Goal: Task Accomplishment & Management: Manage account settings

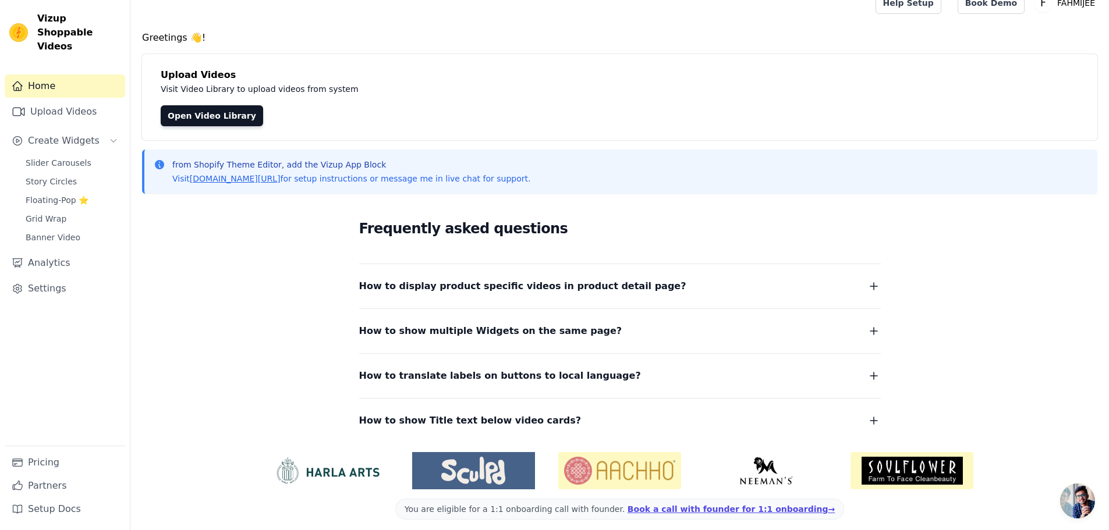
scroll to position [24, 0]
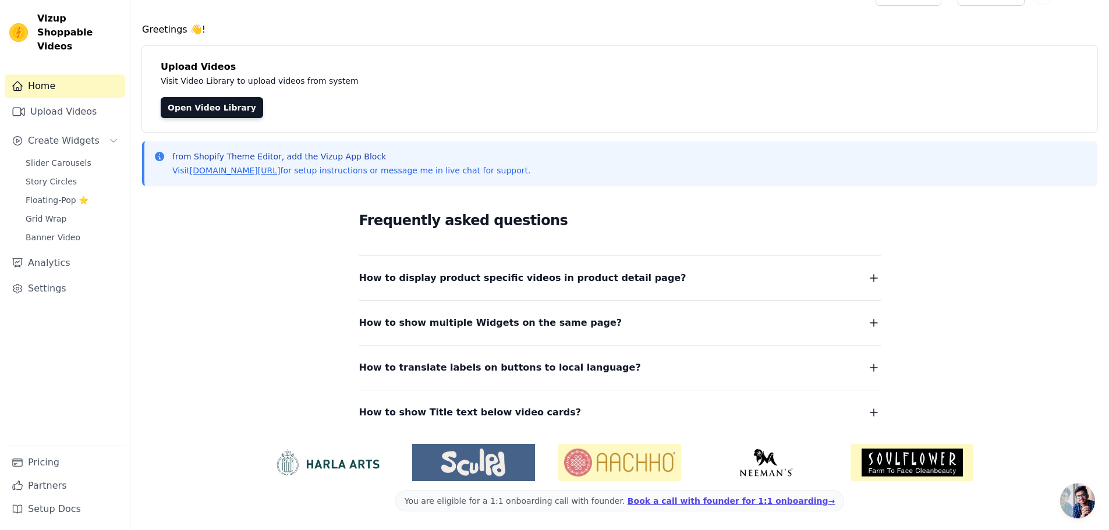
click at [1078, 499] on span "Open chat" at bounding box center [1077, 501] width 35 height 35
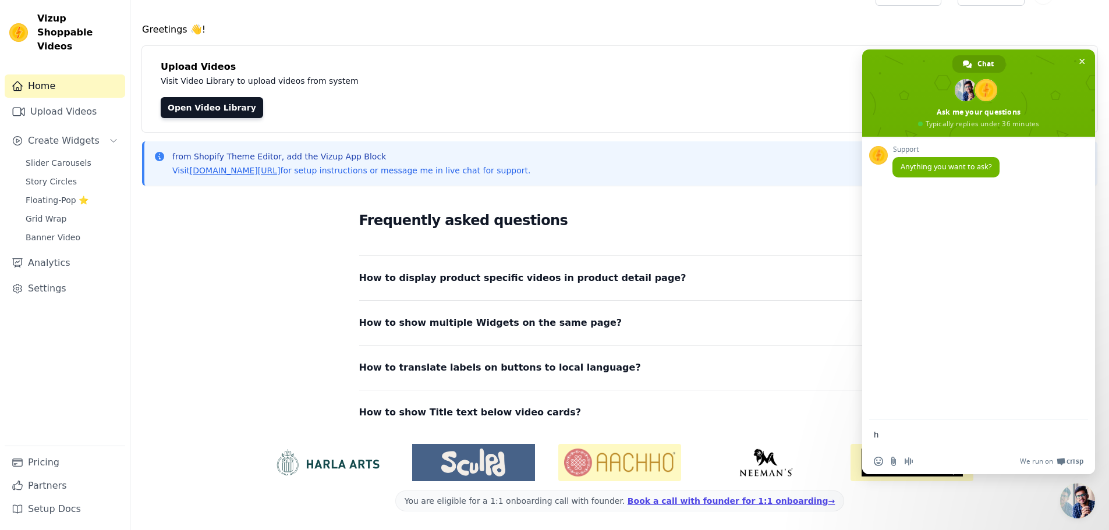
type textarea "hi"
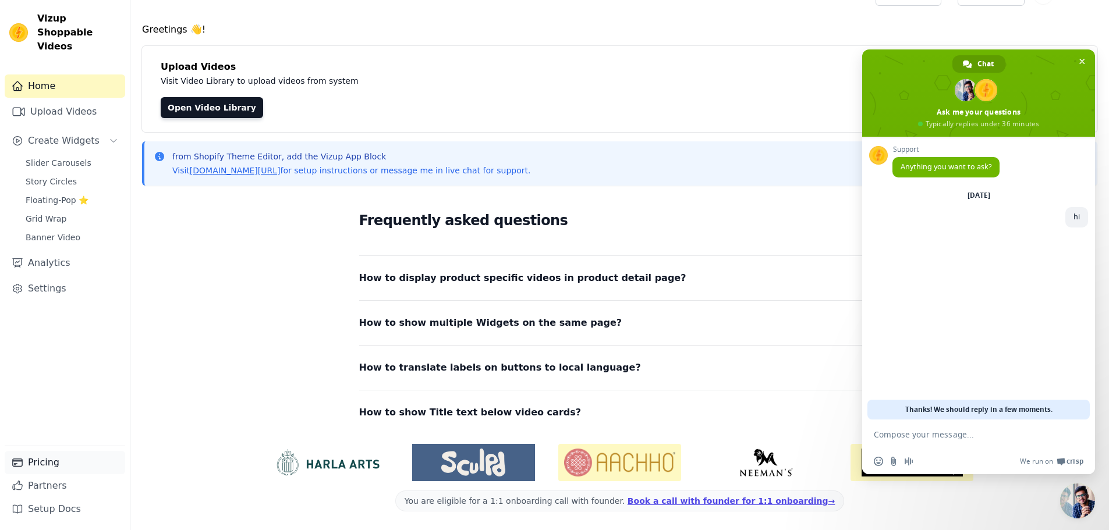
click at [61, 467] on link "Pricing" at bounding box center [65, 462] width 120 height 23
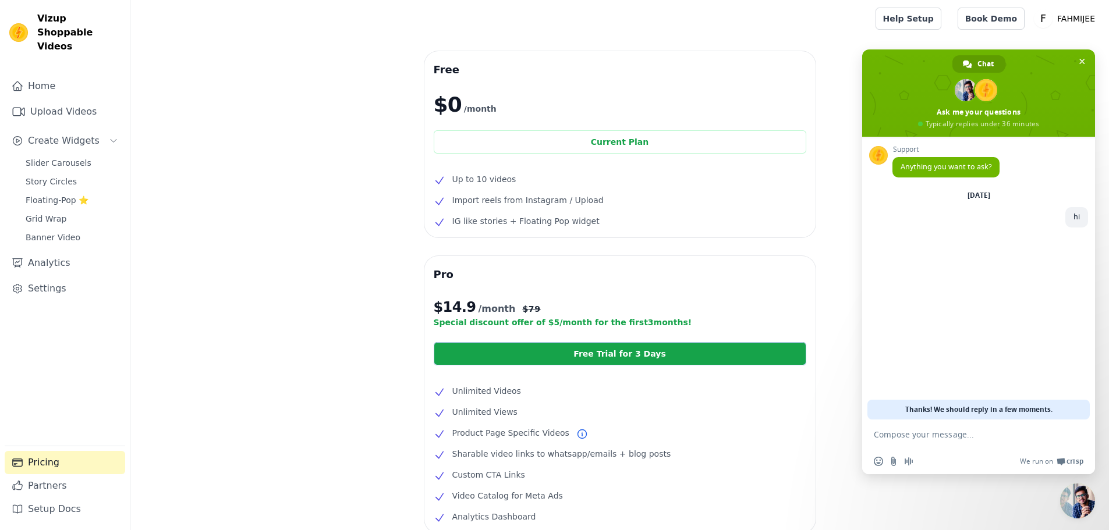
scroll to position [58, 0]
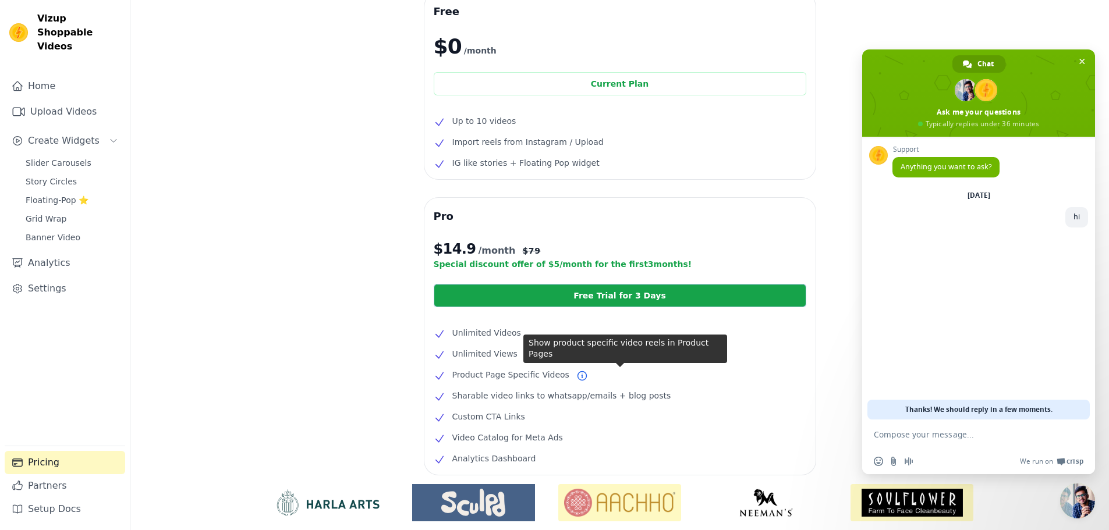
click at [577, 375] on icon at bounding box center [581, 376] width 9 height 9
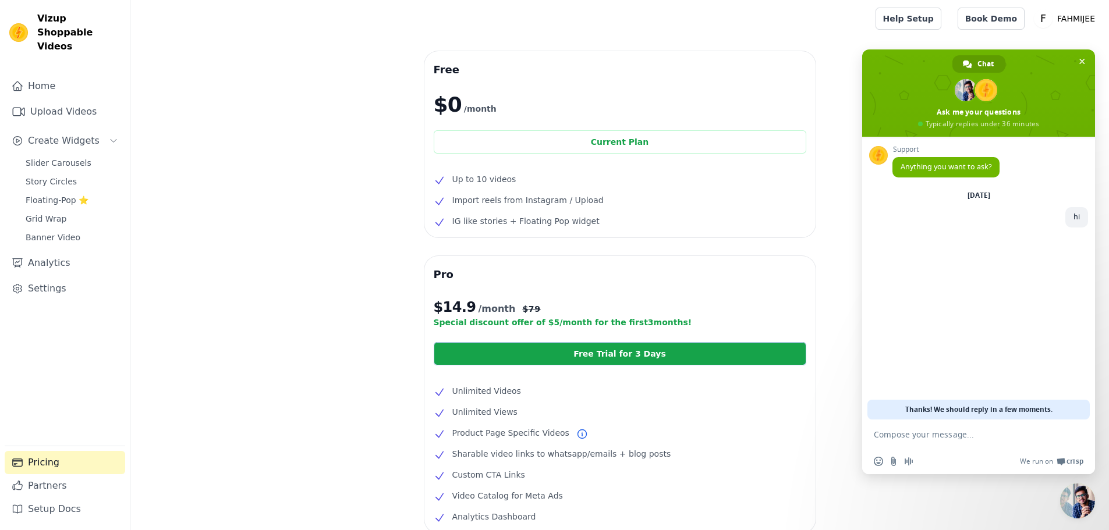
scroll to position [116, 0]
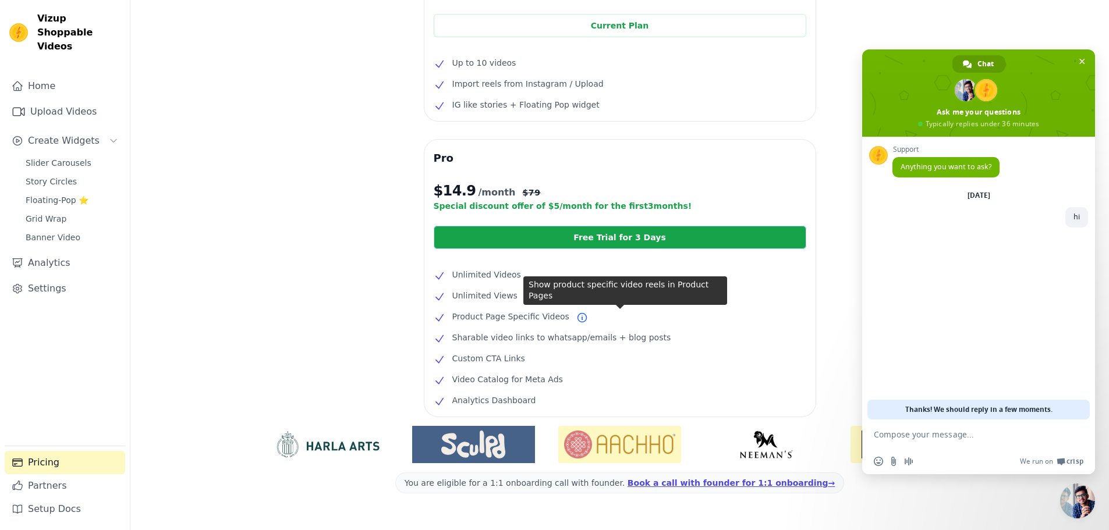
click at [576, 318] on icon at bounding box center [582, 318] width 12 height 12
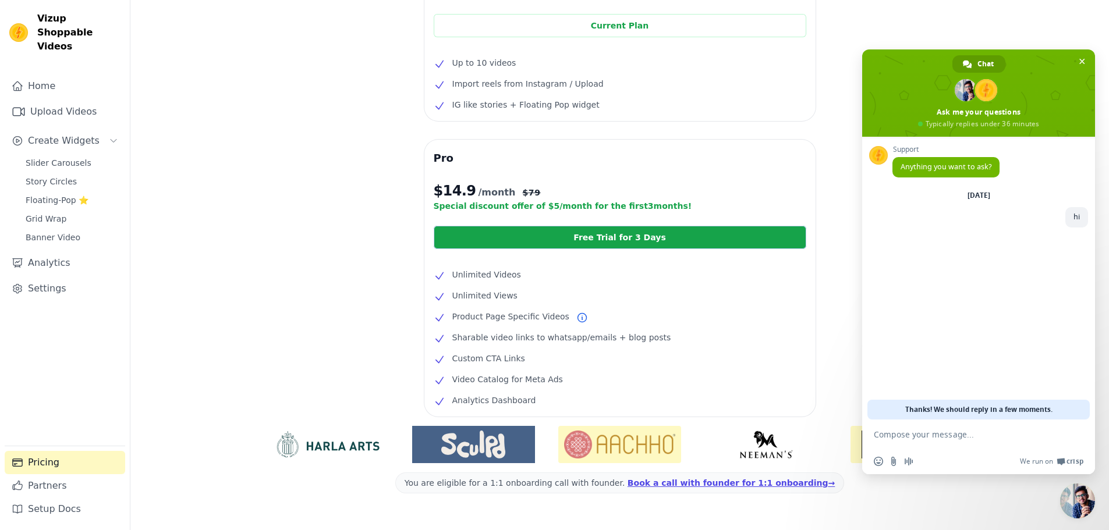
click at [576, 318] on icon at bounding box center [582, 318] width 12 height 12
click at [103, 279] on link "Settings" at bounding box center [65, 288] width 120 height 23
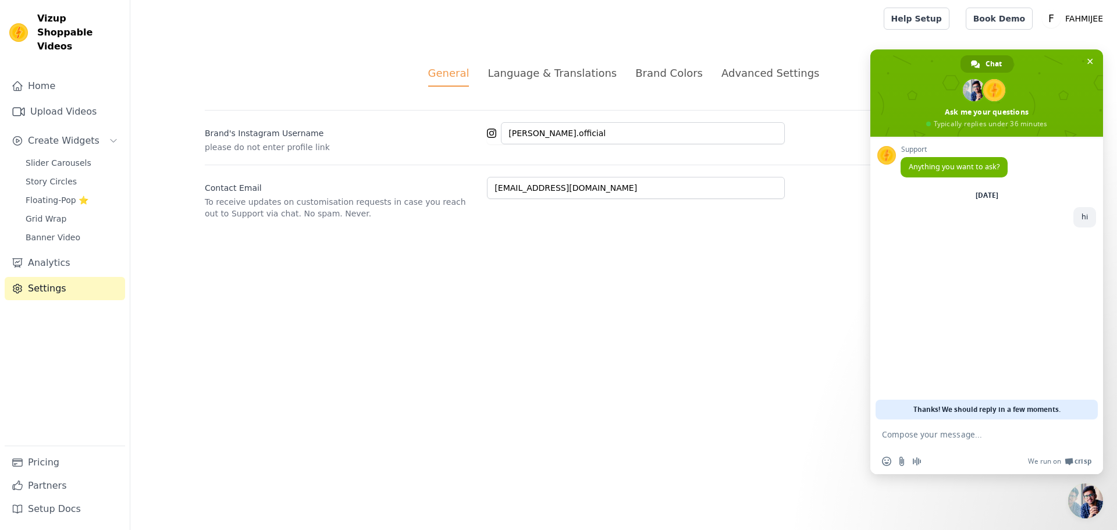
click at [537, 81] on li "Language & Translations" at bounding box center [552, 76] width 129 height 22
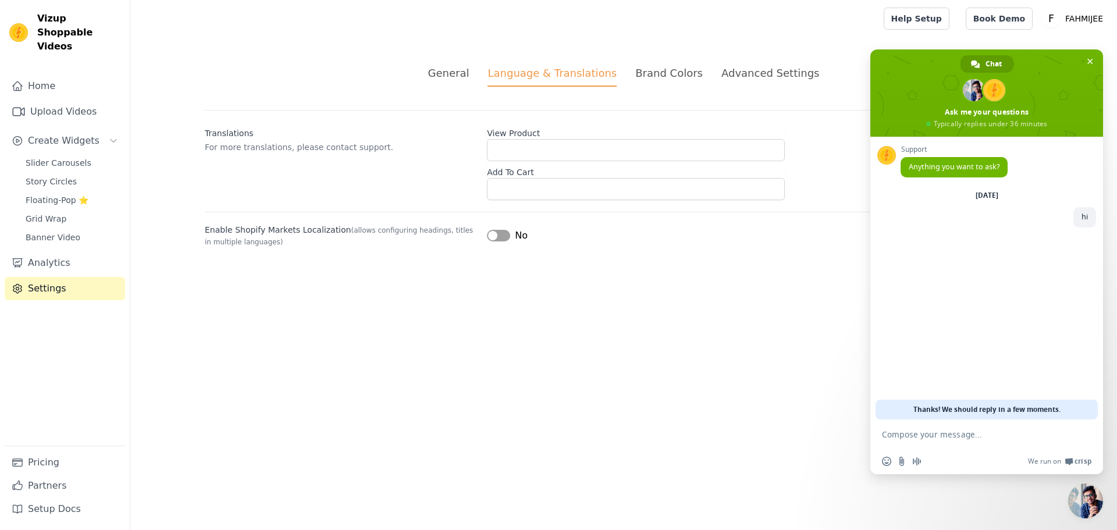
click at [676, 72] on div "Brand Colors" at bounding box center [669, 73] width 68 height 16
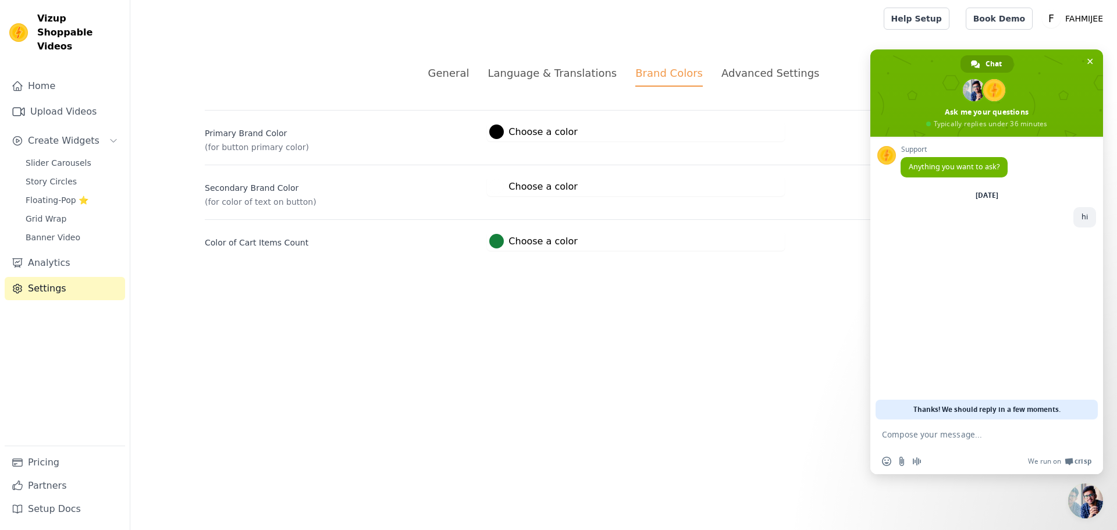
click at [779, 71] on div "Advanced Settings" at bounding box center [771, 73] width 98 height 16
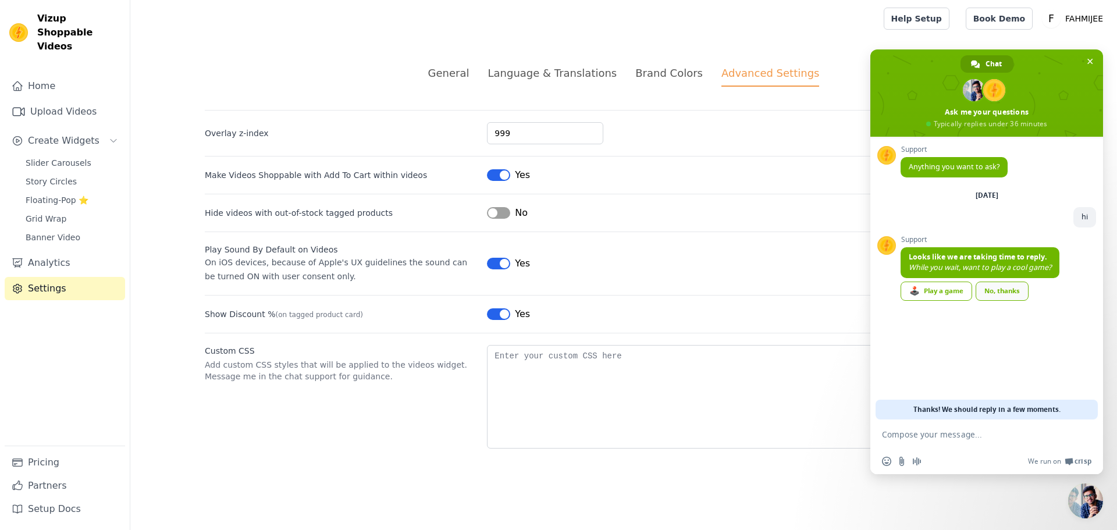
click at [1001, 294] on link "No, thanks" at bounding box center [1002, 291] width 53 height 19
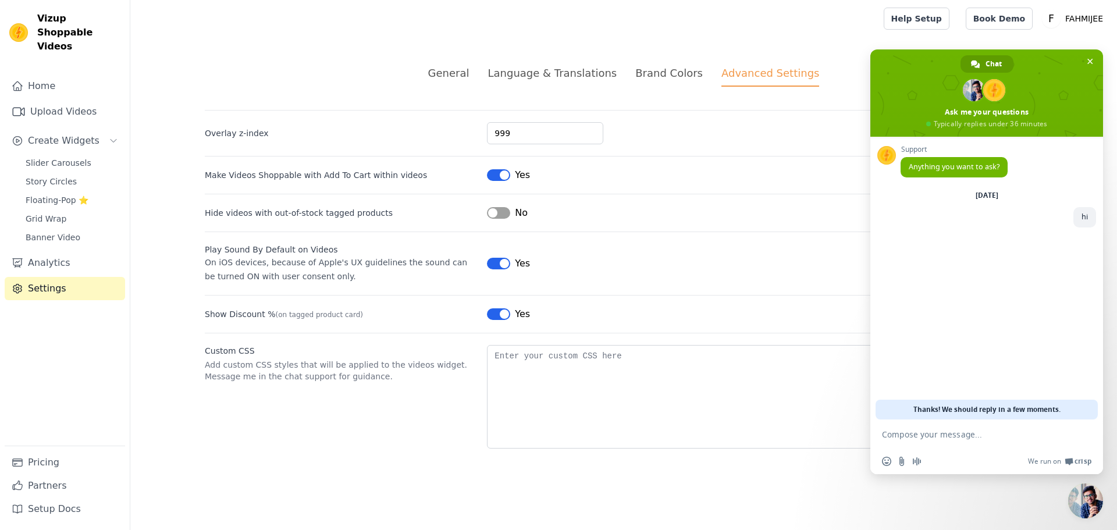
paste textarea "“Please disable 3-second preview and enable full video playback for my popup wi…"
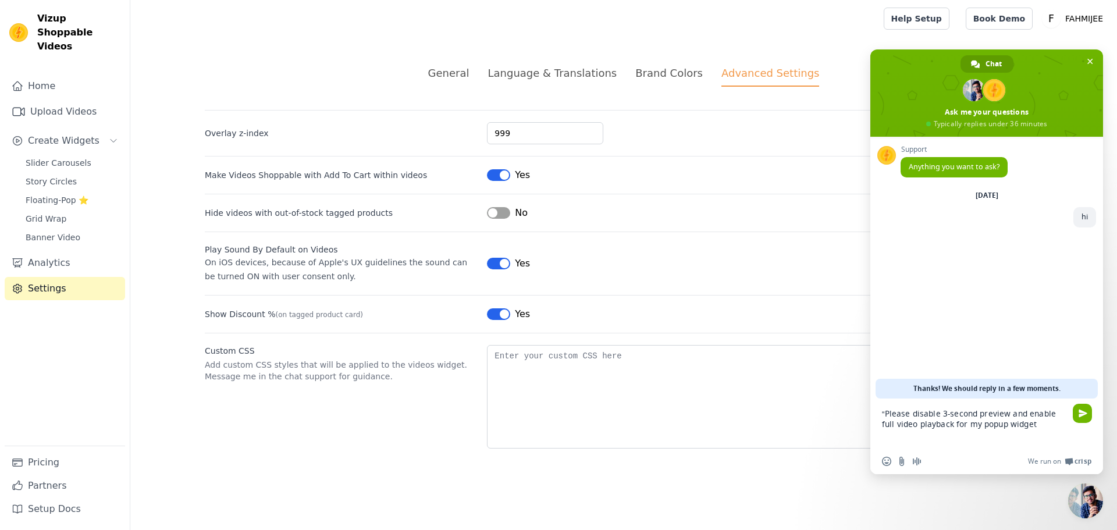
type textarea "Please disable 3-second preview and enable full video playback for my popup wid…"
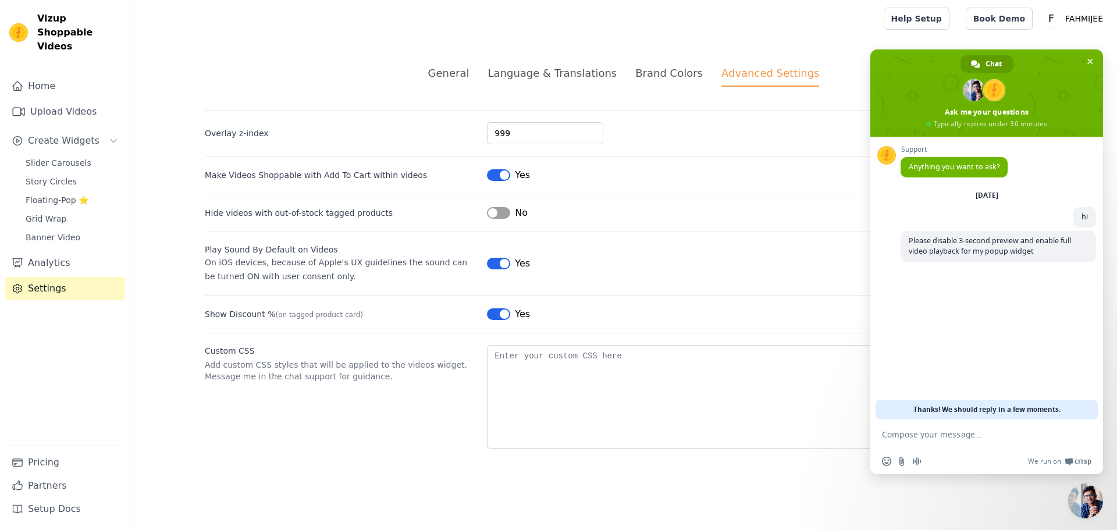
click at [1092, 504] on span "Close chat" at bounding box center [1085, 501] width 35 height 35
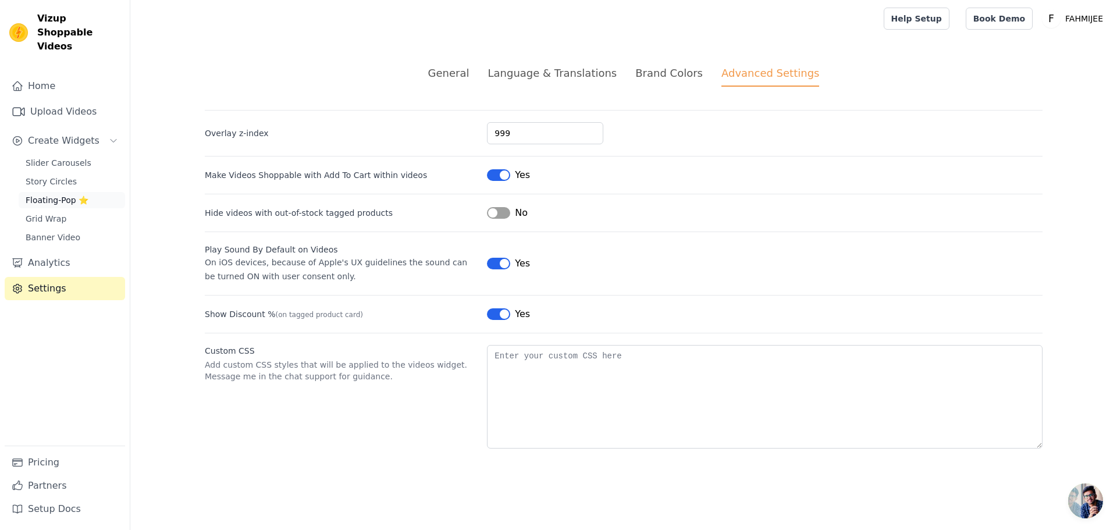
click at [41, 194] on span "Floating-Pop ⭐" at bounding box center [57, 200] width 63 height 12
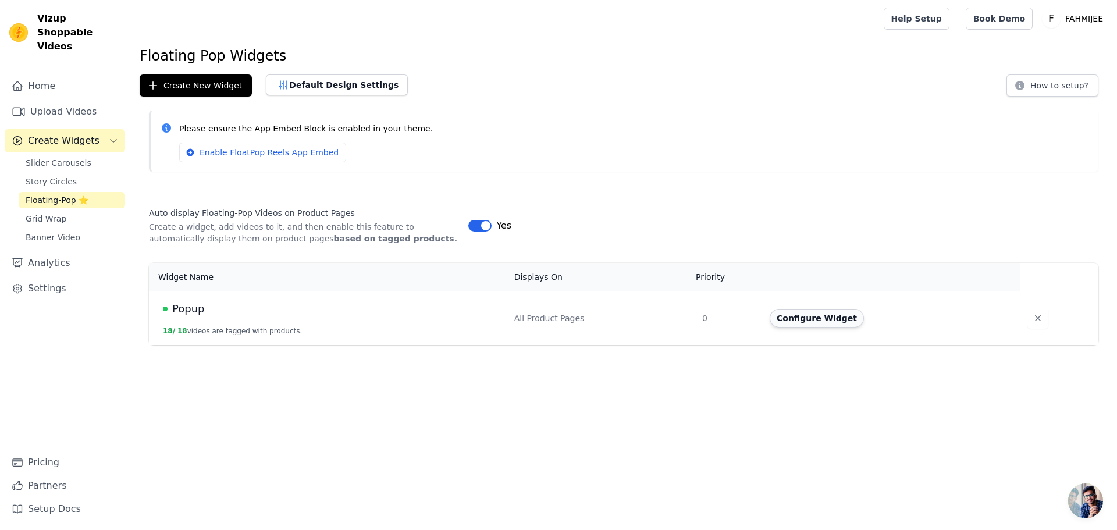
click at [804, 317] on button "Configure Widget" at bounding box center [817, 318] width 94 height 19
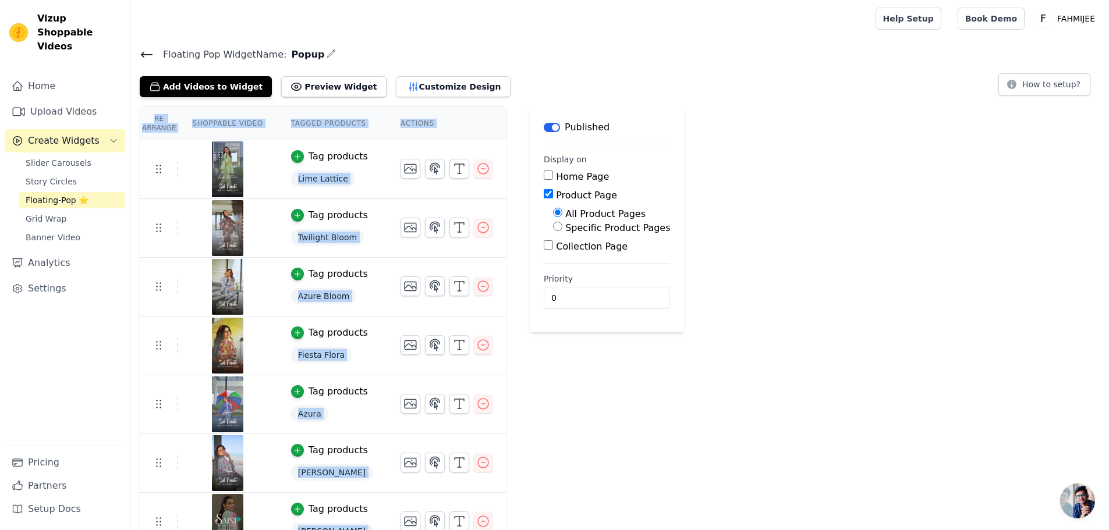
click at [414, 85] on button "Customize Design" at bounding box center [453, 86] width 115 height 21
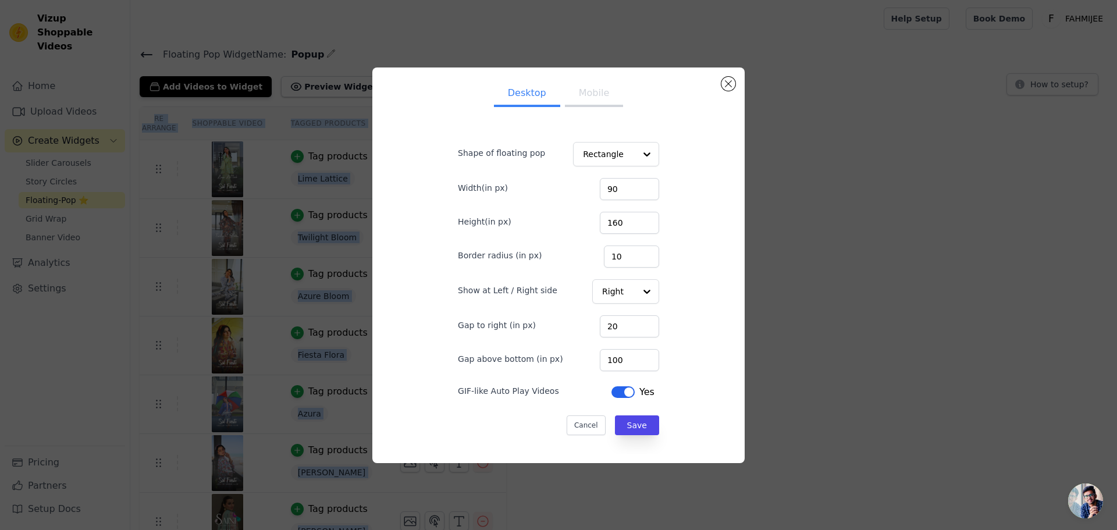
click at [616, 397] on button "Label" at bounding box center [623, 392] width 23 height 12
click at [580, 94] on button "Mobile" at bounding box center [594, 94] width 58 height 26
click at [618, 399] on div "Label Yes" at bounding box center [633, 392] width 52 height 19
click at [617, 395] on button "Label" at bounding box center [623, 392] width 23 height 12
click at [620, 436] on form "Shape of floating pop Rectangle Width(in px) 90 Height(in px) 160 Border radius…" at bounding box center [559, 283] width 220 height 324
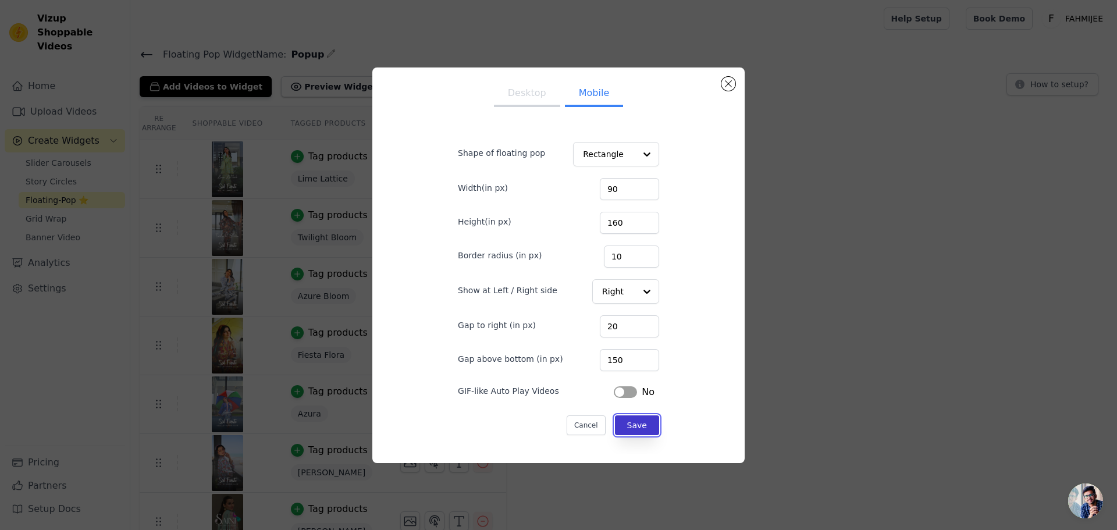
click at [621, 432] on button "Save" at bounding box center [637, 425] width 44 height 20
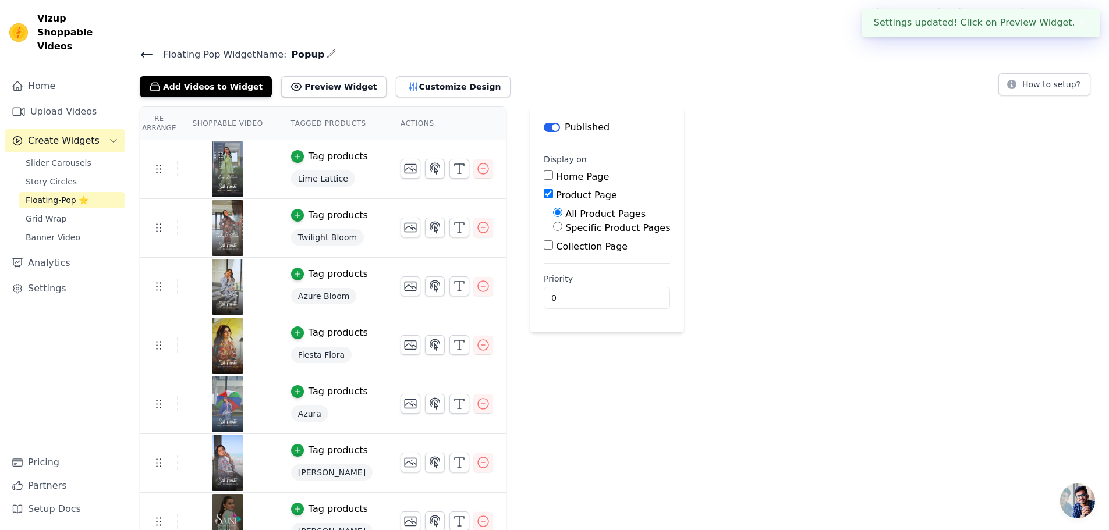
click at [1078, 21] on button "✖" at bounding box center [1081, 23] width 13 height 14
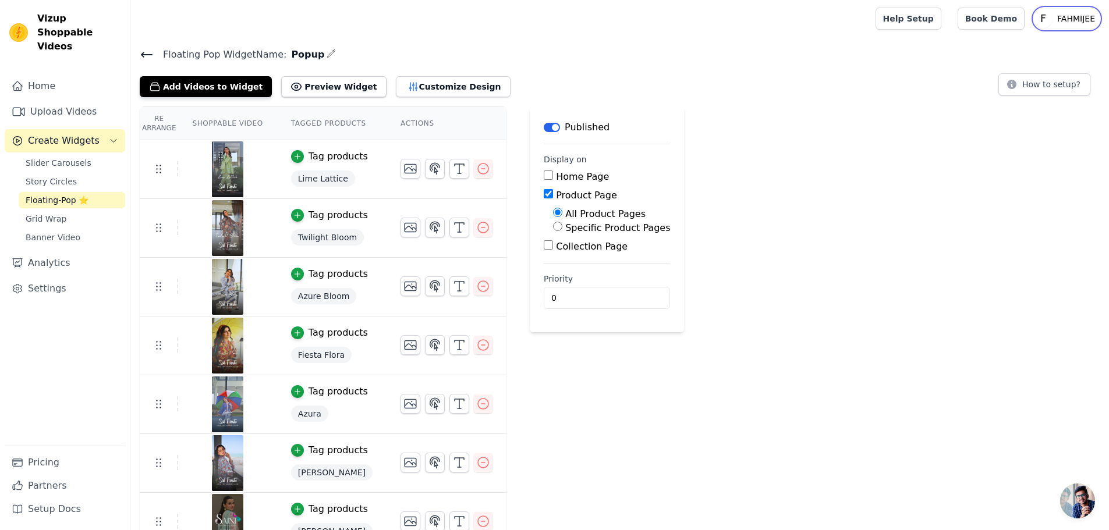
click at [1062, 24] on p "FAHMIJEE" at bounding box center [1075, 18] width 47 height 21
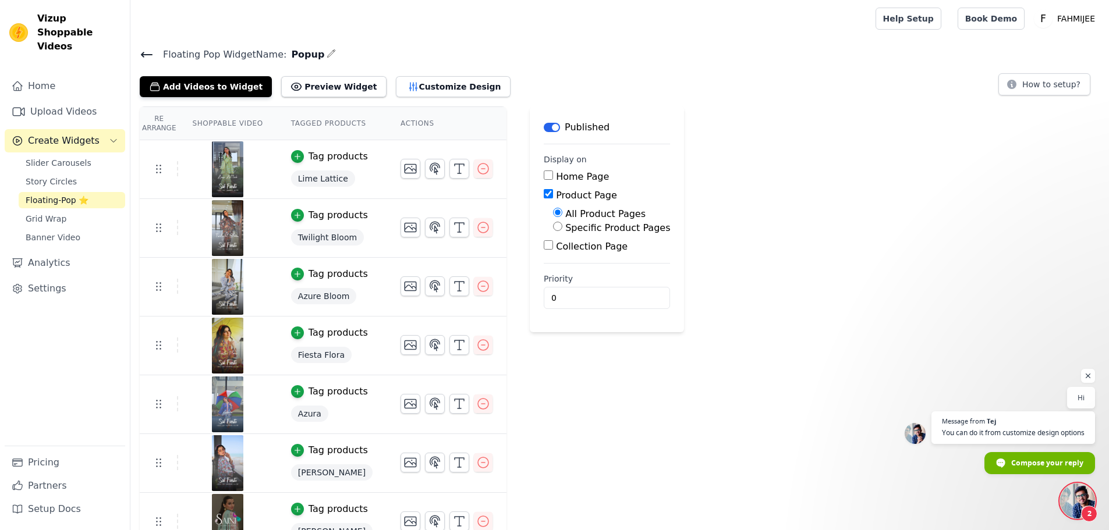
click at [1079, 502] on span "Open chat" at bounding box center [1077, 501] width 35 height 35
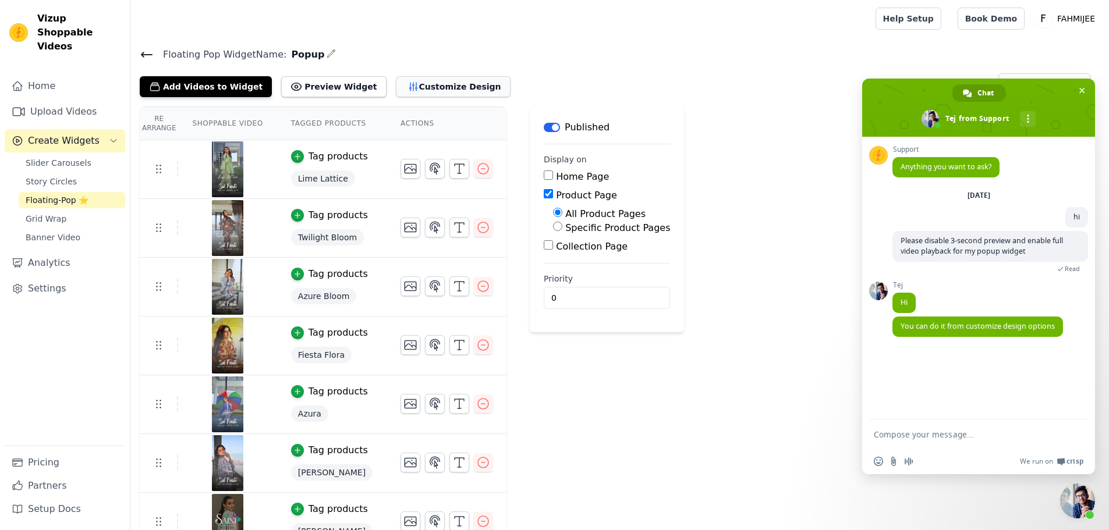
click at [412, 83] on button "Customize Design" at bounding box center [453, 86] width 115 height 21
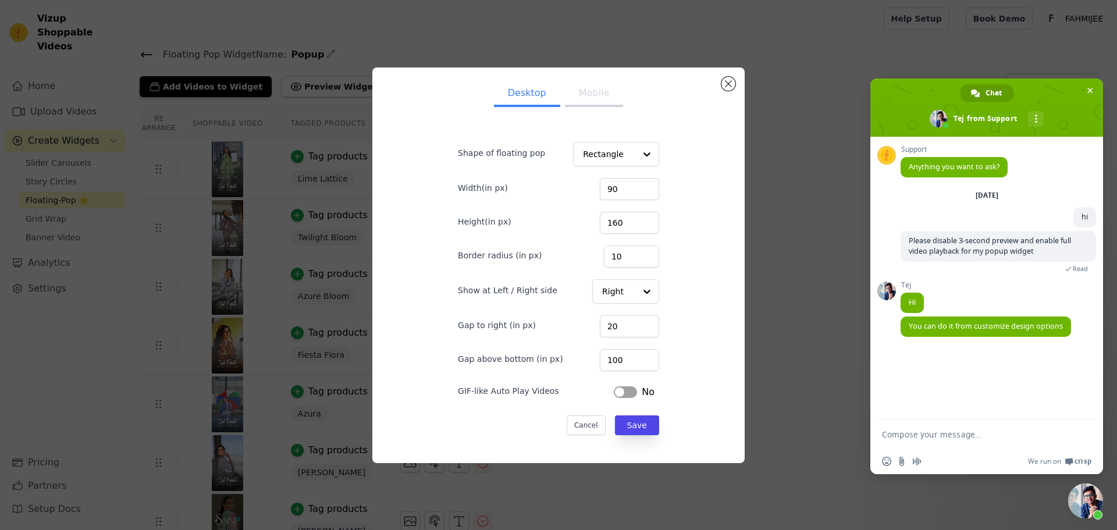
click at [594, 90] on button "Mobile" at bounding box center [594, 94] width 58 height 26
click at [523, 96] on button "Desktop" at bounding box center [527, 94] width 66 height 26
click at [1022, 436] on textarea "Compose your message..." at bounding box center [975, 434] width 186 height 29
type textarea "b"
click at [988, 434] on textarea "Compose your message..." at bounding box center [975, 434] width 186 height 29
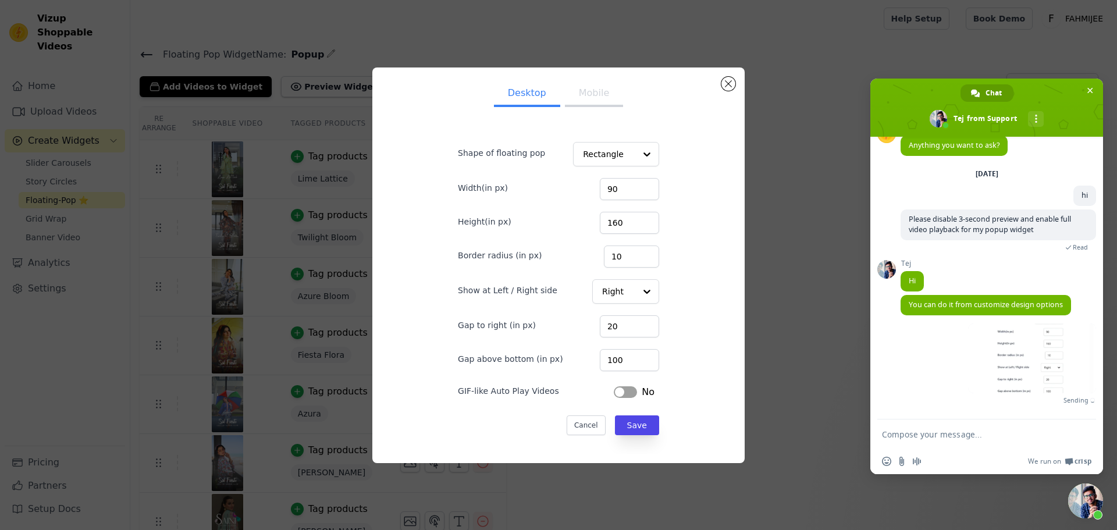
scroll to position [8, 0]
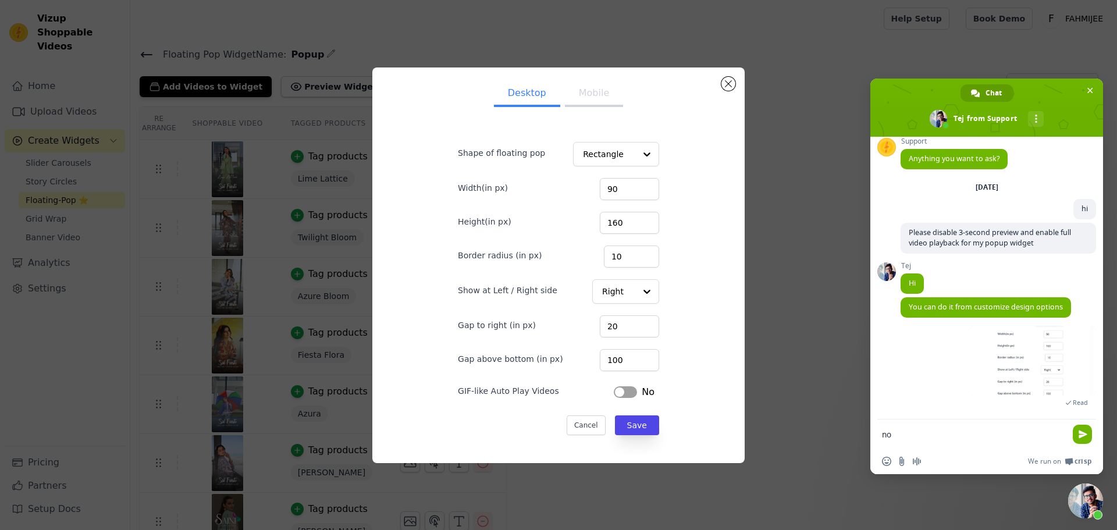
type textarea "n"
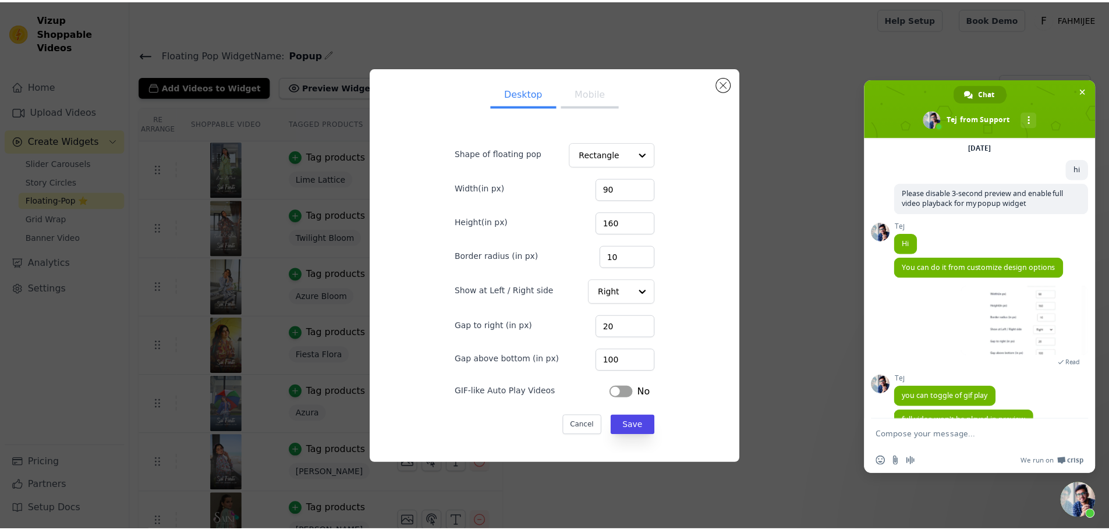
scroll to position [72, 0]
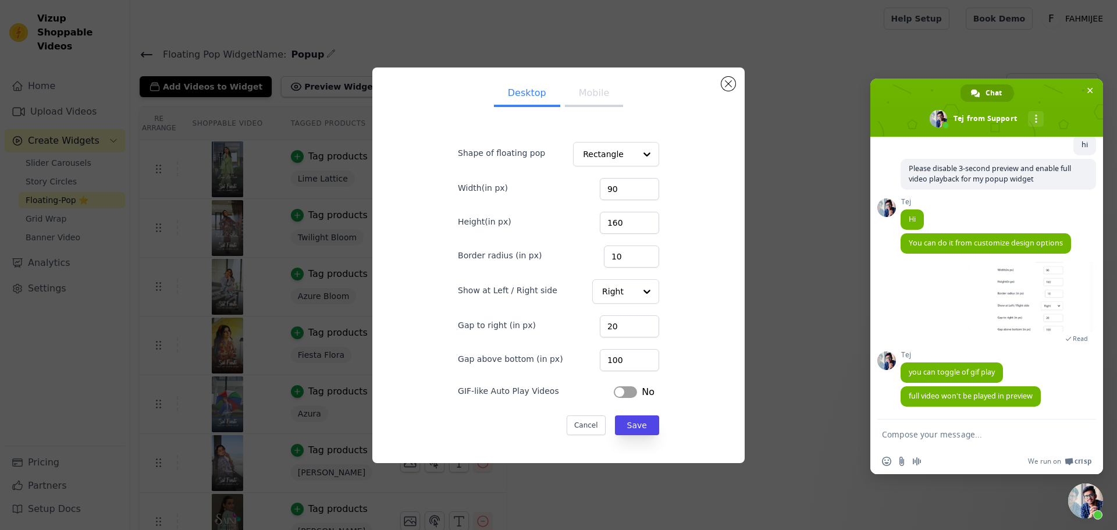
click at [1081, 511] on span "Close chat" at bounding box center [1085, 501] width 35 height 35
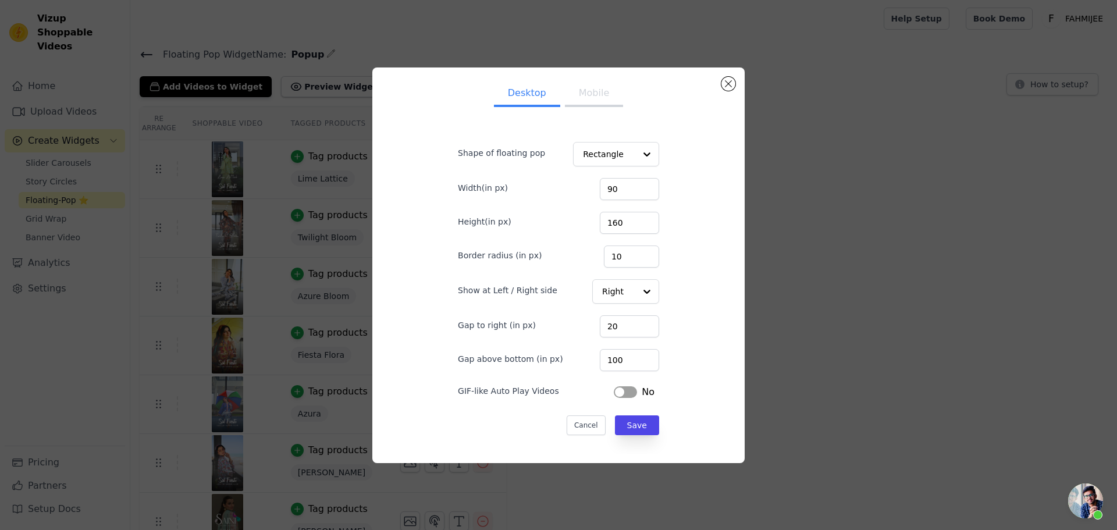
click at [626, 392] on button "Label" at bounding box center [625, 392] width 23 height 12
click at [573, 97] on button "Mobile" at bounding box center [594, 94] width 58 height 26
click at [618, 392] on button "Label" at bounding box center [625, 392] width 23 height 12
click at [635, 424] on button "Save" at bounding box center [637, 425] width 44 height 20
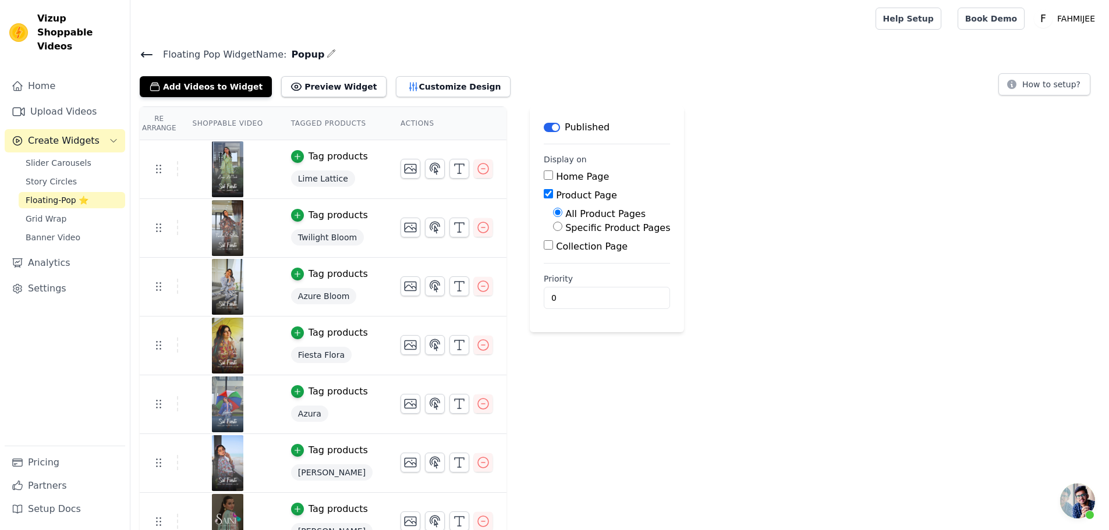
click at [50, 194] on span "Floating-Pop ⭐" at bounding box center [57, 200] width 63 height 12
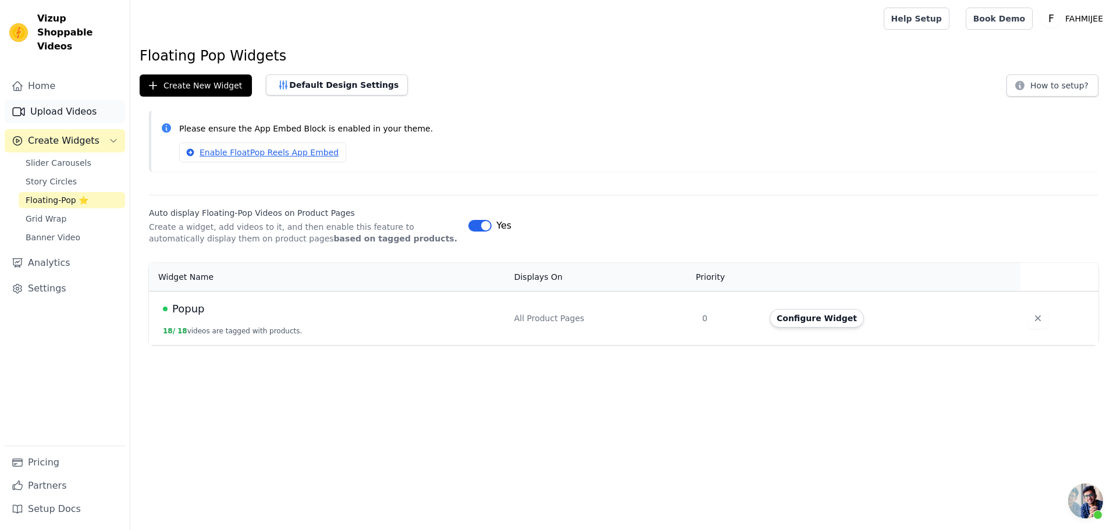
click at [90, 100] on link "Upload Videos" at bounding box center [65, 111] width 120 height 23
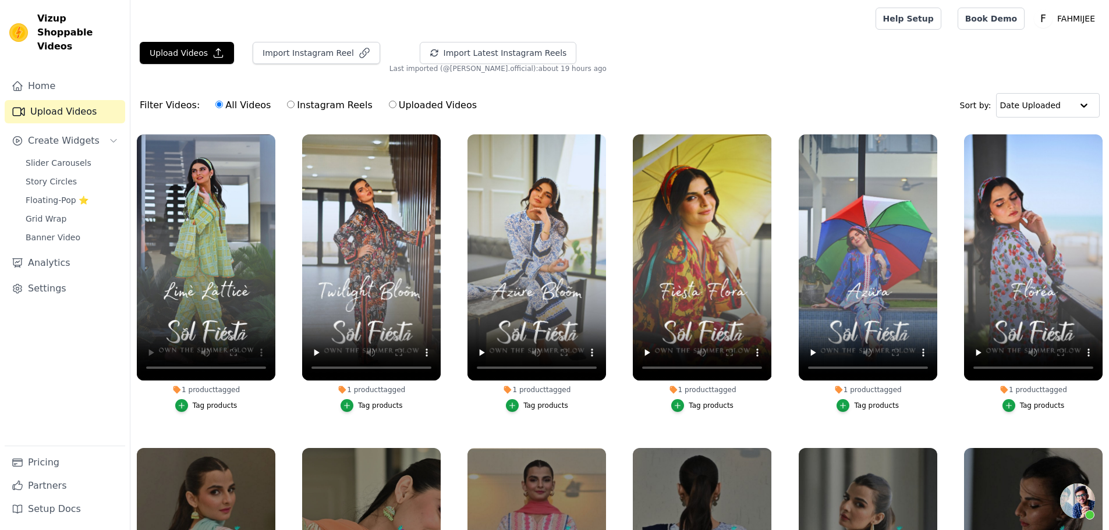
click at [144, 400] on div "Tag products" at bounding box center [206, 405] width 138 height 13
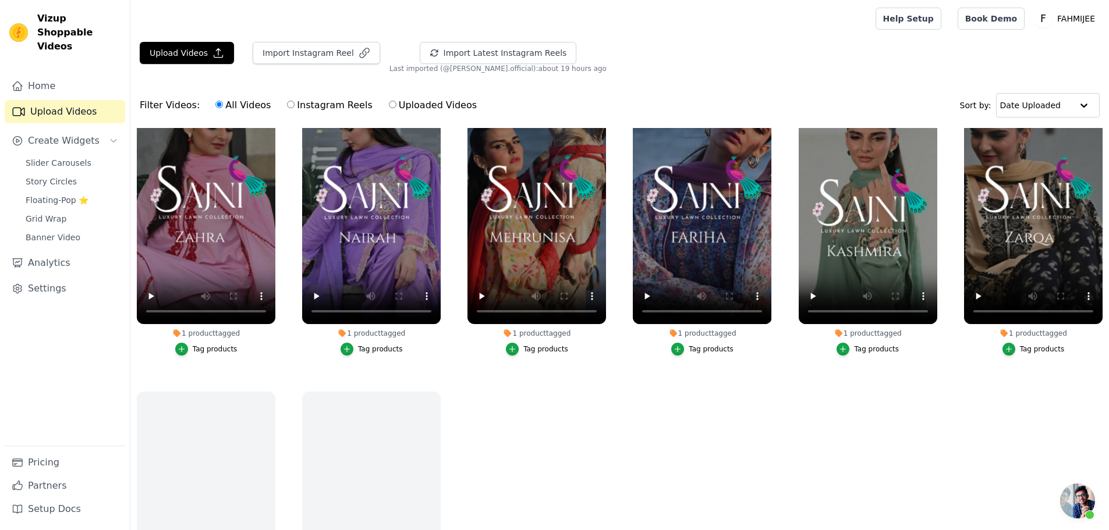
scroll to position [762, 0]
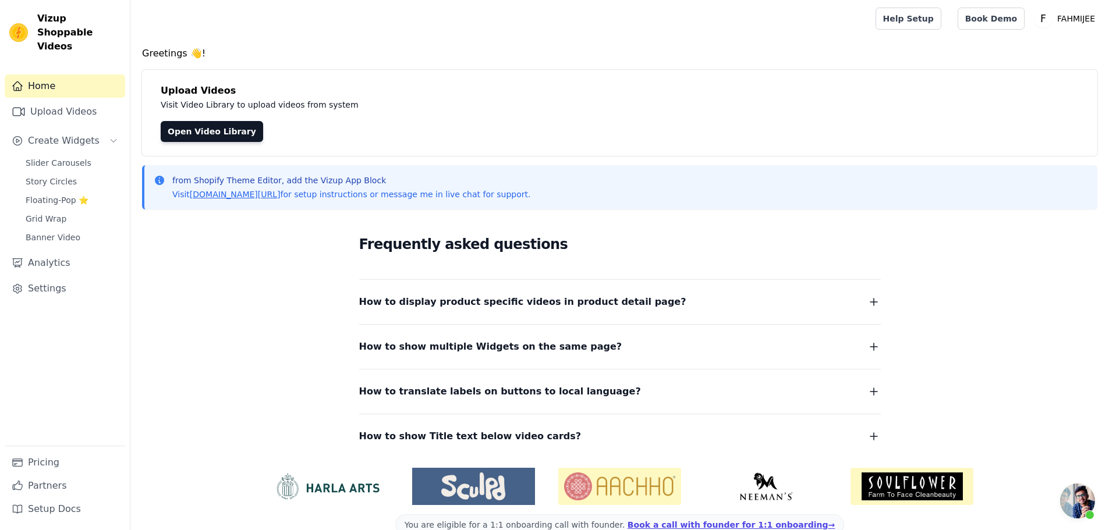
scroll to position [72, 0]
click at [176, 133] on link "Open Video Library" at bounding box center [212, 131] width 102 height 21
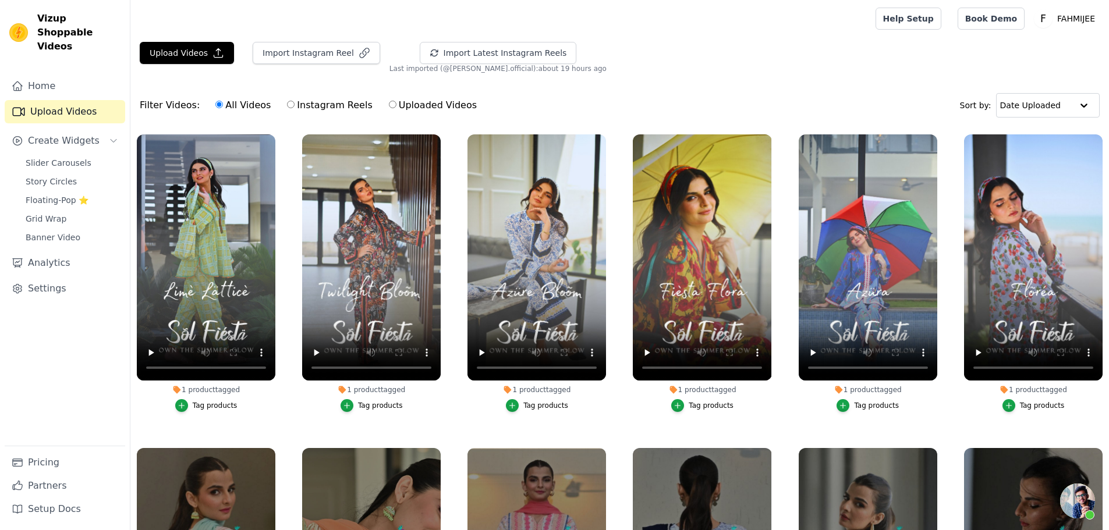
scroll to position [72, 0]
click at [311, 54] on button "Import Instagram Reel" at bounding box center [316, 53] width 127 height 22
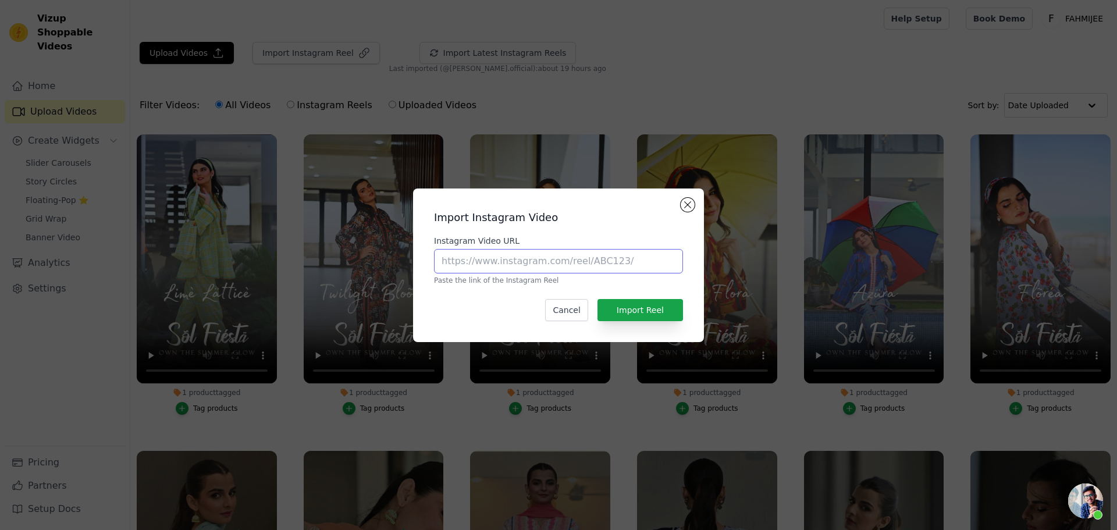
click at [614, 260] on input "Instagram Video URL" at bounding box center [558, 261] width 249 height 24
paste input "https://www.instagram.com/reel/DGp7UMeu2bB/"
type input "https://www.instagram.com/reel/DGp7UMeu2bB/"
click at [649, 301] on button "Import Reel" at bounding box center [641, 310] width 86 height 22
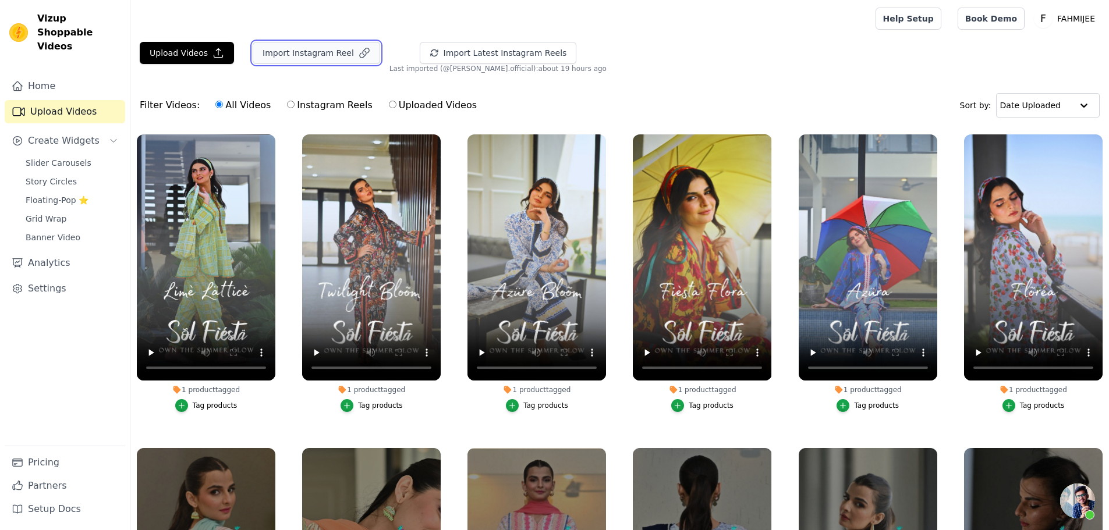
click at [323, 48] on button "Import Instagram Reel" at bounding box center [316, 53] width 127 height 22
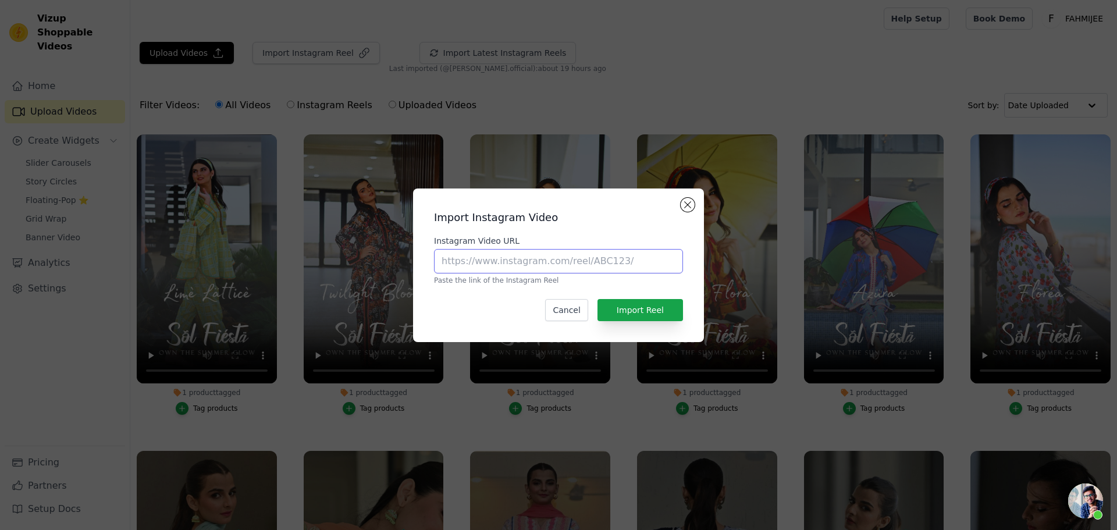
drag, startPoint x: 539, startPoint y: 263, endPoint x: 559, endPoint y: 271, distance: 21.2
click at [539, 262] on input "Instagram Video URL" at bounding box center [558, 261] width 249 height 24
paste input "https://www.instagram.com/reel/DGp5mmCpkVh/"
type input "https://www.instagram.com/reel/DGp5mmCpkVh/"
click at [651, 311] on button "Import Reel" at bounding box center [641, 310] width 86 height 22
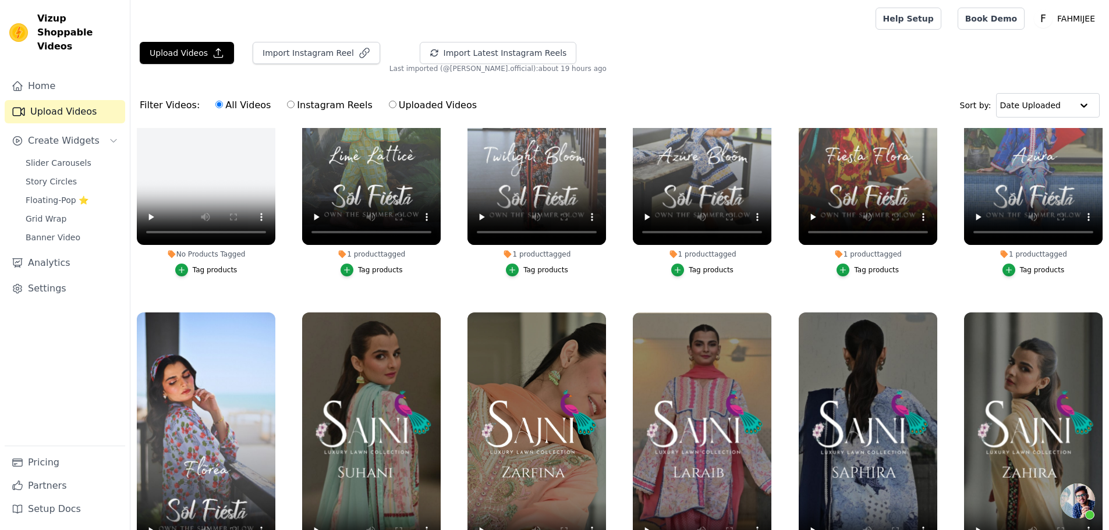
scroll to position [233, 0]
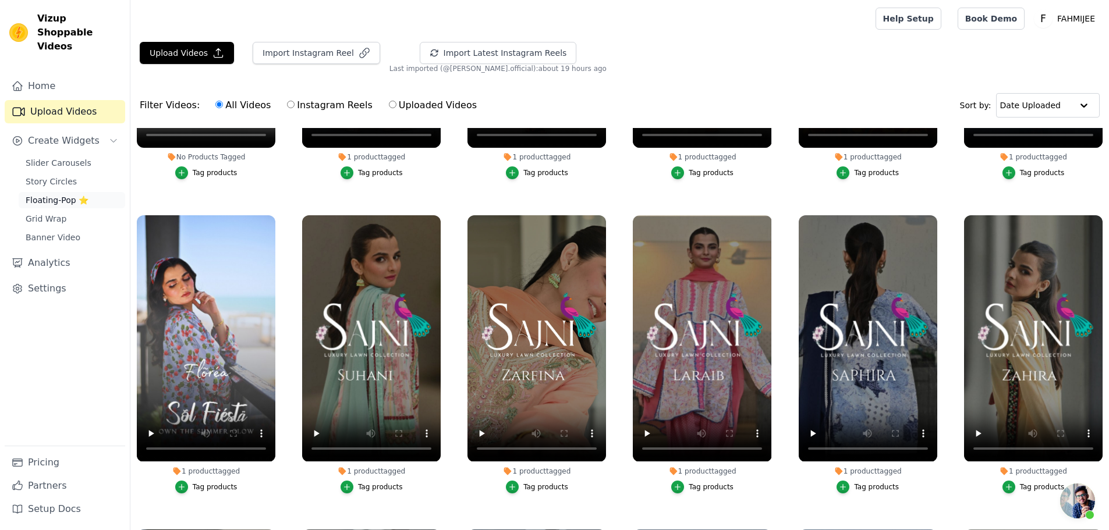
click at [62, 194] on span "Floating-Pop ⭐" at bounding box center [57, 200] width 63 height 12
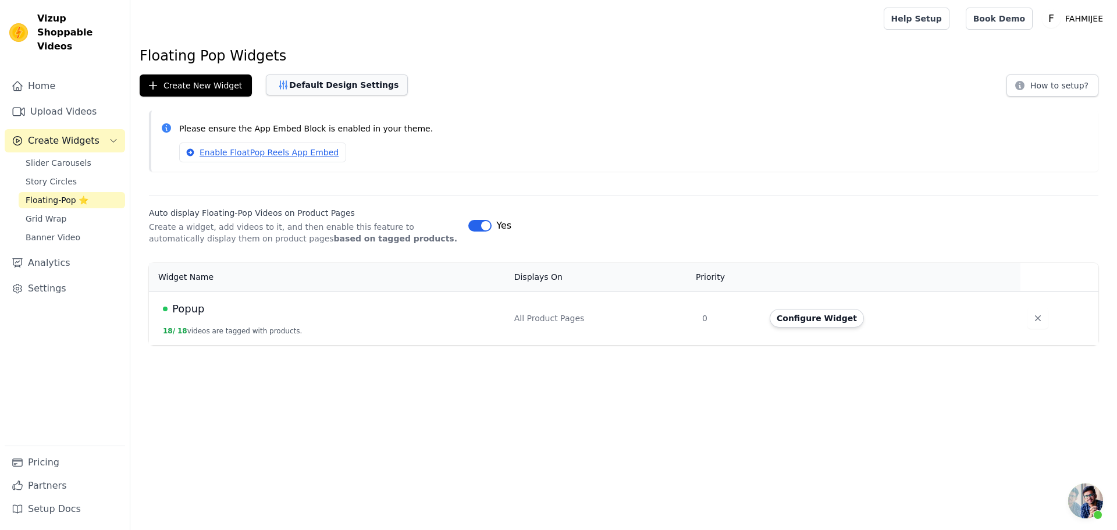
click at [346, 84] on button "Default Design Settings" at bounding box center [337, 84] width 142 height 21
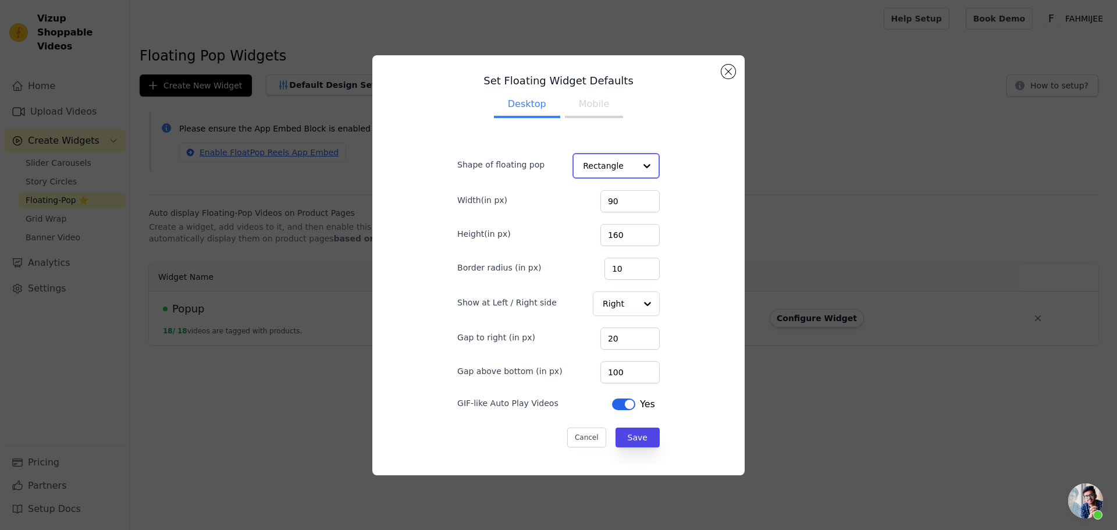
click at [618, 172] on input "Shape of floating pop" at bounding box center [609, 165] width 52 height 23
click at [720, 71] on div "Set Floating Widget Defaults Desktop Mobile Shape of floating pop Rectangle Cir…" at bounding box center [559, 265] width 354 height 400
click at [716, 69] on div "Set Floating Widget Defaults Desktop Mobile Shape of floating pop Rectangle Wid…" at bounding box center [559, 265] width 354 height 400
click at [725, 70] on button "Close modal" at bounding box center [729, 72] width 14 height 14
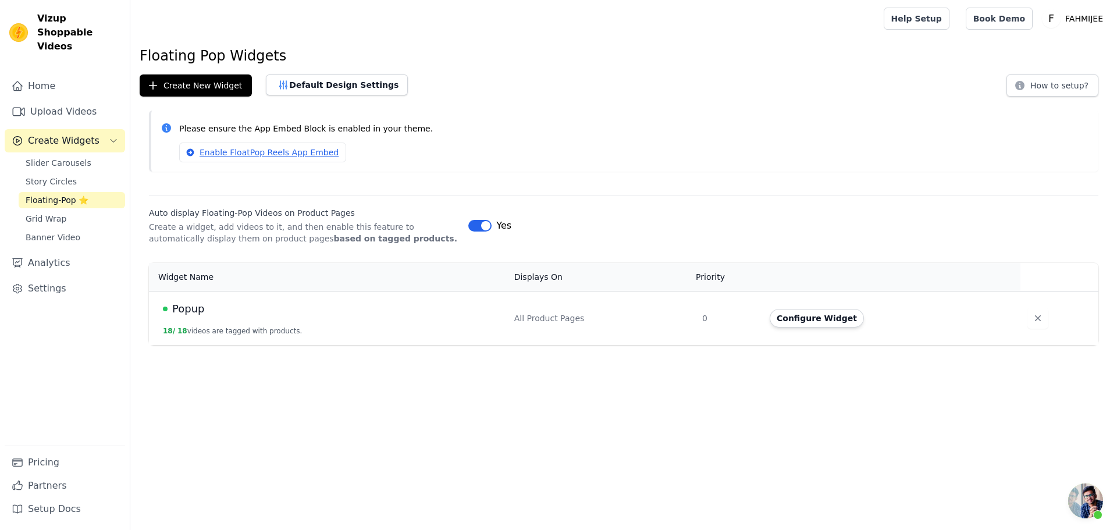
click at [73, 194] on span "Floating-Pop ⭐" at bounding box center [57, 200] width 63 height 12
click at [74, 157] on span "Slider Carousels" at bounding box center [59, 163] width 66 height 12
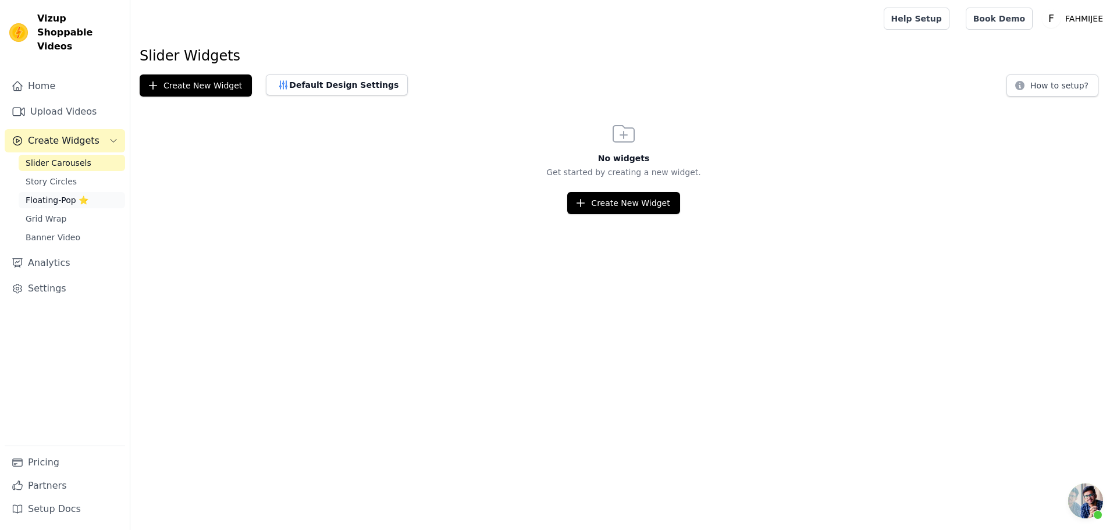
click at [79, 194] on span "Floating-Pop ⭐" at bounding box center [57, 200] width 63 height 12
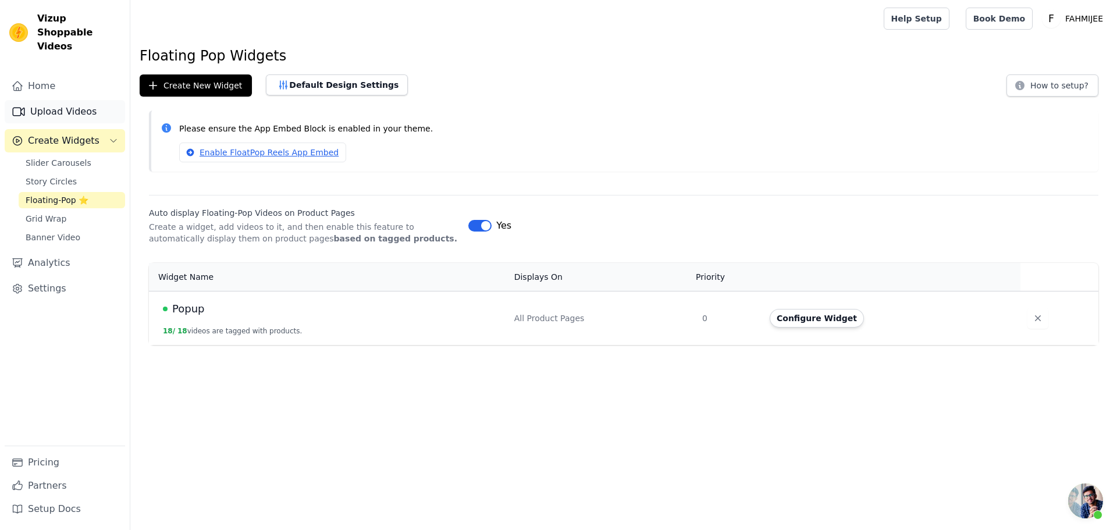
click at [73, 100] on link "Upload Videos" at bounding box center [65, 111] width 120 height 23
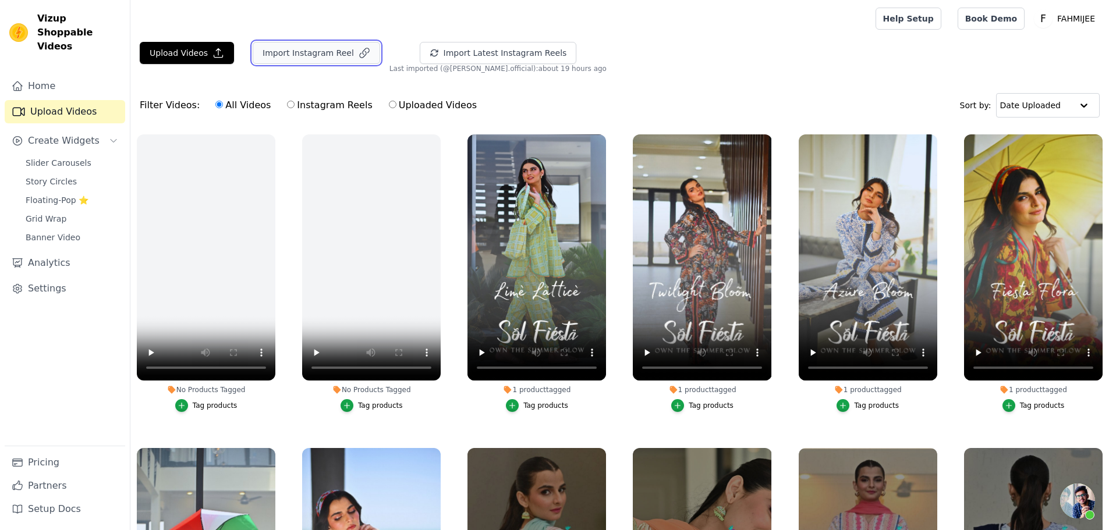
click at [331, 55] on button "Import Instagram Reel" at bounding box center [316, 53] width 127 height 22
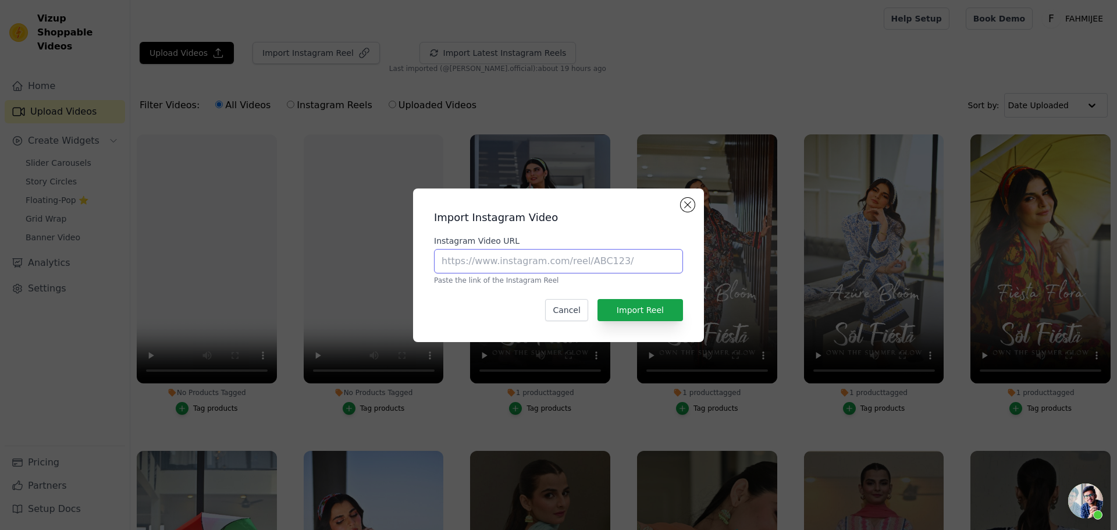
click at [528, 256] on input "Instagram Video URL" at bounding box center [558, 261] width 249 height 24
paste input "https://www.instagram.com/reel/DGp0n3vIu-T/"
type input "https://www.instagram.com/reel/DGp0n3vIu-T/"
click at [644, 315] on button "Import Reel" at bounding box center [641, 310] width 86 height 22
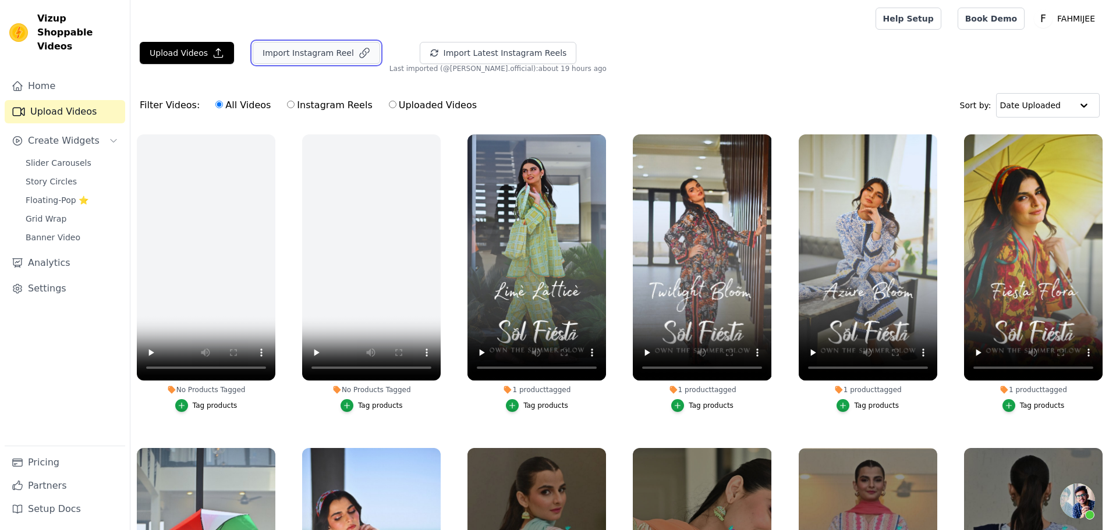
click at [293, 56] on button "Import Instagram Reel" at bounding box center [316, 53] width 127 height 22
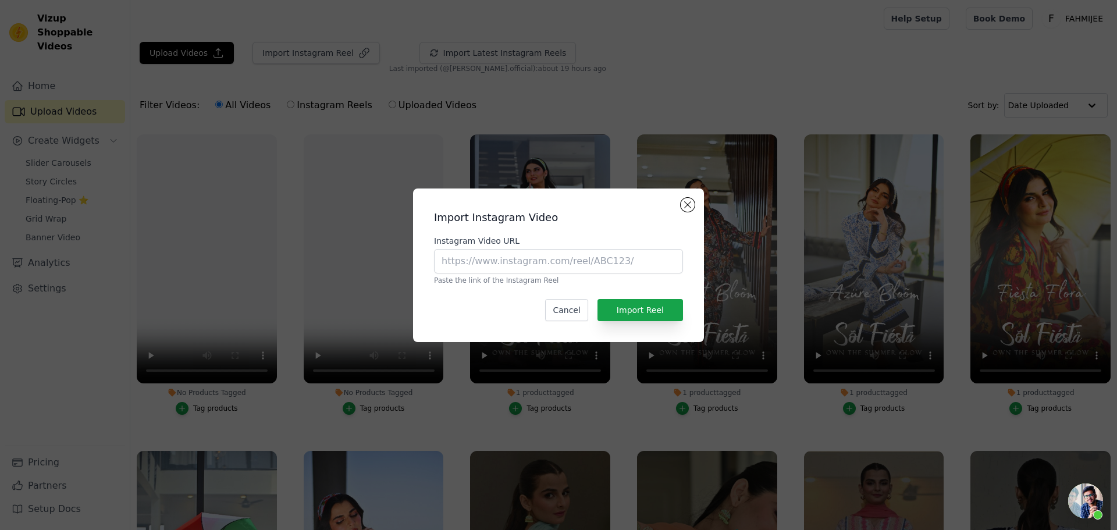
click at [489, 275] on div "Instagram Video URL Paste the link of the Instagram Reel" at bounding box center [558, 260] width 249 height 50
click at [495, 260] on input "Instagram Video URL" at bounding box center [558, 261] width 249 height 24
paste input "https://www.instagram.com/reel/DGpu2veB95R/"
type input "https://www.instagram.com/reel/DGpu2veB95R/"
click at [661, 315] on button "Import Reel" at bounding box center [641, 310] width 86 height 22
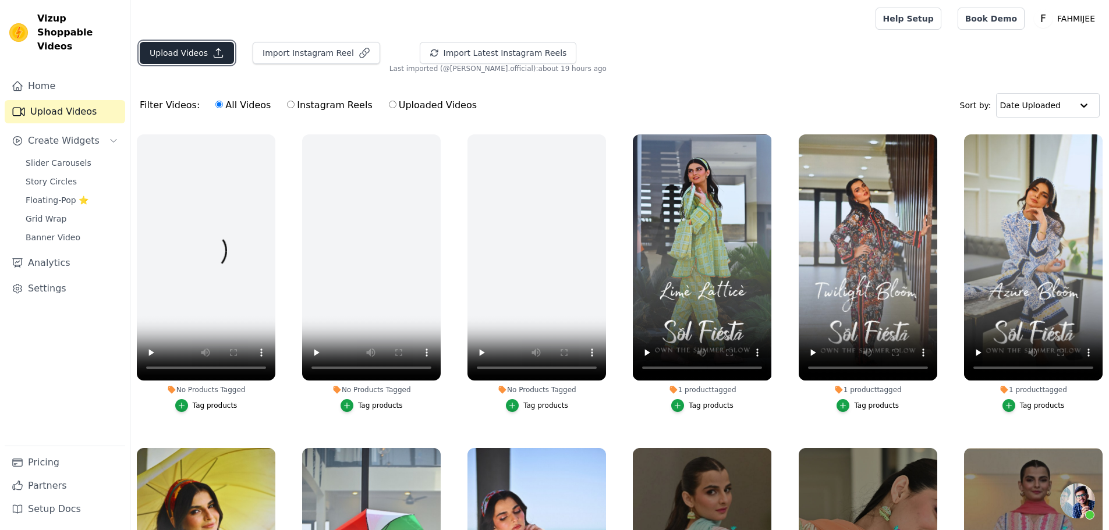
click at [192, 55] on button "Upload Videos" at bounding box center [187, 53] width 94 height 22
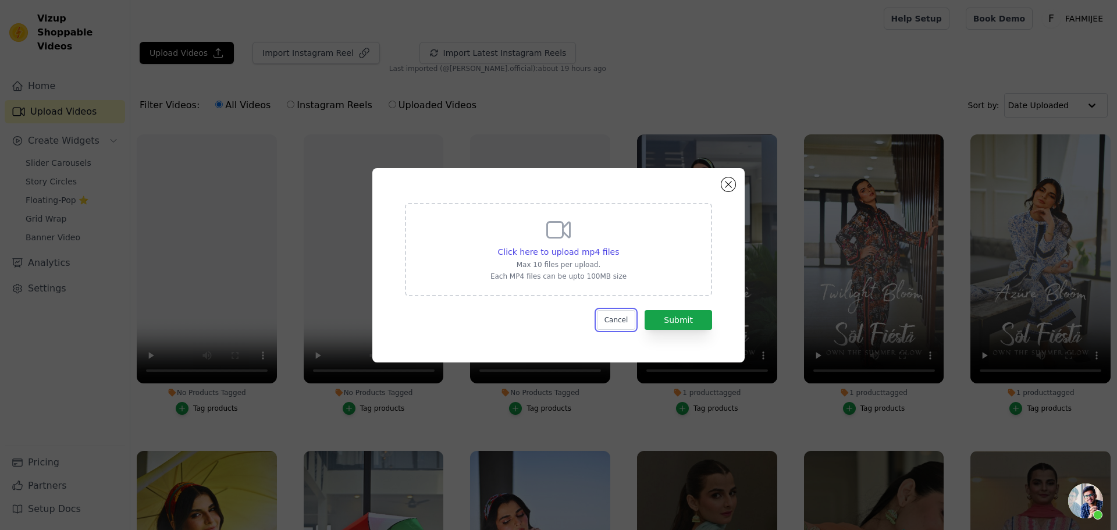
drag, startPoint x: 626, startPoint y: 314, endPoint x: 588, endPoint y: 260, distance: 66.0
click at [625, 314] on button "Cancel" at bounding box center [616, 320] width 39 height 20
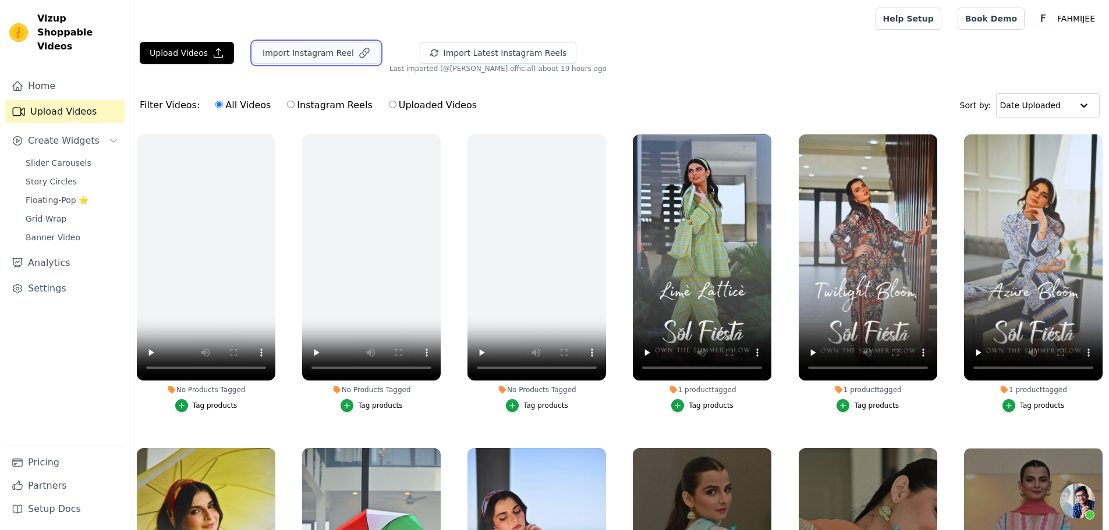
click at [290, 58] on button "Import Instagram Reel" at bounding box center [316, 53] width 127 height 22
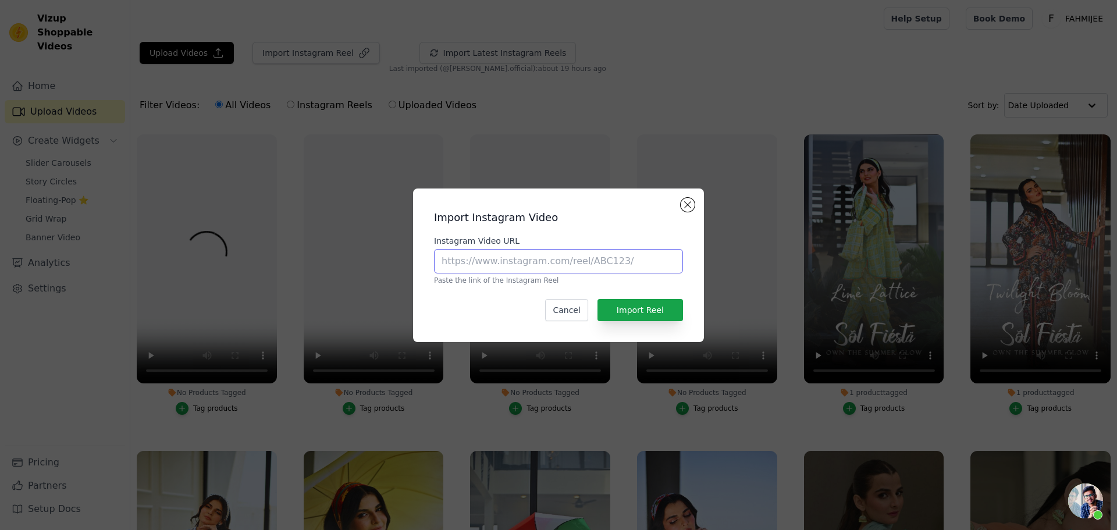
click at [487, 263] on input "Instagram Video URL" at bounding box center [558, 261] width 249 height 24
paste input "https://www.instagram.com/reel/DGpt8BxOZli/"
type input "https://www.instagram.com/reel/DGpt8BxOZli/"
click at [667, 318] on button "Import Reel" at bounding box center [641, 310] width 86 height 22
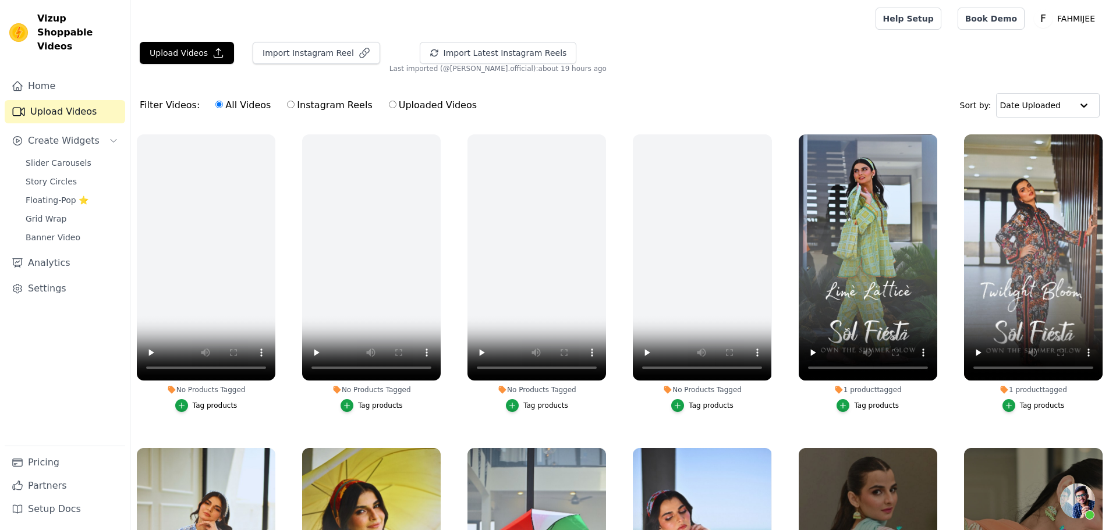
click at [275, 41] on main "Upload Videos Import Instagram Reel Import Latest Instagram Reels Import Latest…" at bounding box center [619, 343] width 978 height 612
click at [358, 50] on icon "button" at bounding box center [364, 53] width 12 height 12
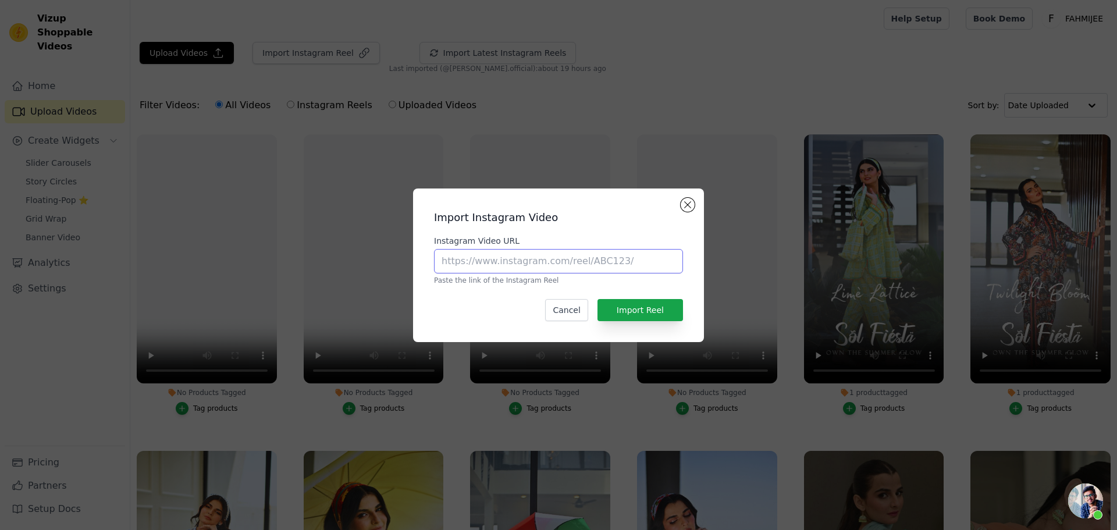
click at [509, 263] on input "Instagram Video URL" at bounding box center [558, 261] width 249 height 24
paste input "https://www.instagram.com/reel/DGptk_5omL7/"
type input "https://www.instagram.com/reel/DGptk_5omL7/"
click at [640, 308] on button "Import Reel" at bounding box center [641, 310] width 86 height 22
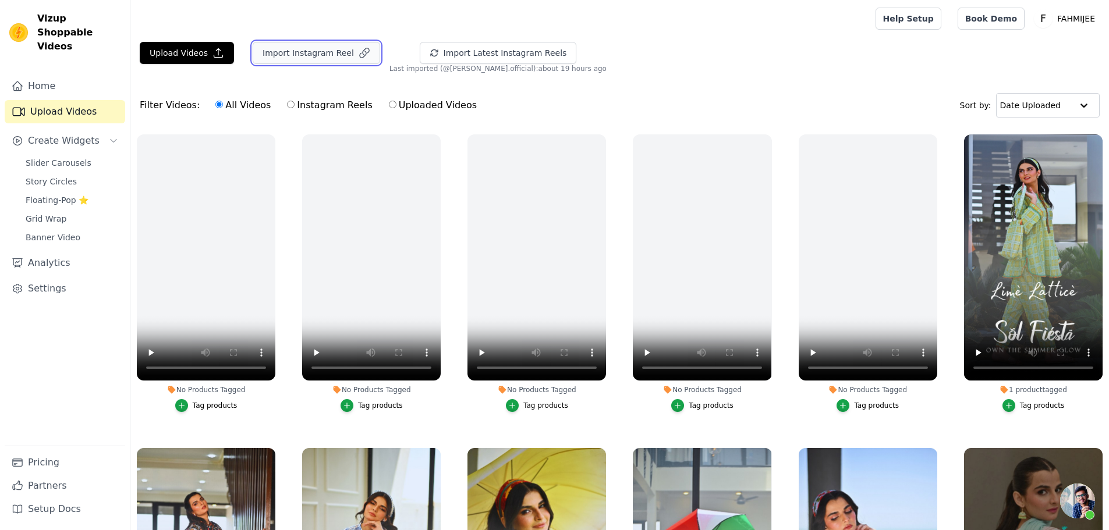
click at [358, 48] on icon "button" at bounding box center [364, 53] width 12 height 12
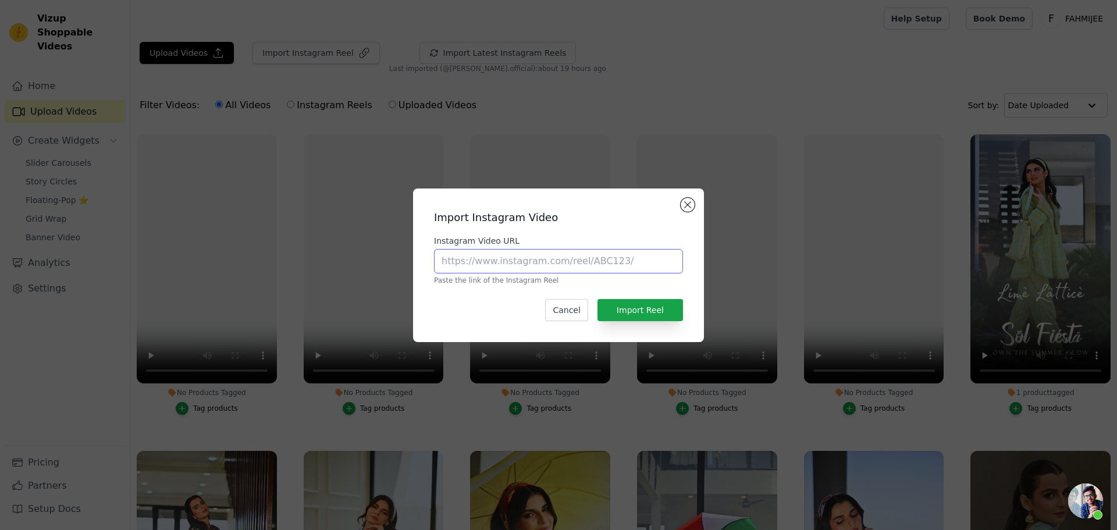
click at [584, 262] on input "Instagram Video URL" at bounding box center [558, 261] width 249 height 24
paste input "https://www.instagram.com/reel/DGpsje7tXaA/"
type input "https://www.instagram.com/reel/DGpsje7tXaA/"
click at [654, 310] on button "Import Reel" at bounding box center [641, 310] width 86 height 22
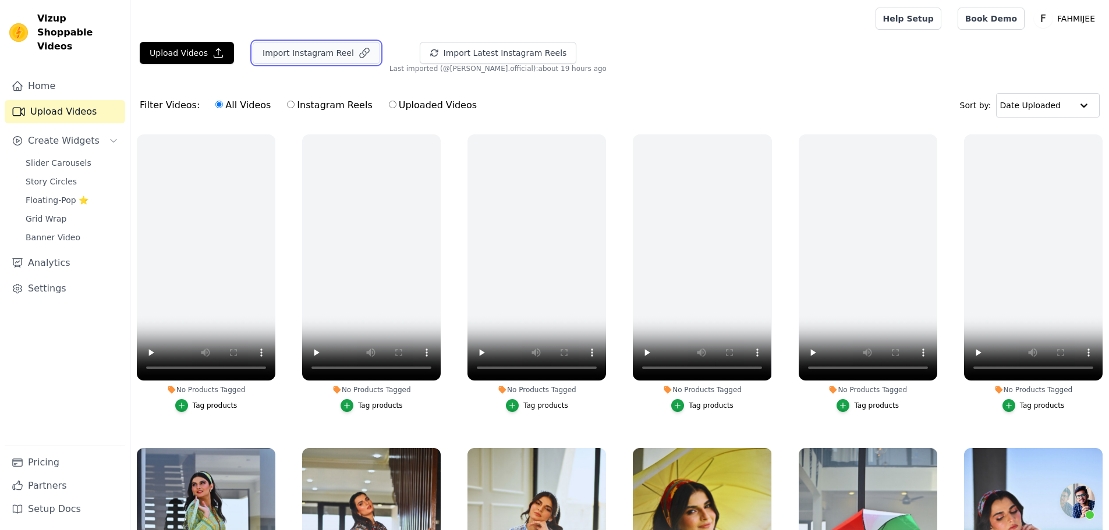
click at [257, 54] on button "Import Instagram Reel" at bounding box center [316, 53] width 127 height 22
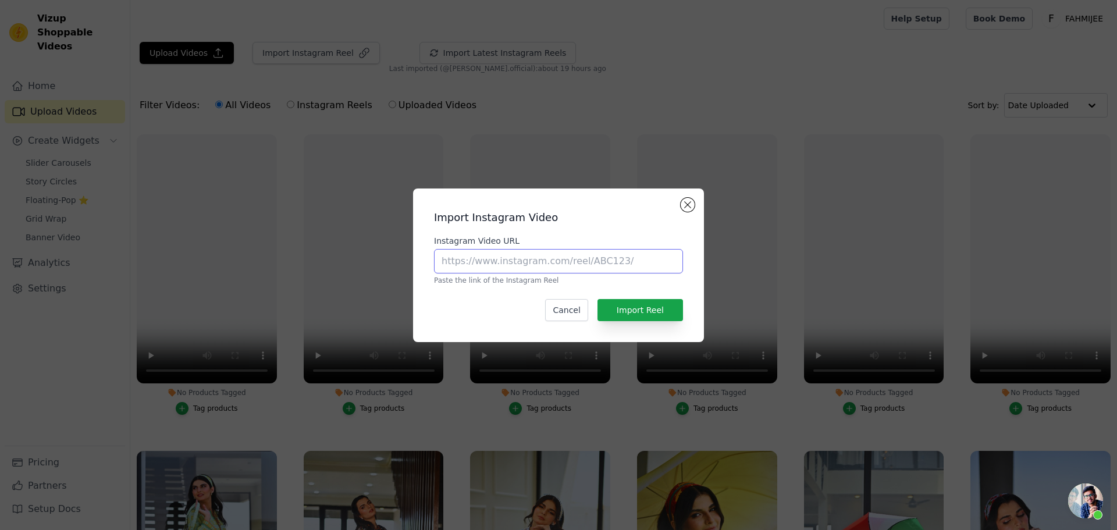
drag, startPoint x: 542, startPoint y: 257, endPoint x: 669, endPoint y: 321, distance: 141.6
click at [542, 257] on input "Instagram Video URL" at bounding box center [558, 261] width 249 height 24
paste input "https://www.instagram.com/reel/DGpr_-qMcdr/"
type input "https://www.instagram.com/reel/DGpr_-qMcdr/"
click at [666, 314] on button "Import Reel" at bounding box center [641, 310] width 86 height 22
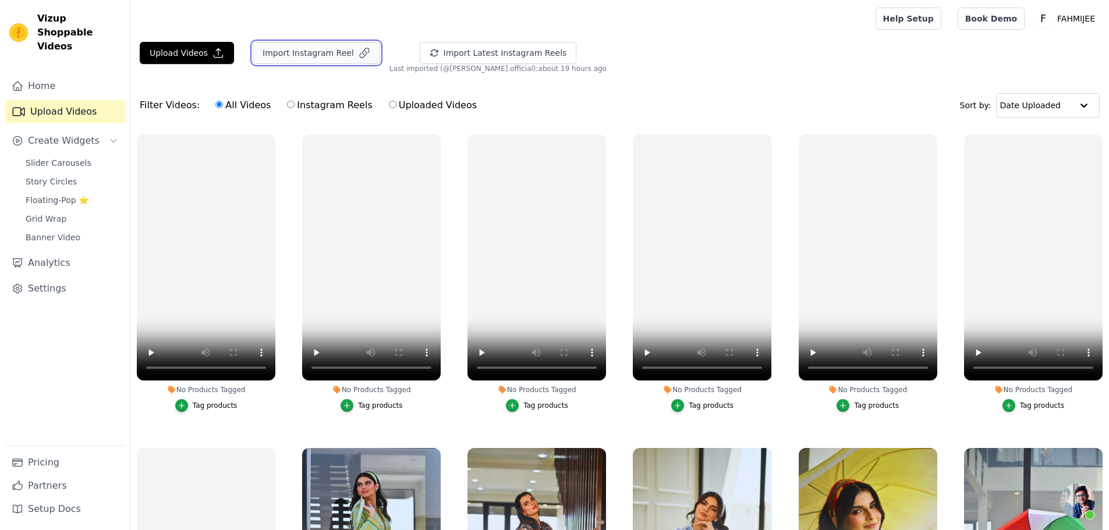
click at [340, 47] on button "Import Instagram Reel" at bounding box center [316, 53] width 127 height 22
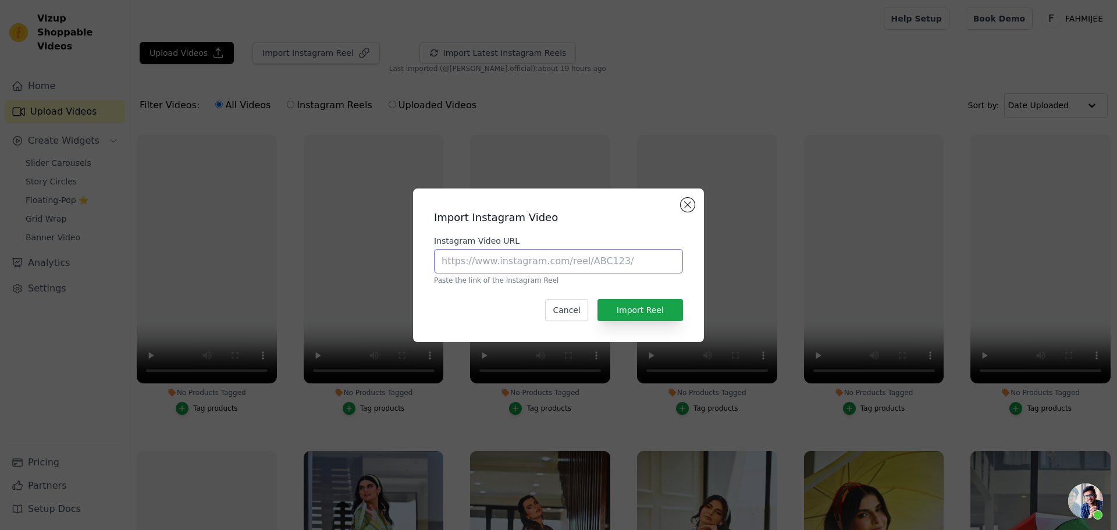
click at [602, 268] on input "Instagram Video URL" at bounding box center [558, 261] width 249 height 24
paste input "https://www.instagram.com/reel/DGpquJAMPWw/"
type input "https://www.instagram.com/reel/DGpquJAMPWw/"
click at [636, 313] on button "Import Reel" at bounding box center [641, 310] width 86 height 22
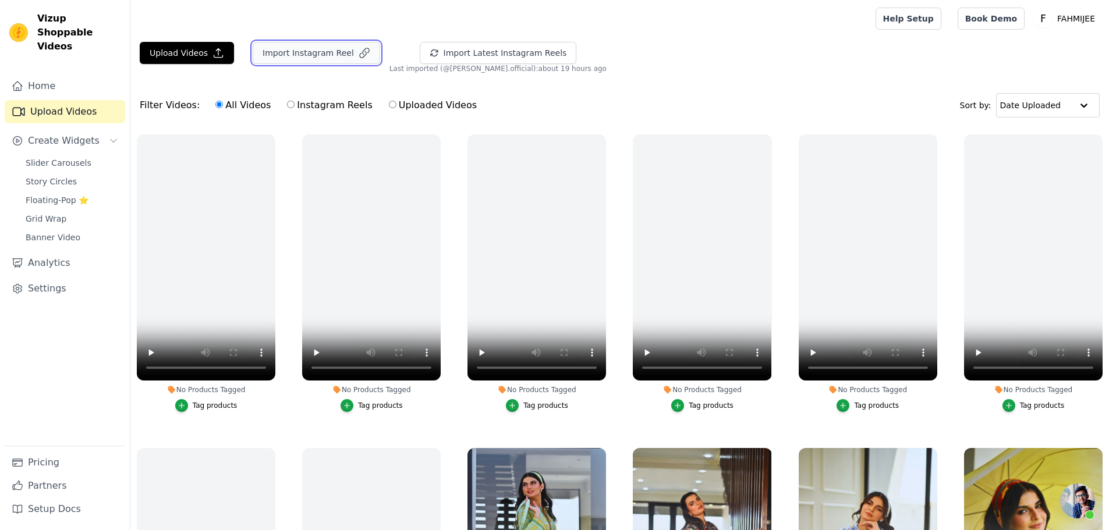
click at [315, 57] on button "Import Instagram Reel" at bounding box center [316, 53] width 127 height 22
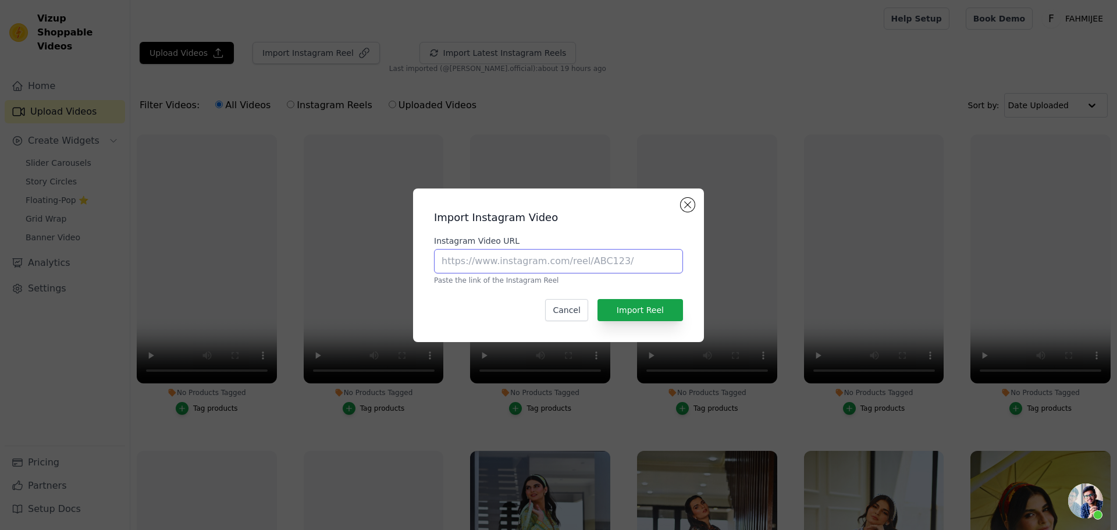
drag, startPoint x: 534, startPoint y: 262, endPoint x: 571, endPoint y: 274, distance: 38.5
click at [534, 262] on input "Instagram Video URL" at bounding box center [558, 261] width 249 height 24
paste input "https://www.instagram.com/reel/DGppA5hND19/"
type input "https://www.instagram.com/reel/DGppA5hND19/"
click at [659, 310] on button "Import Reel" at bounding box center [641, 310] width 86 height 22
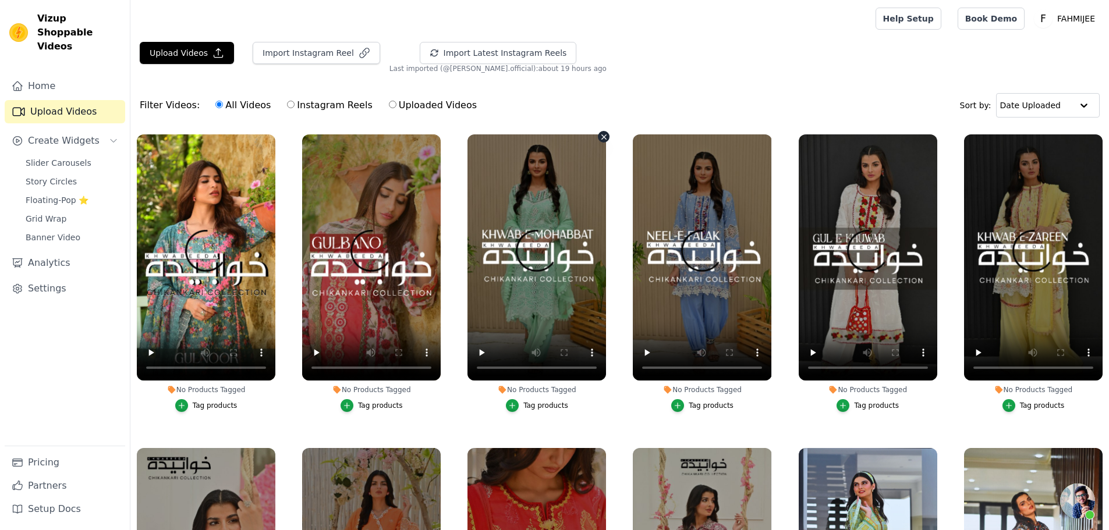
scroll to position [71, 0]
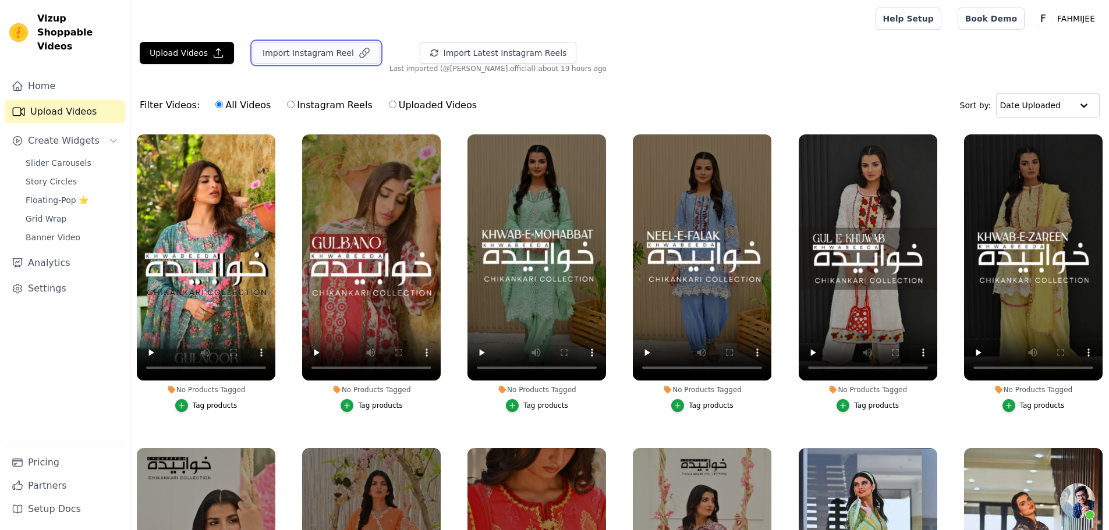
click at [307, 48] on button "Import Instagram Reel" at bounding box center [316, 53] width 127 height 22
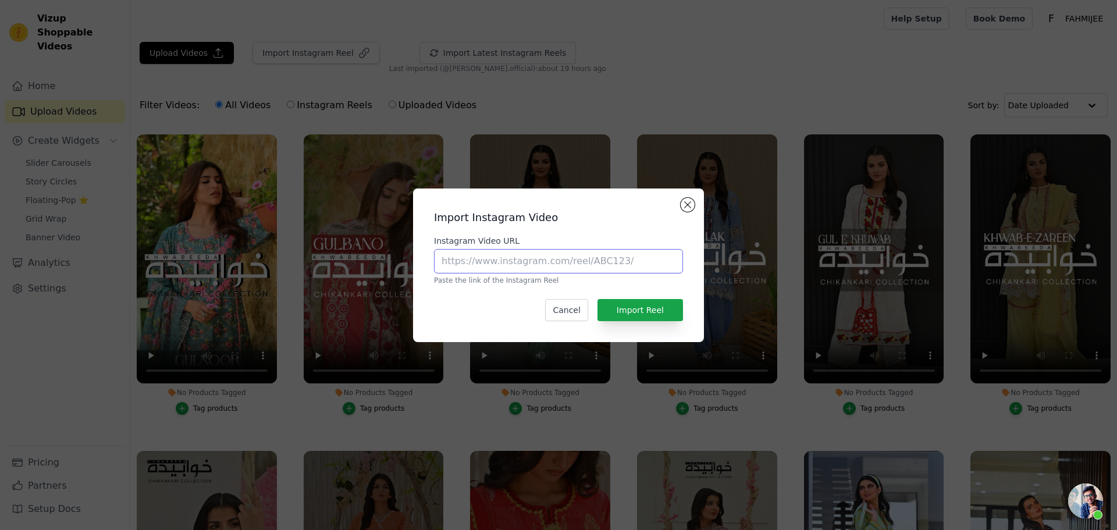
click at [559, 255] on input "Instagram Video URL" at bounding box center [558, 261] width 249 height 24
paste input "https://www.instagram.com/reel/DGpn9gUvU0f/"
type input "https://www.instagram.com/reel/DGpn9gUvU0f/"
click at [643, 308] on button "Import Reel" at bounding box center [641, 310] width 86 height 22
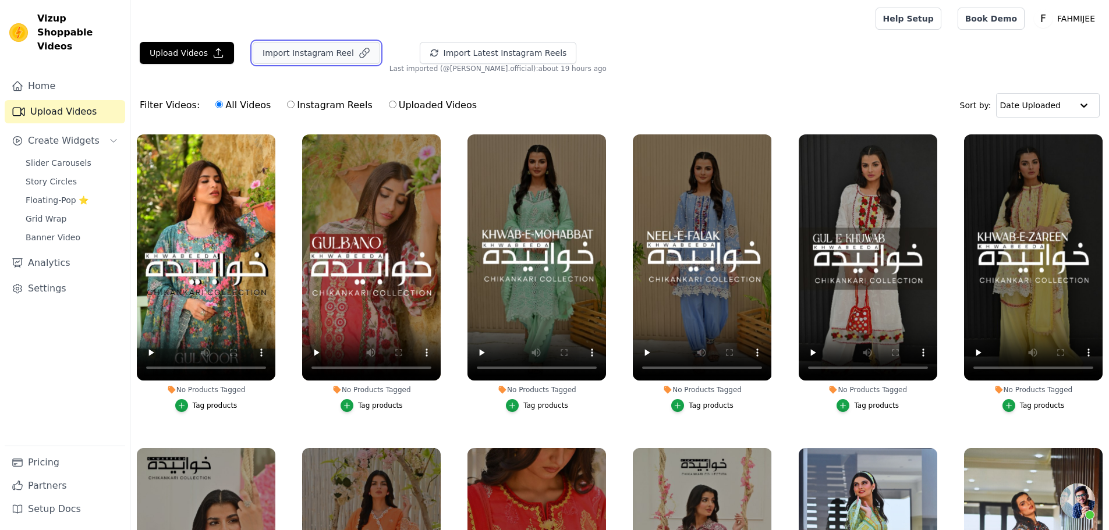
click at [314, 54] on button "Import Instagram Reel" at bounding box center [316, 53] width 127 height 22
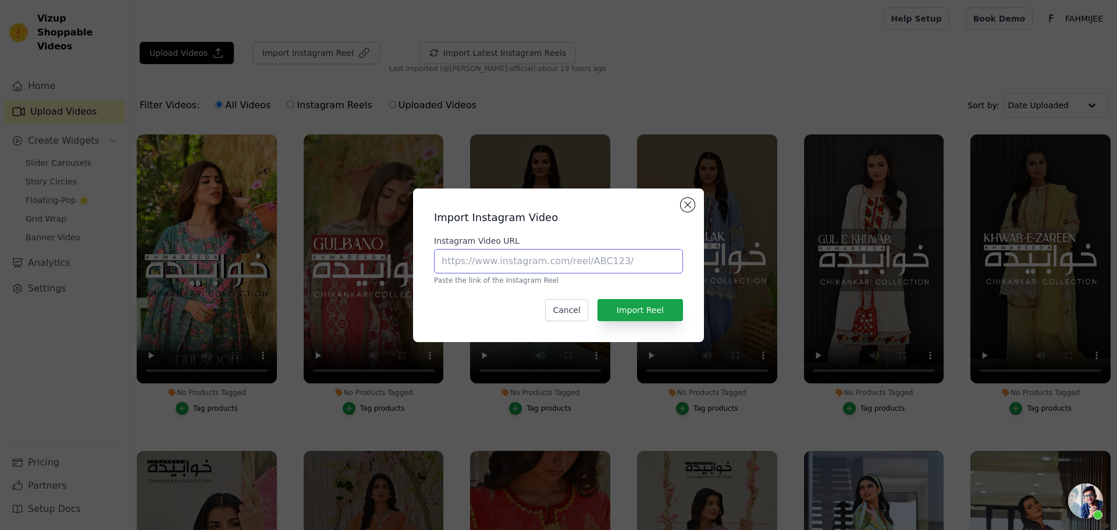
click at [544, 267] on input "Instagram Video URL" at bounding box center [558, 261] width 249 height 24
click at [658, 238] on label "Instagram Video URL" at bounding box center [558, 241] width 249 height 12
click at [658, 249] on input "Instagram Video URL" at bounding box center [558, 261] width 249 height 24
click at [577, 315] on button "Cancel" at bounding box center [566, 310] width 42 height 22
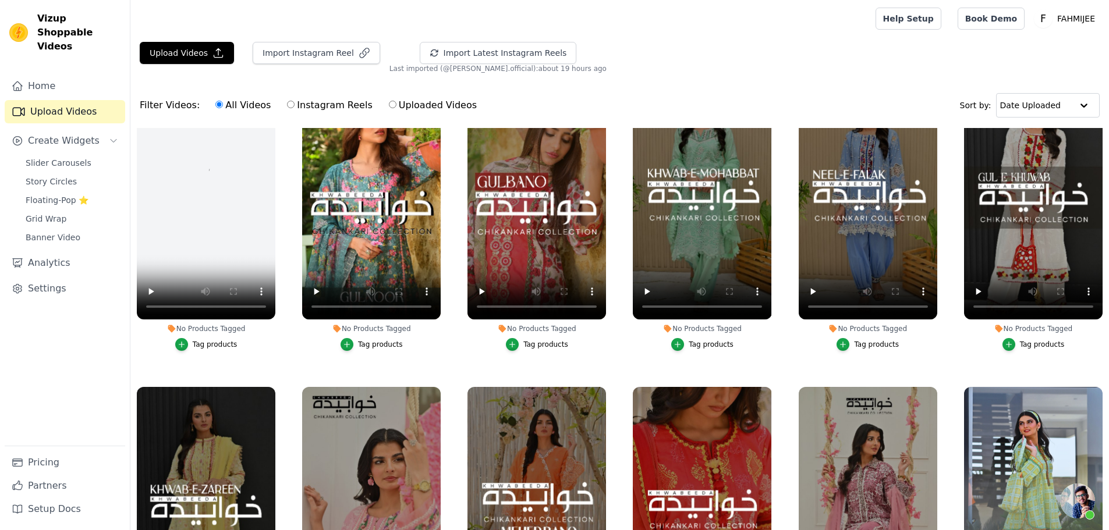
scroll to position [233, 0]
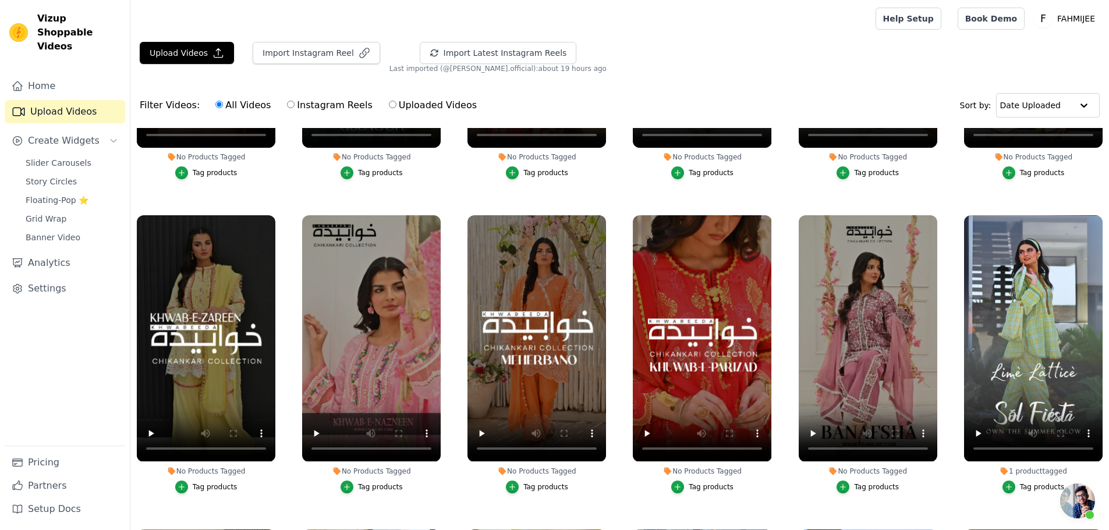
click at [858, 485] on div "Tag products" at bounding box center [876, 486] width 45 height 9
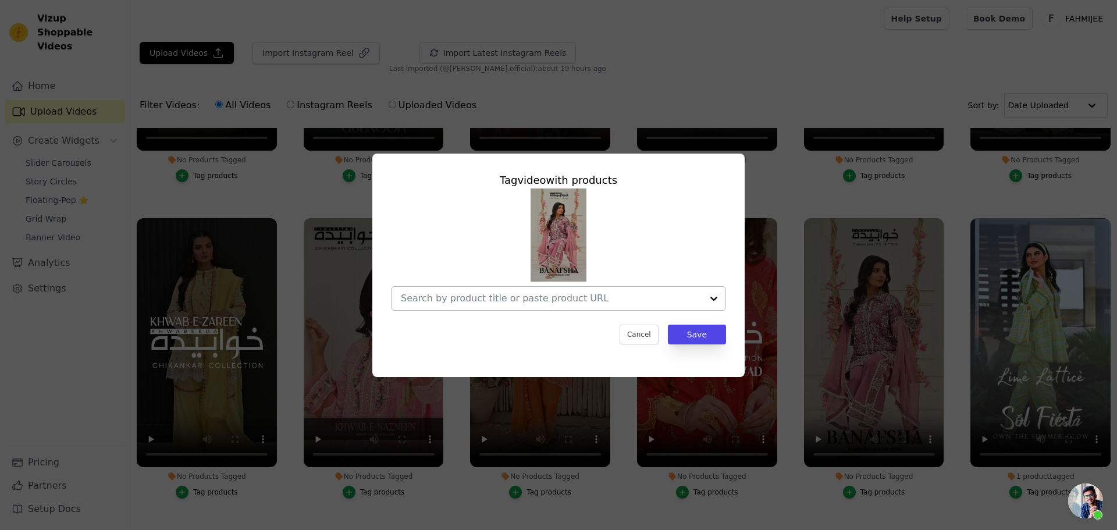
click at [601, 300] on input "No Products Tagged Tag video with products Cancel Save Tag products" at bounding box center [551, 298] width 301 height 11
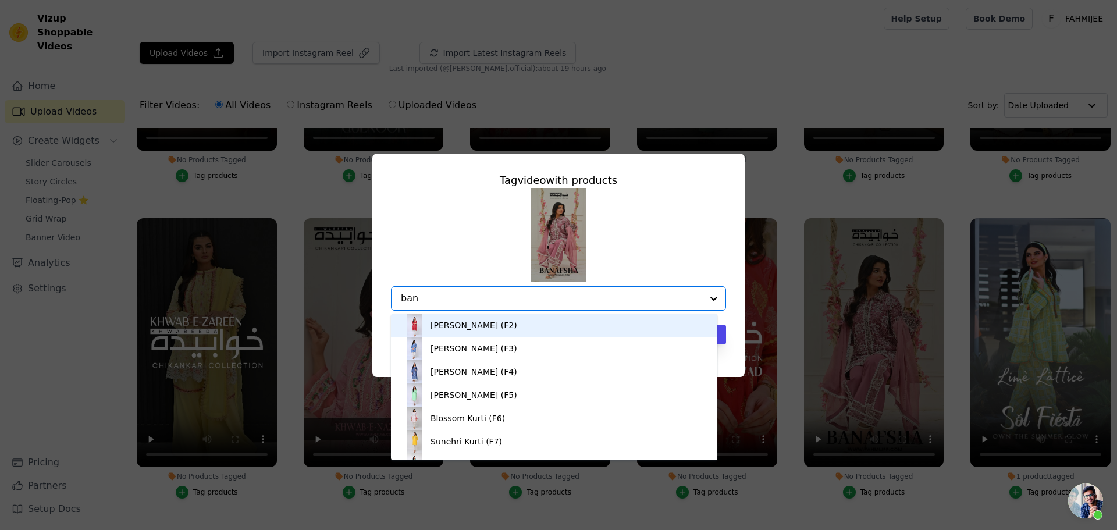
type input "bana"
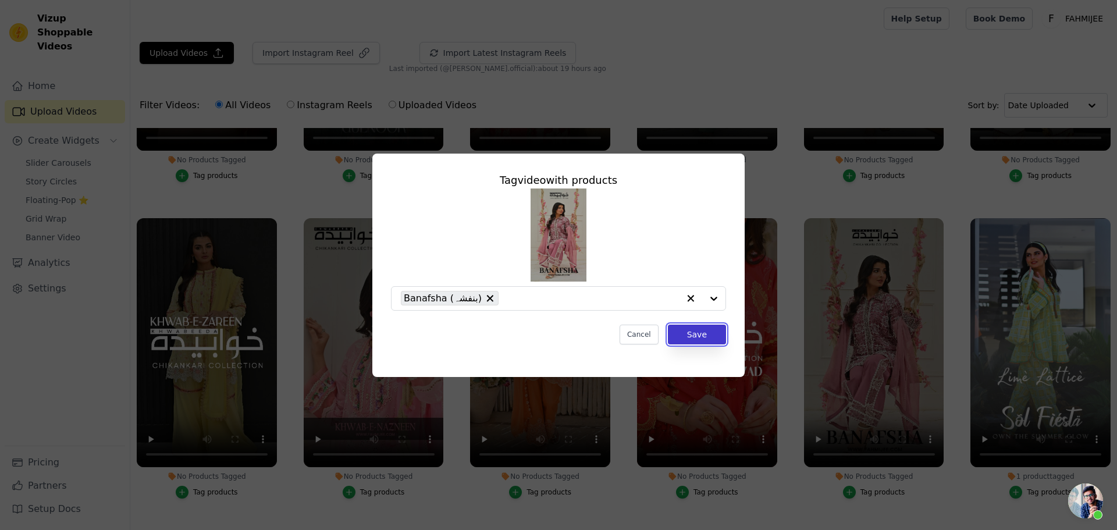
click at [690, 330] on button "Save" at bounding box center [697, 335] width 58 height 20
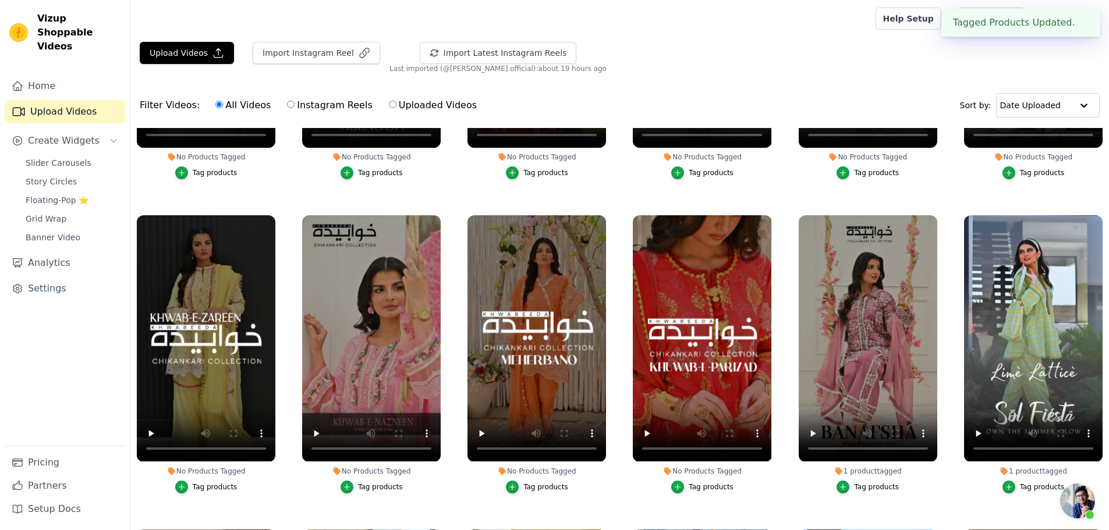
click at [547, 482] on div "Tag products" at bounding box center [545, 486] width 45 height 9
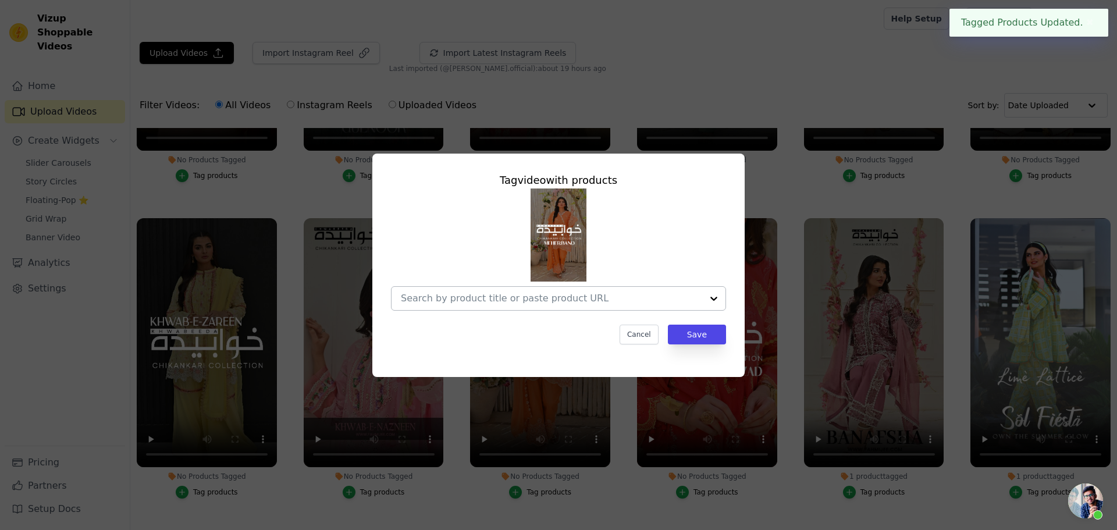
click at [592, 306] on div at bounding box center [551, 298] width 301 height 23
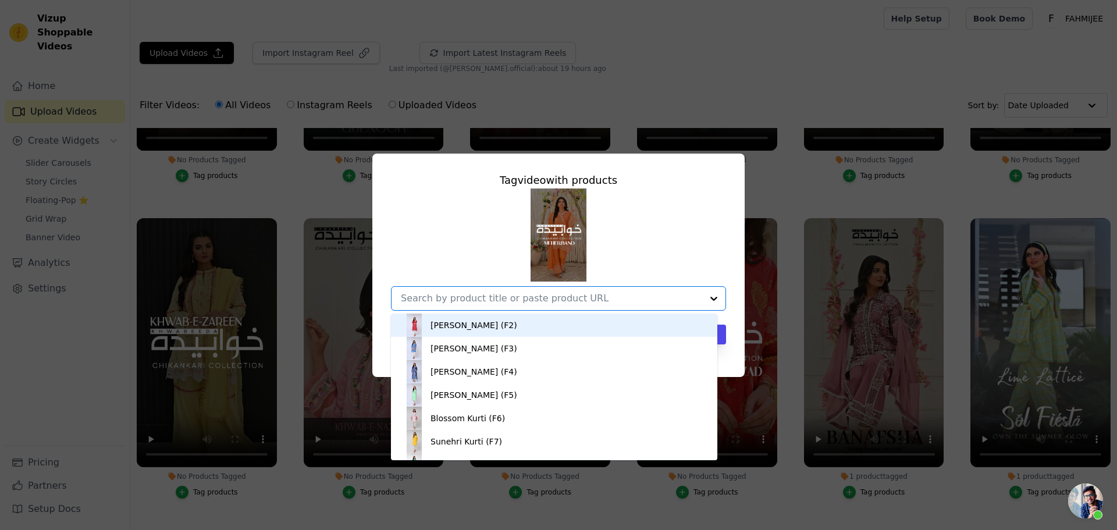
drag, startPoint x: 712, startPoint y: 169, endPoint x: 708, endPoint y: 191, distance: 22.5
click at [711, 171] on div "Tag video with products Manzaar Kurti (F2) Diwani Kurti (F3) Noori Kurti (F4) M…" at bounding box center [559, 258] width 354 height 191
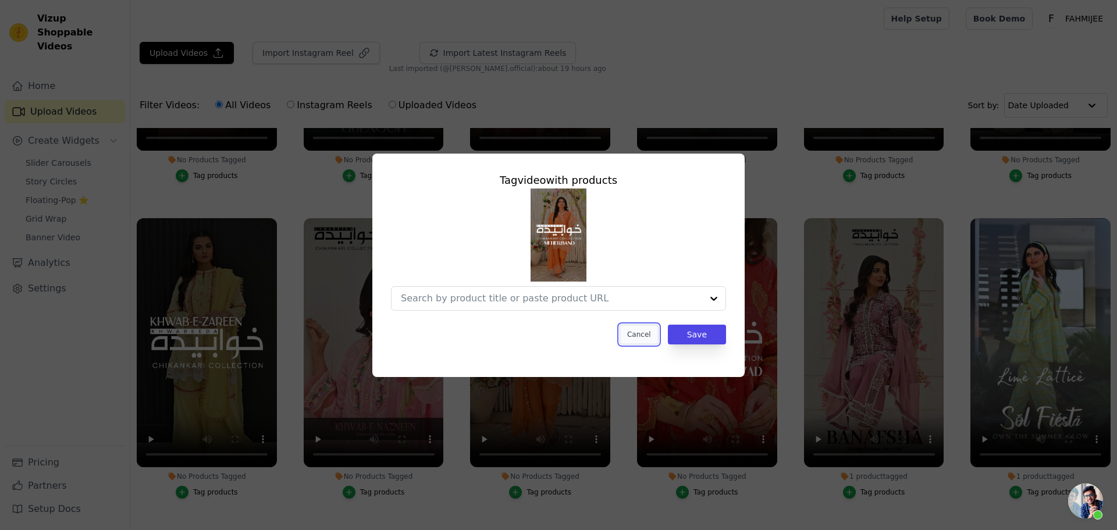
click at [646, 338] on button "Cancel" at bounding box center [639, 335] width 39 height 20
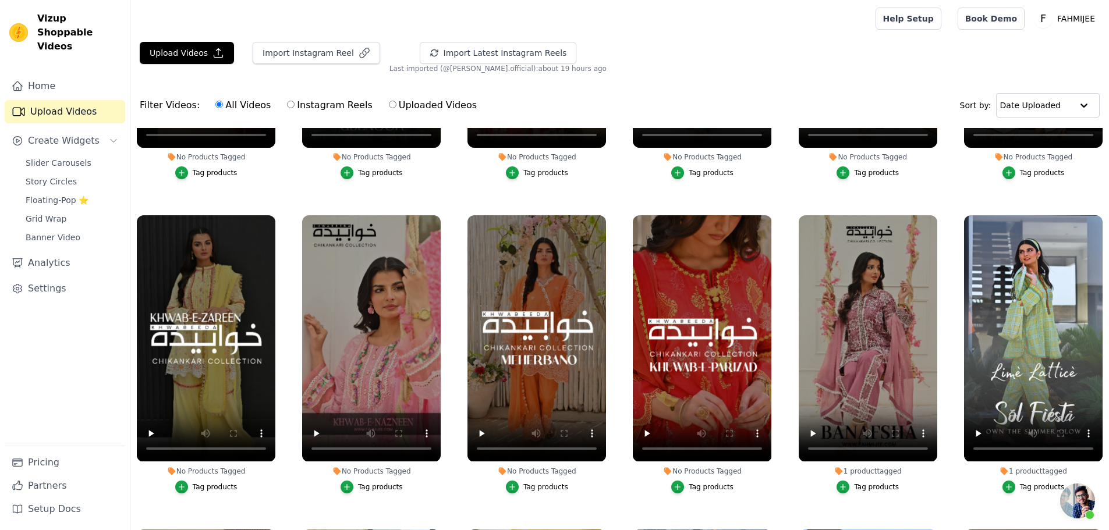
click at [538, 483] on div "Tag products" at bounding box center [545, 486] width 45 height 9
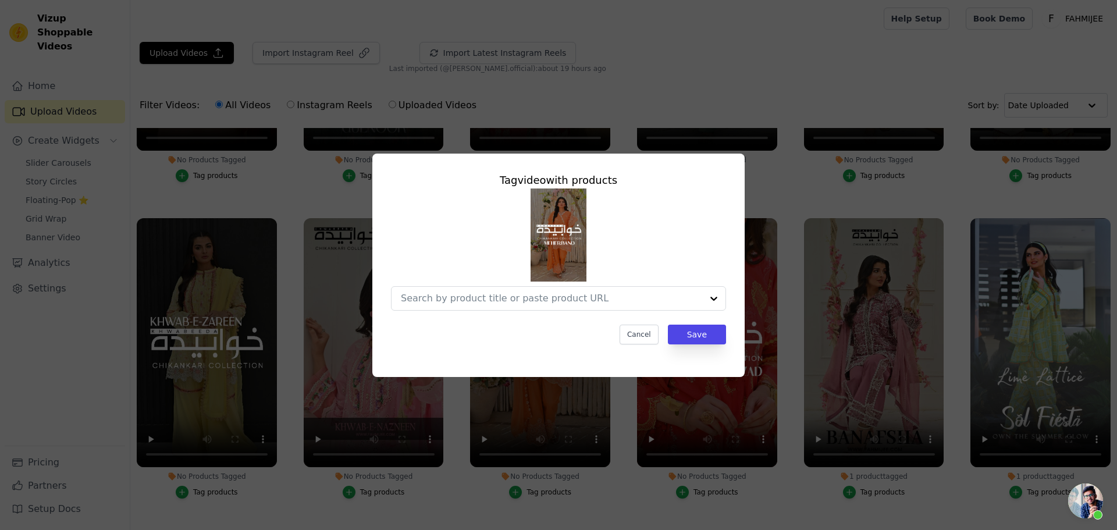
click at [563, 311] on div "Tag video with products Cancel Save" at bounding box center [559, 258] width 354 height 191
click at [574, 297] on input "No Products Tagged Tag video with products Cancel Save Tag products" at bounding box center [551, 298] width 301 height 11
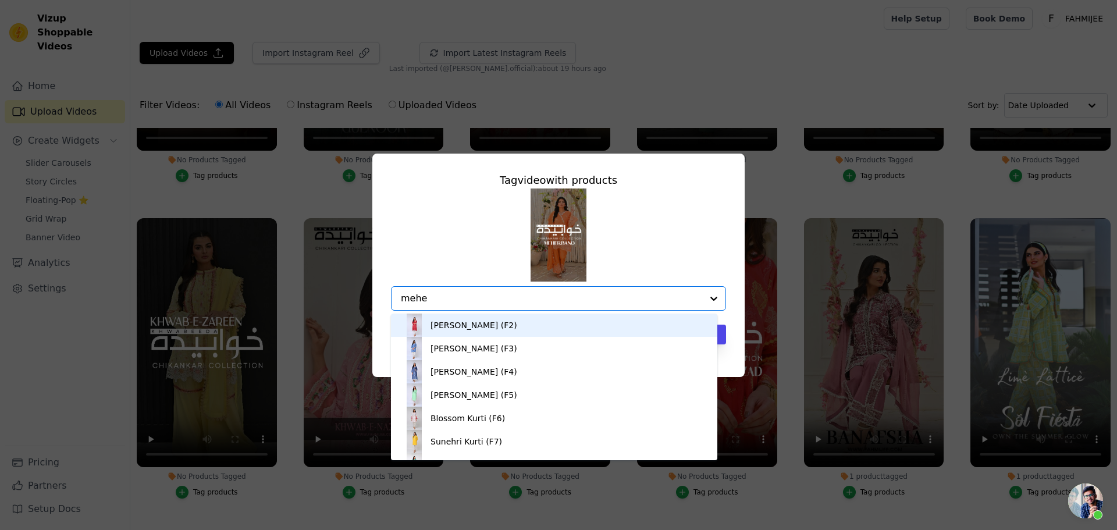
type input "meher"
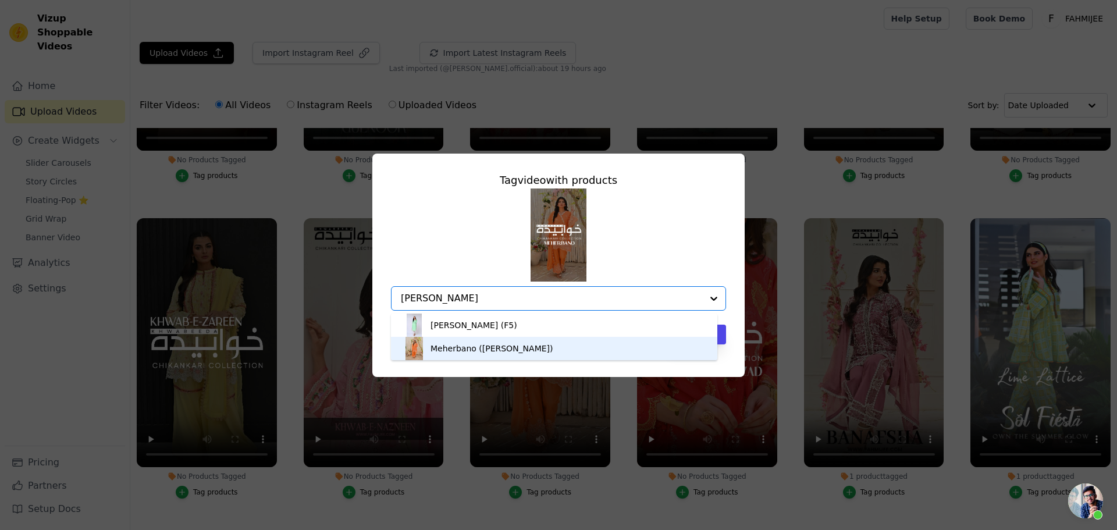
click at [510, 353] on div "Meherbano (مہر بانو)" at bounding box center [554, 348] width 303 height 23
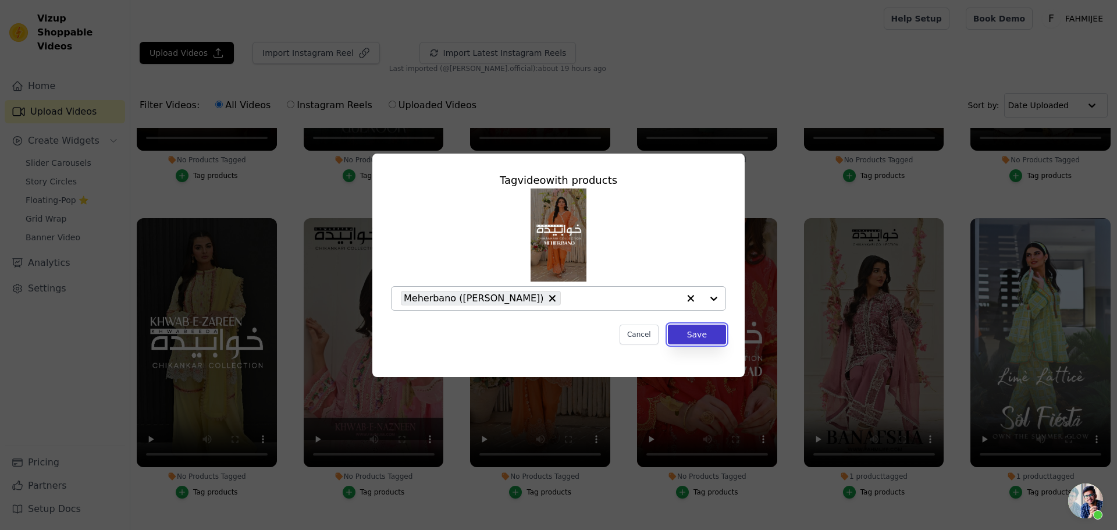
click at [691, 340] on button "Save" at bounding box center [697, 335] width 58 height 20
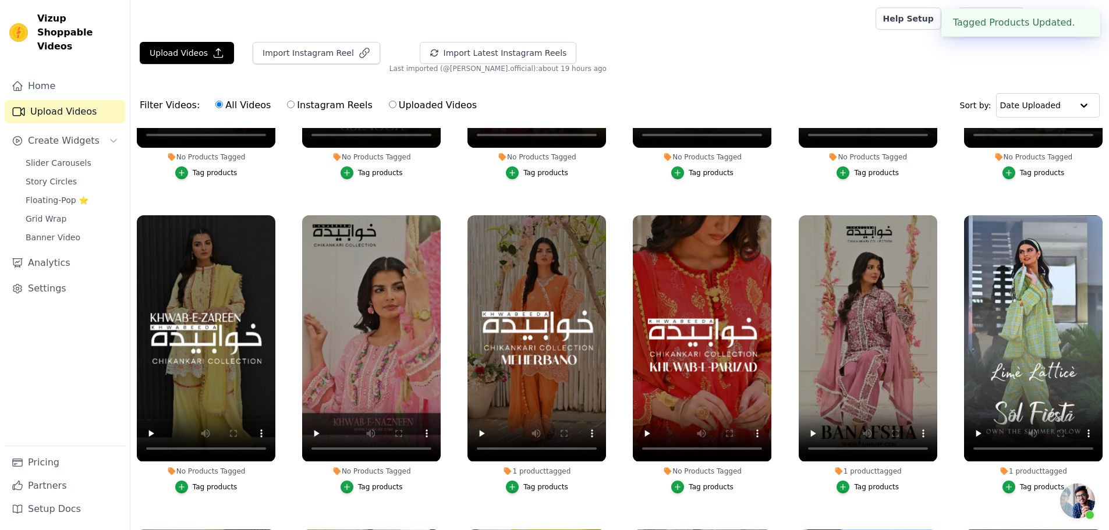
click at [709, 482] on div "Tag products" at bounding box center [710, 486] width 45 height 9
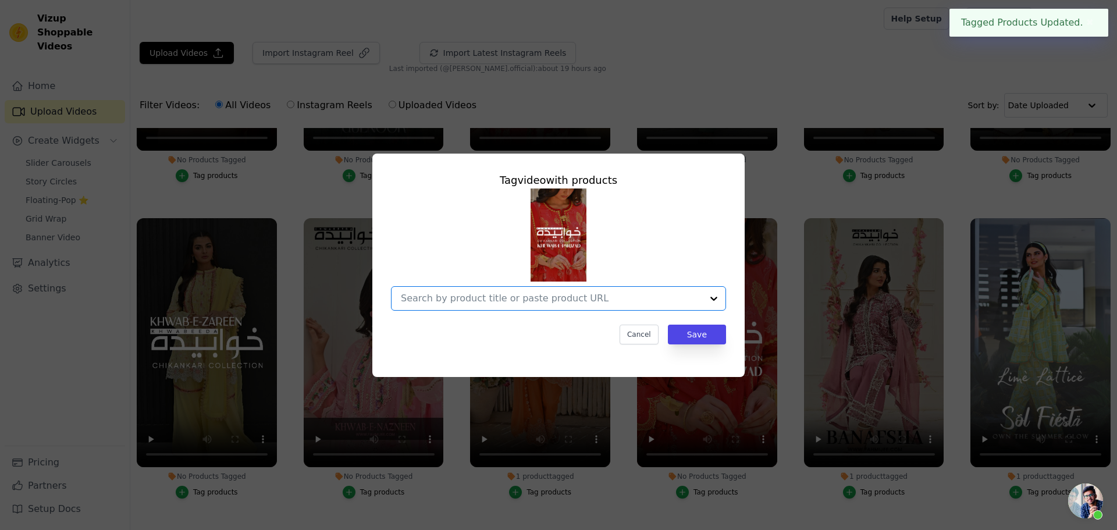
click at [583, 299] on input "No Products Tagged Tag video with products Option undefined, selected. Select i…" at bounding box center [551, 298] width 301 height 11
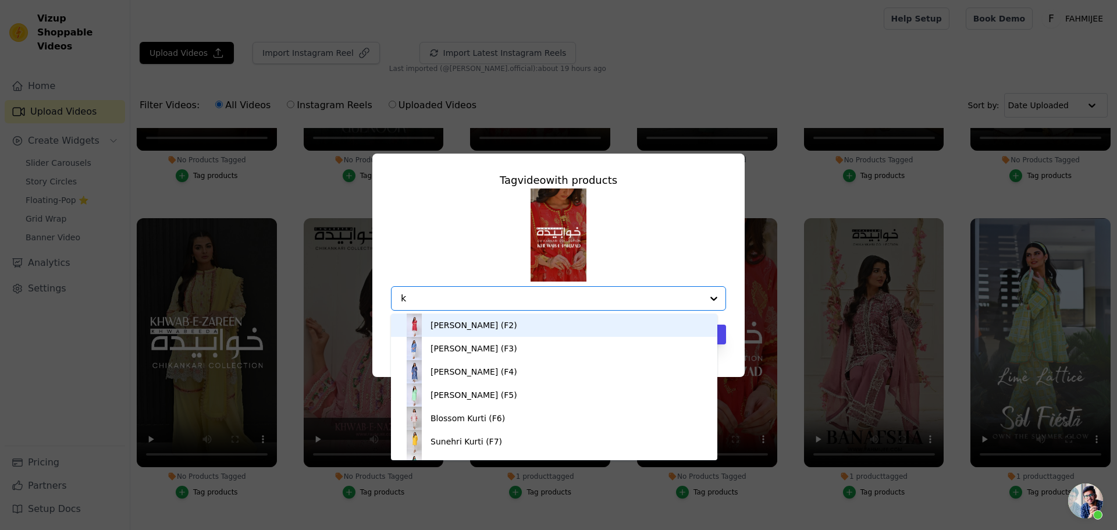
type input "kh"
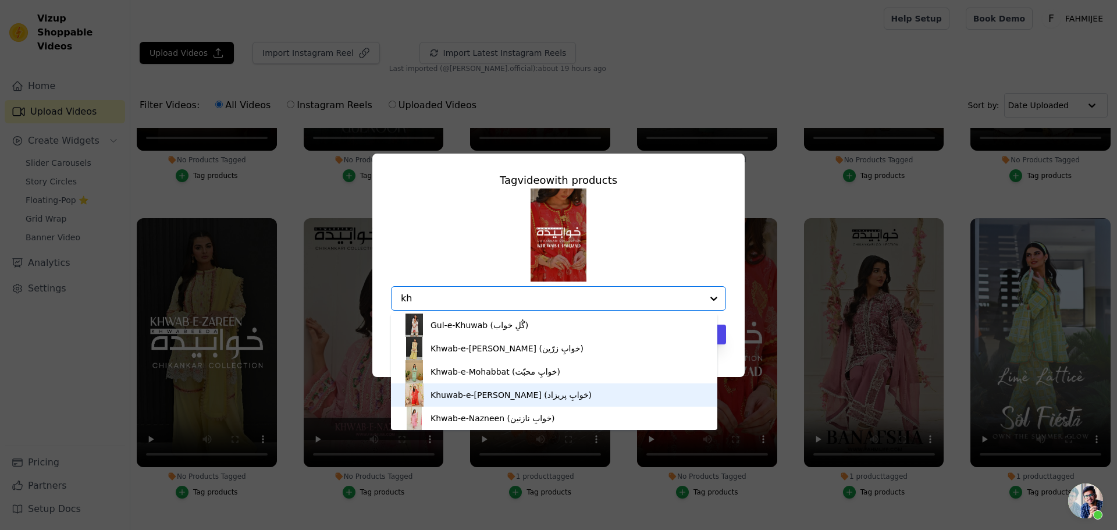
click at [454, 401] on div "Khuwab-e-Parizad (خوابِ پریزاد)" at bounding box center [554, 394] width 303 height 23
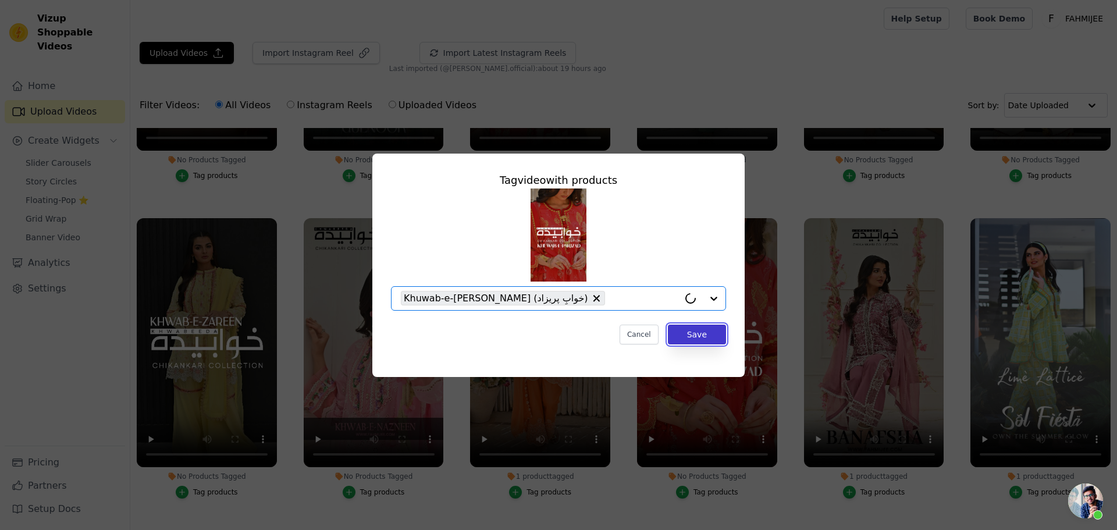
click at [708, 336] on button "Save" at bounding box center [697, 335] width 58 height 20
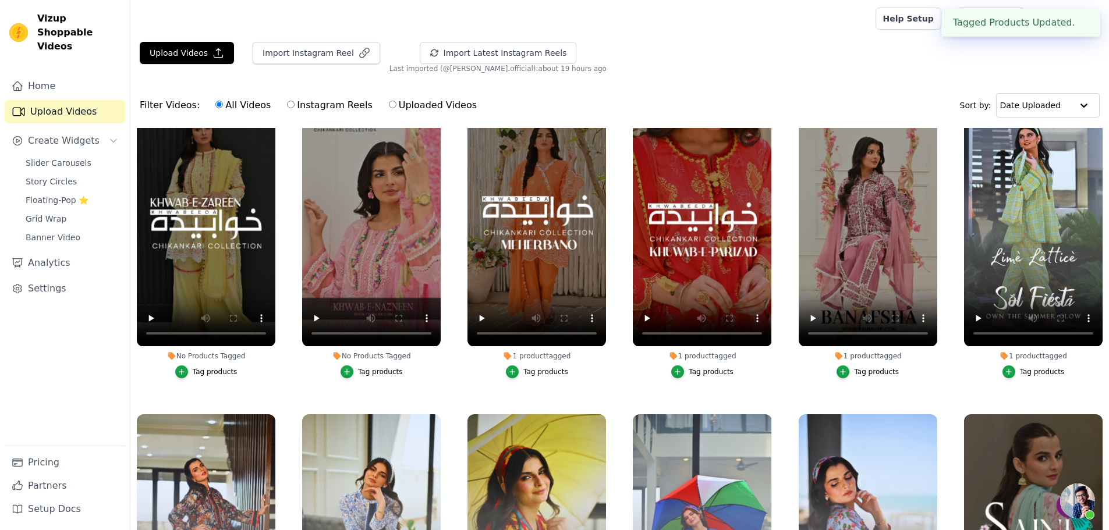
scroll to position [349, 0]
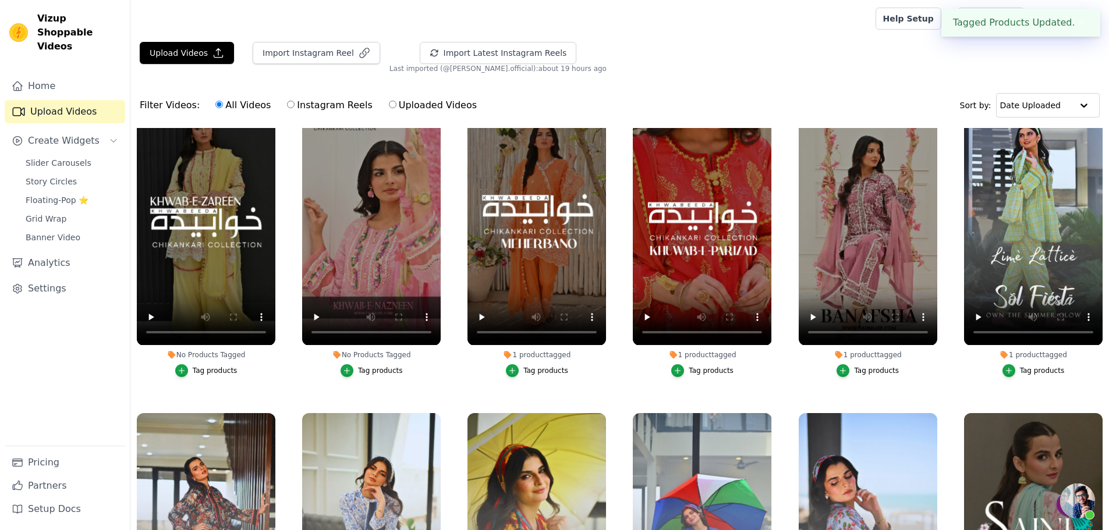
click at [381, 367] on div "Tag products" at bounding box center [380, 370] width 45 height 9
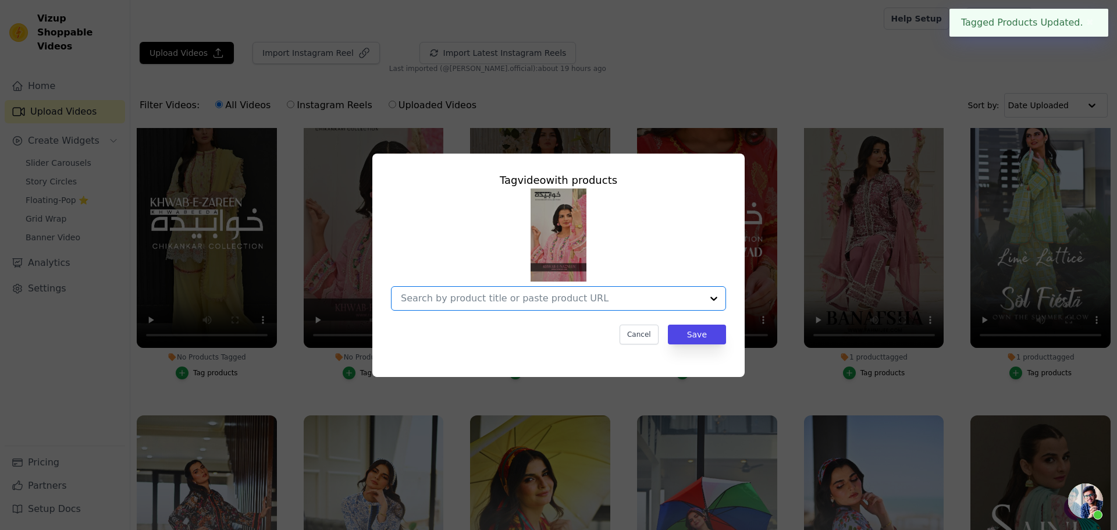
click at [641, 301] on input "No Products Tagged Tag video with products Option undefined, selected. Select i…" at bounding box center [551, 298] width 301 height 11
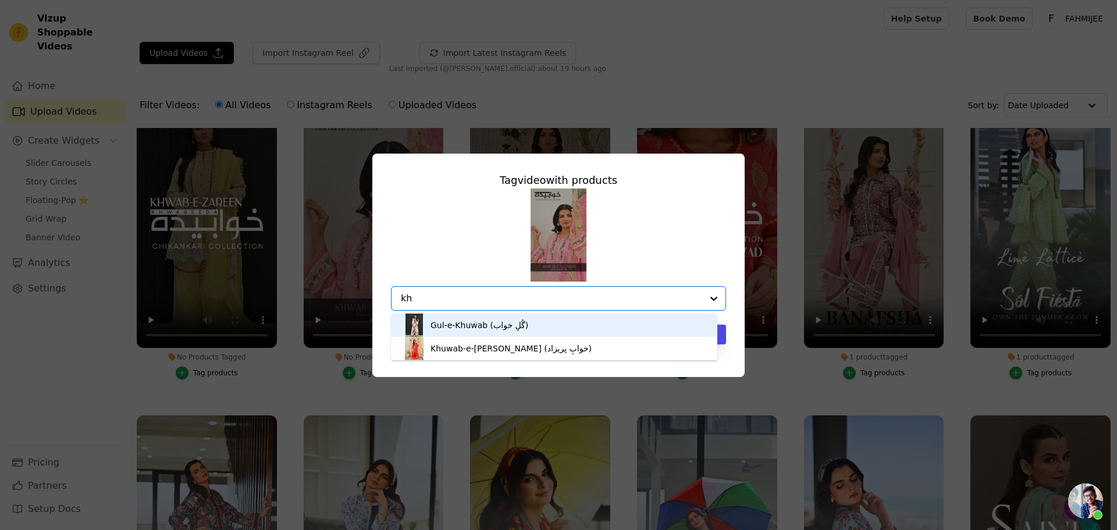
type input "khw"
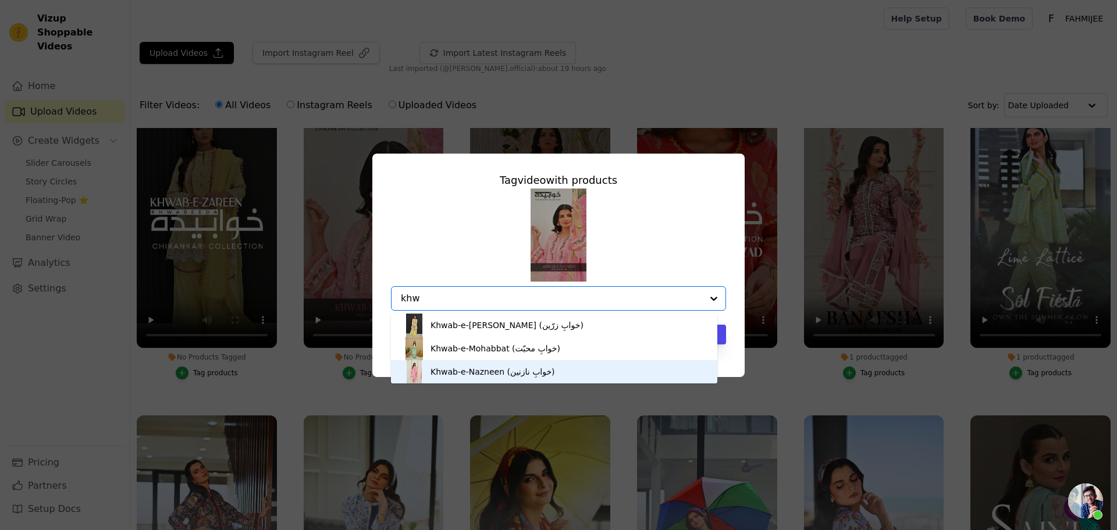
click at [474, 376] on div "Khwab-e-Nazneen (خوابِ نازنین)" at bounding box center [493, 372] width 125 height 12
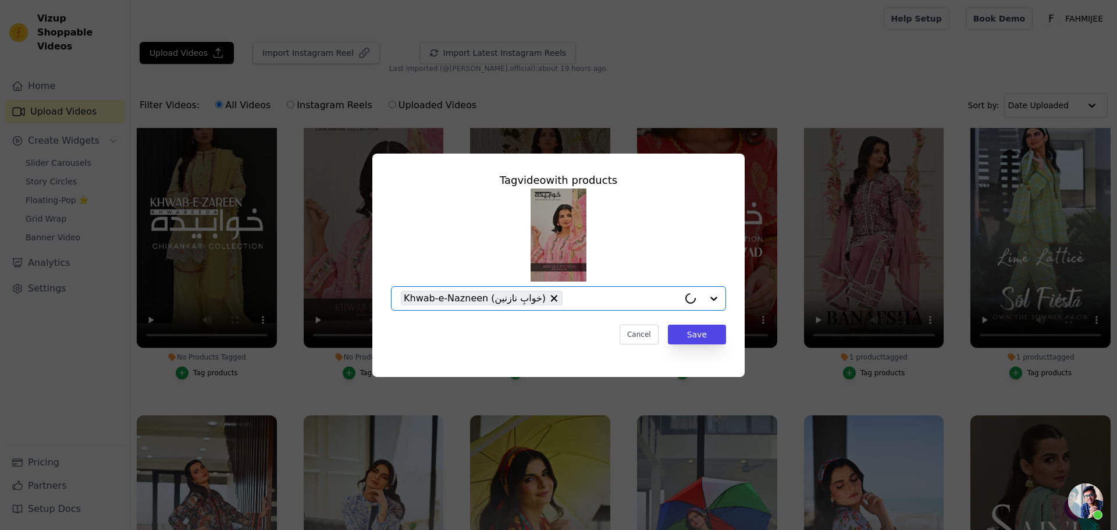
click at [720, 324] on div "Tag video with products Option Khwab-e-Nazneen (خوابِ نازنین), selected. Select…" at bounding box center [559, 258] width 354 height 191
click at [711, 331] on button "Save" at bounding box center [697, 335] width 58 height 20
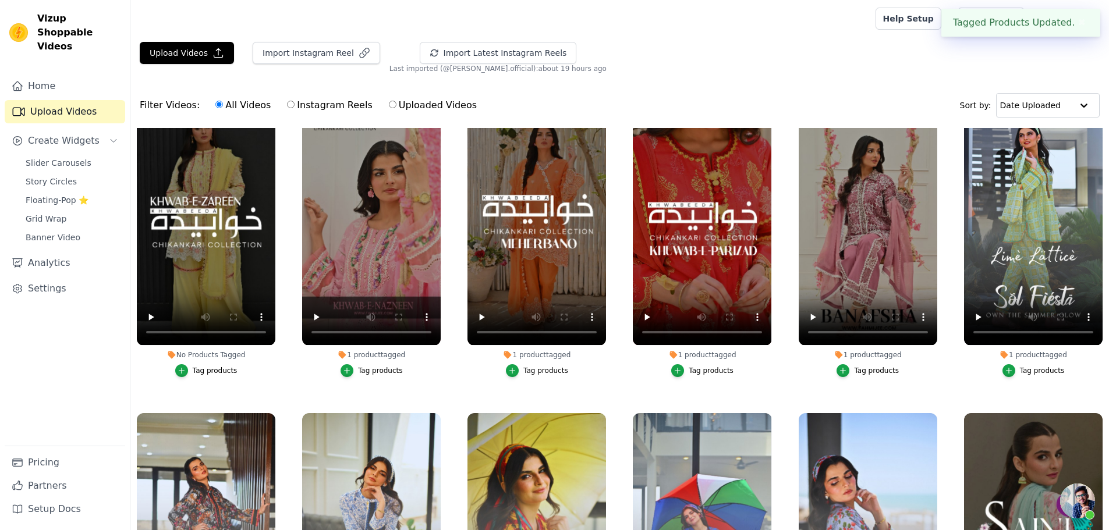
click at [220, 366] on div "Tag products" at bounding box center [215, 370] width 45 height 9
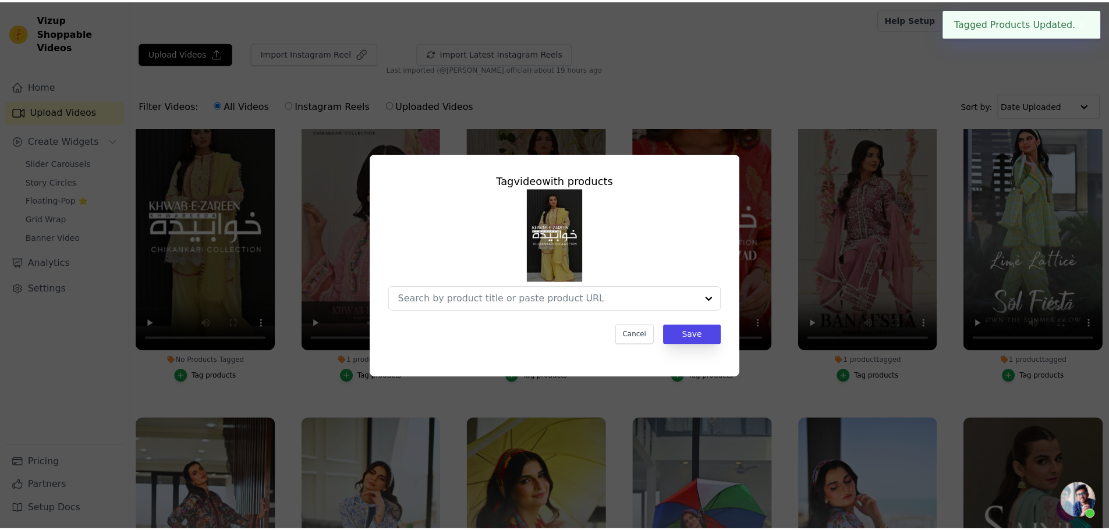
scroll to position [352, 0]
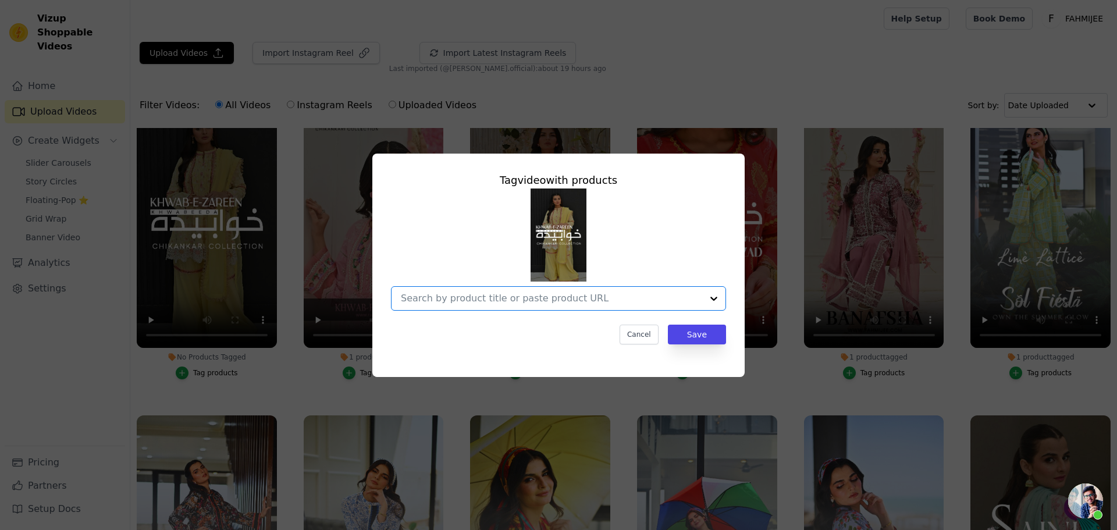
click at [477, 302] on input "No Products Tagged Tag video with products Option undefined, selected. Select i…" at bounding box center [551, 298] width 301 height 11
type input "khw"
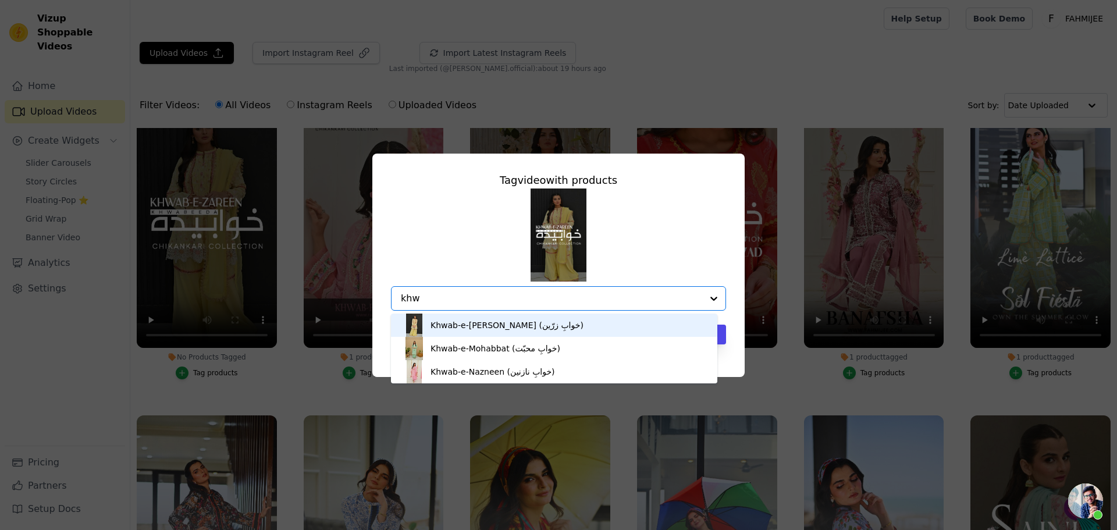
click at [446, 326] on div "Khwab-e-Zareen (خوابِ زرّین)" at bounding box center [507, 325] width 153 height 12
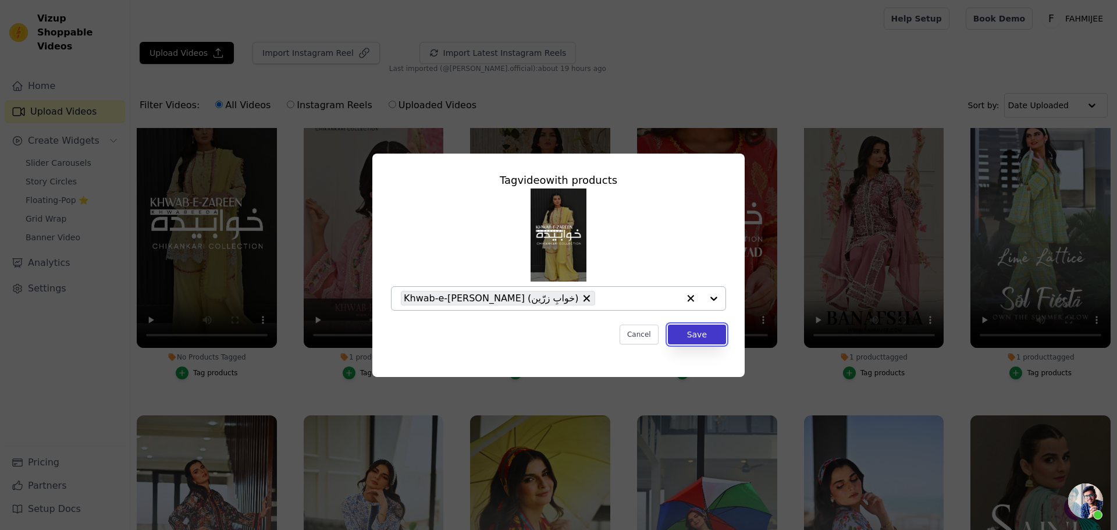
click at [697, 332] on button "Save" at bounding box center [697, 335] width 58 height 20
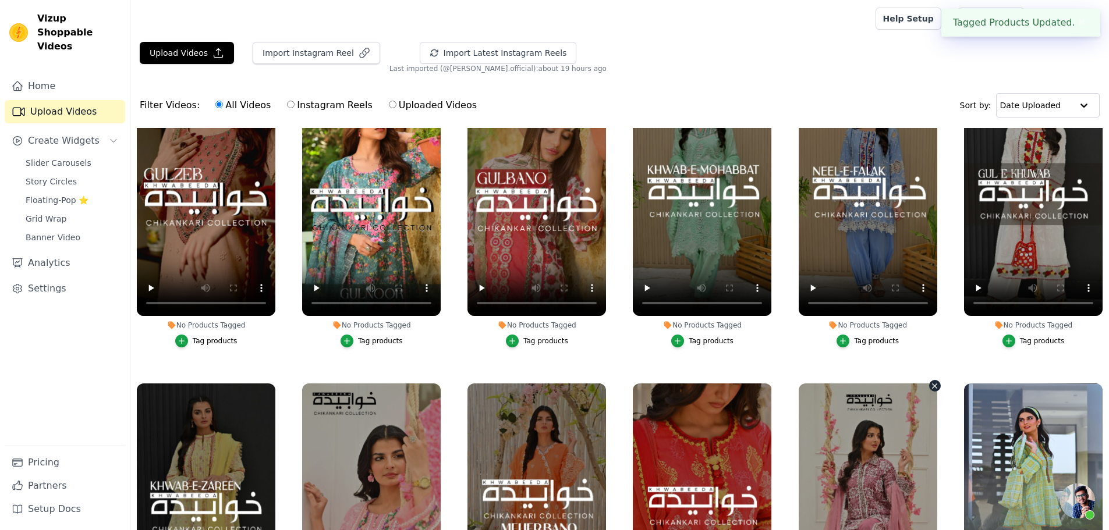
scroll to position [58, 0]
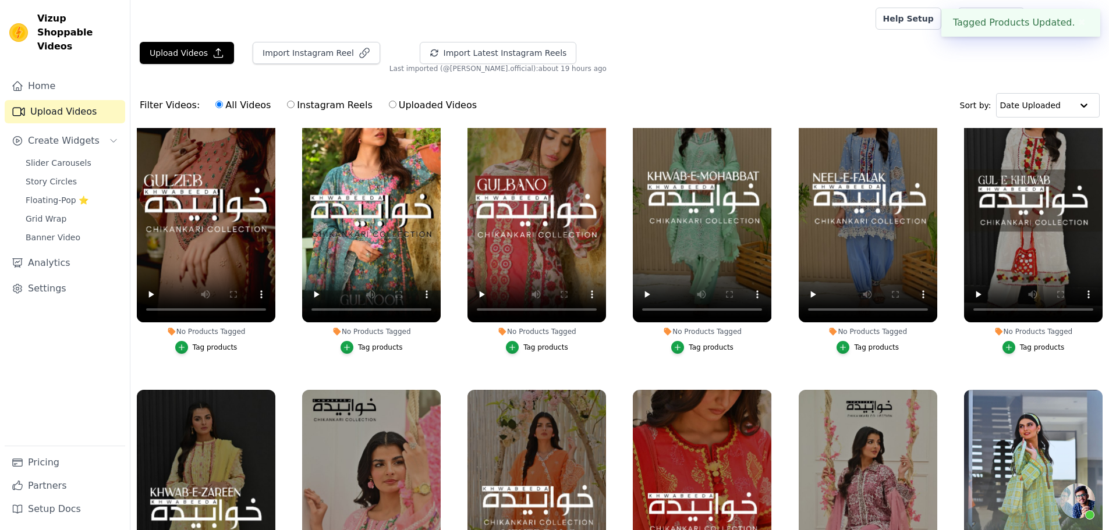
click at [1031, 345] on div "Tag products" at bounding box center [1042, 347] width 45 height 9
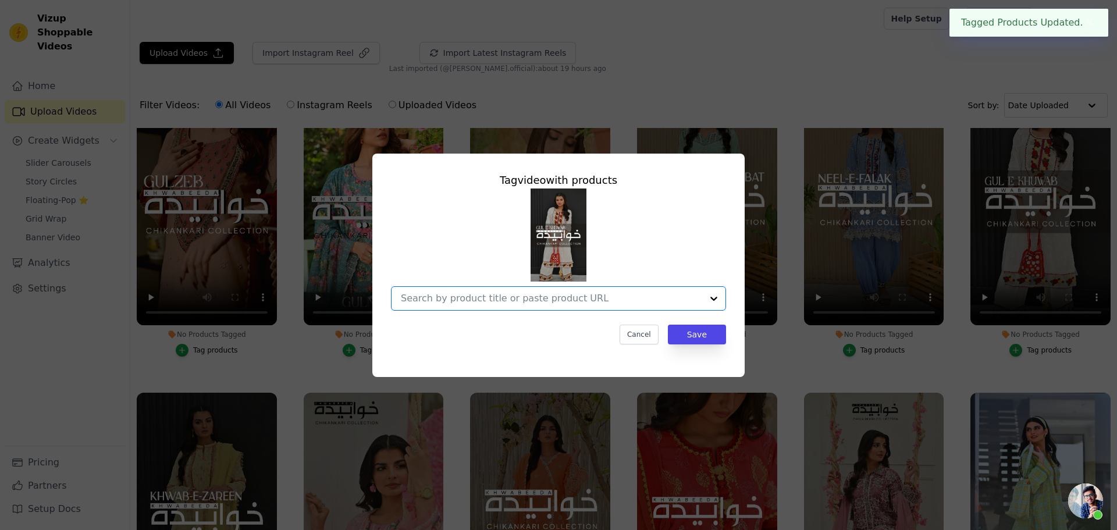
click at [633, 297] on input "No Products Tagged Tag video with products Option undefined, selected. Select i…" at bounding box center [551, 298] width 301 height 11
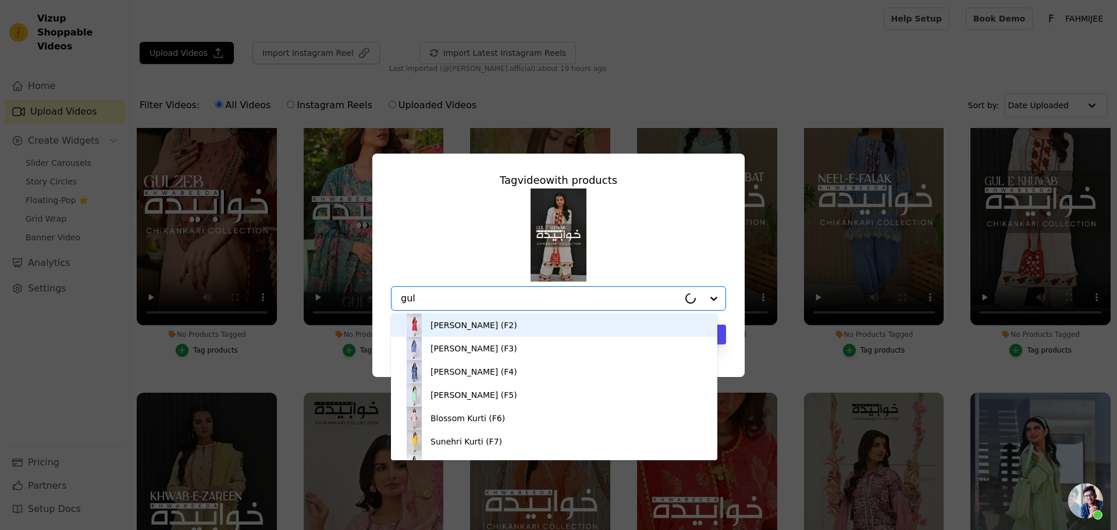
type input "gul e"
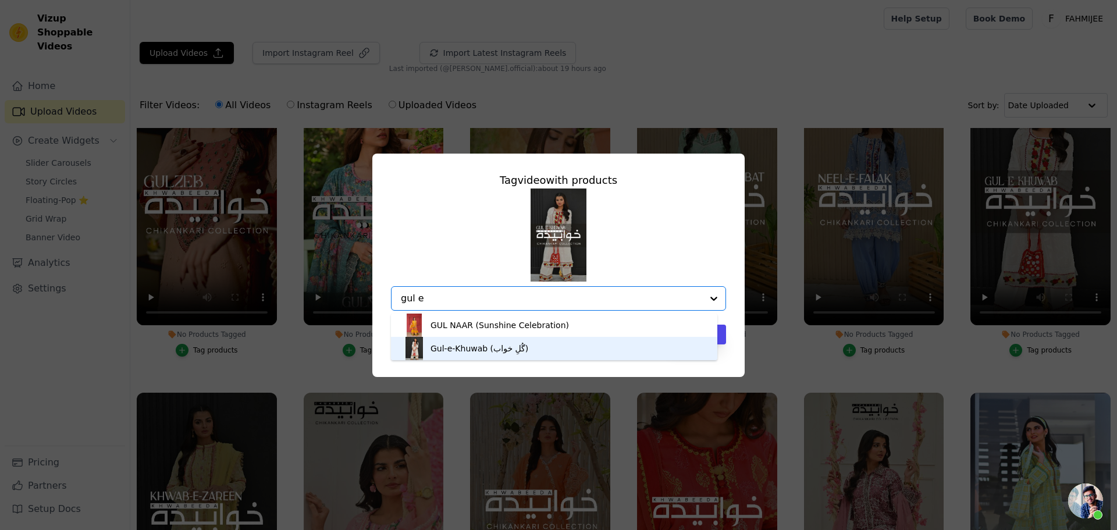
click at [544, 346] on div "Gul-e-Khuwab (گُلِ خواب)" at bounding box center [554, 348] width 303 height 23
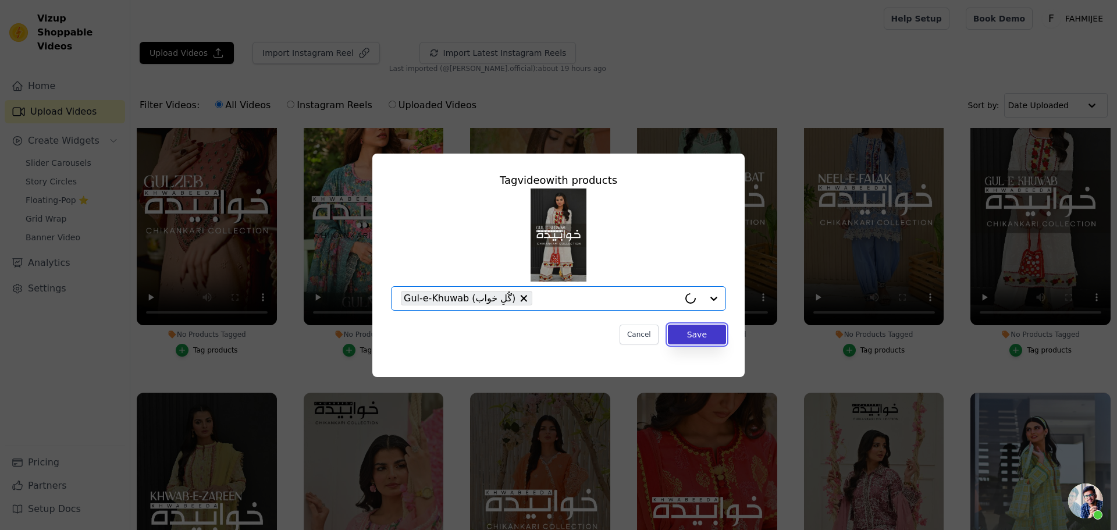
click at [694, 338] on button "Save" at bounding box center [697, 335] width 58 height 20
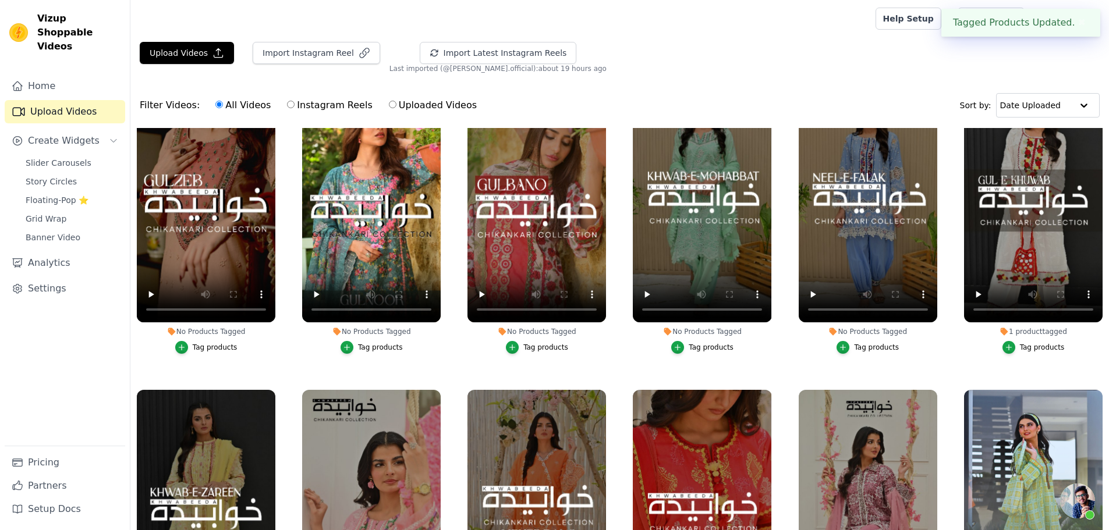
click at [862, 346] on div "Tag products" at bounding box center [876, 347] width 45 height 9
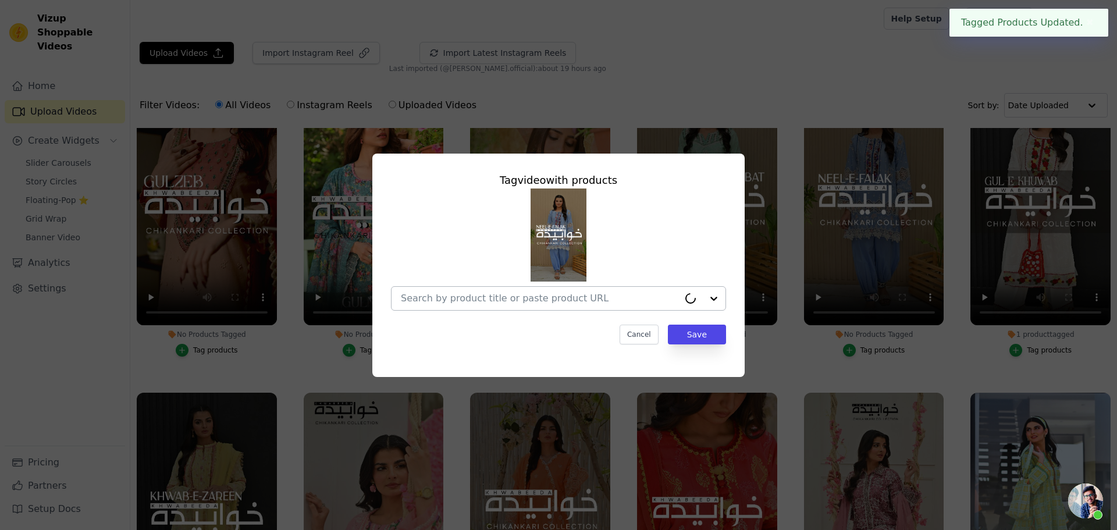
click at [508, 291] on div at bounding box center [540, 298] width 278 height 23
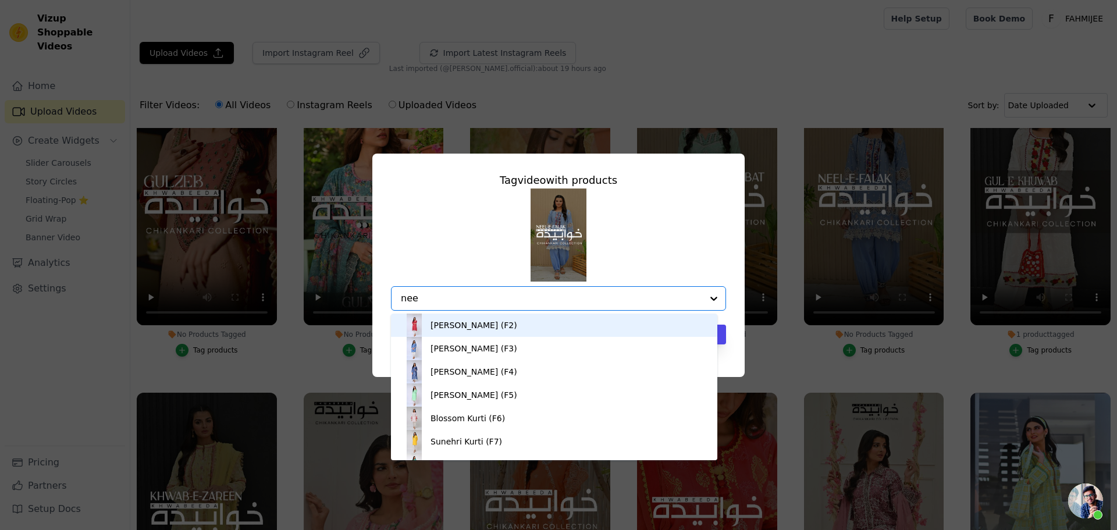
type input "neel"
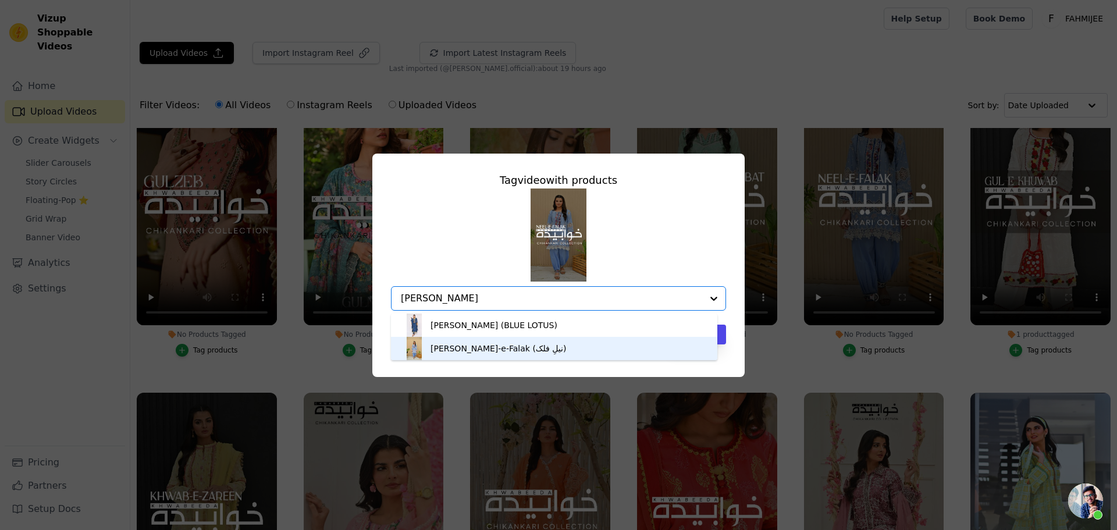
click at [476, 346] on div "Neel-e-Falak (نیلِ فلک)" at bounding box center [499, 349] width 136 height 12
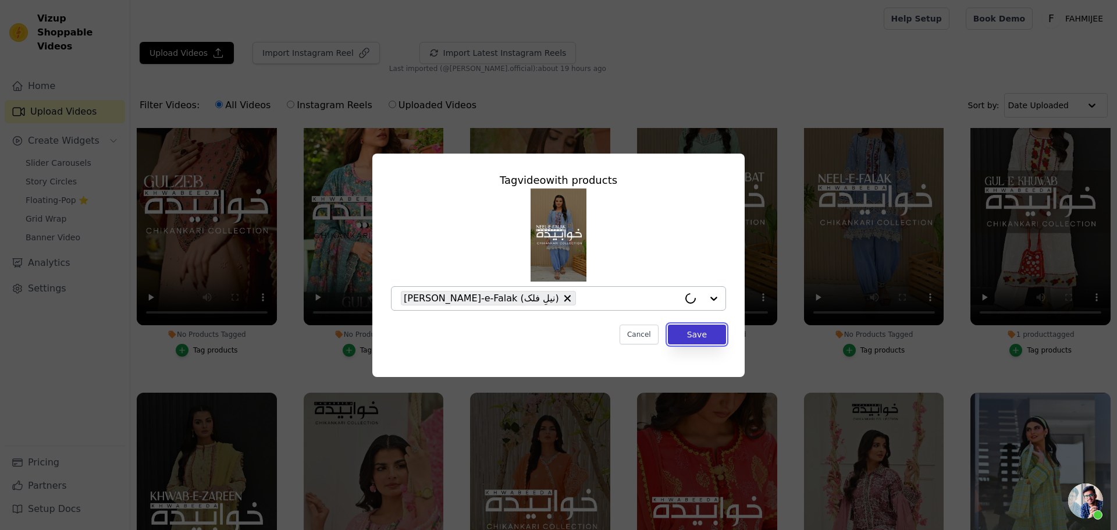
click at [697, 342] on button "Save" at bounding box center [697, 335] width 58 height 20
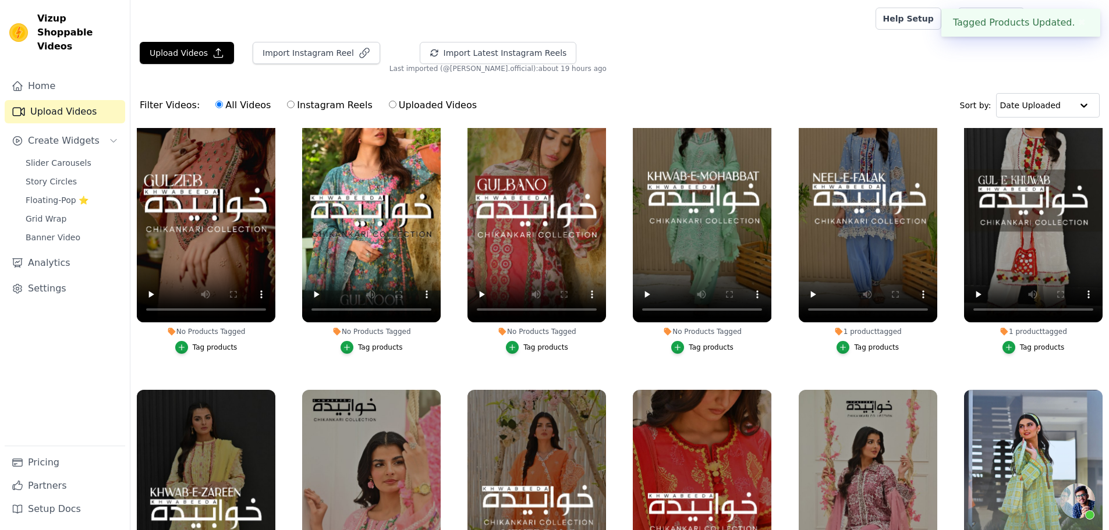
click at [692, 346] on div "Tag products" at bounding box center [710, 347] width 45 height 9
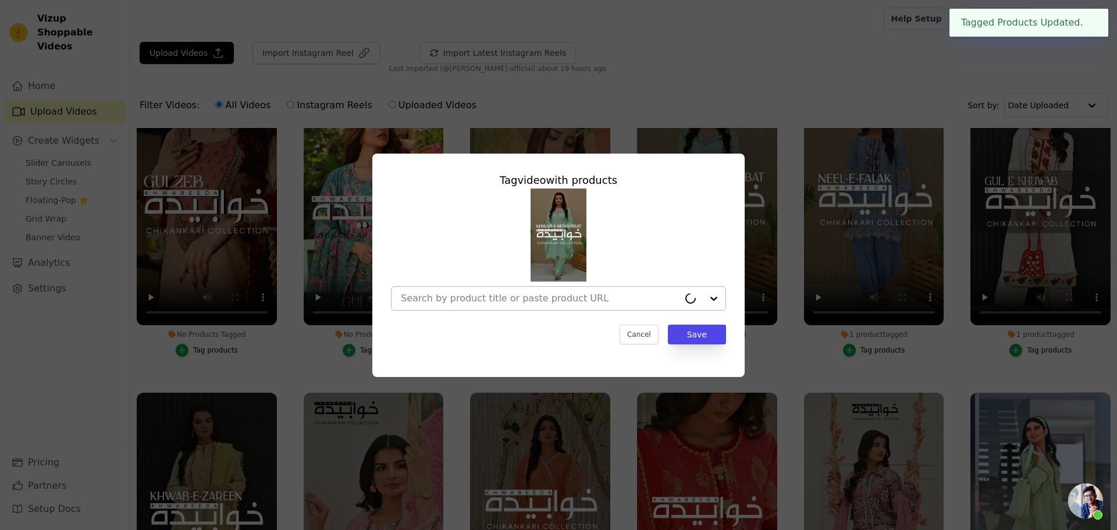
click at [571, 304] on input "No Products Tagged Tag video with products Cancel Save Tag products" at bounding box center [540, 298] width 278 height 11
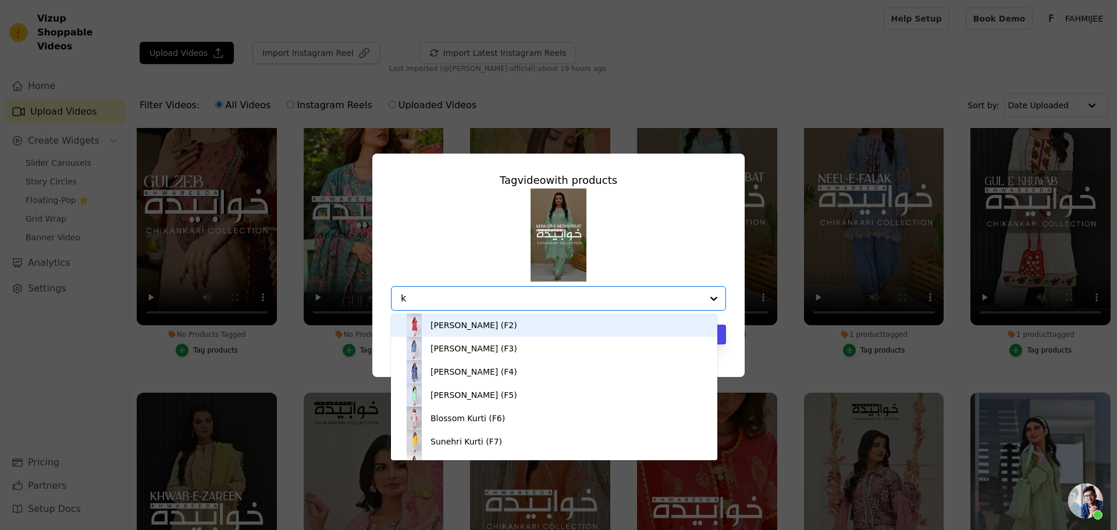
type input "kh"
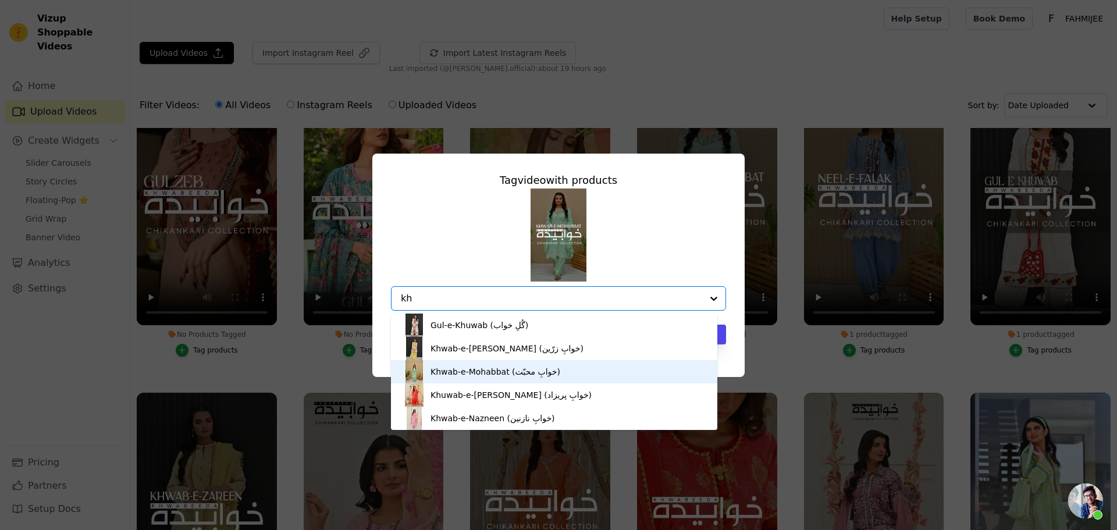
click at [504, 374] on div "Khwab-e-Mohabbat (خوابِ محبّت)" at bounding box center [496, 372] width 130 height 12
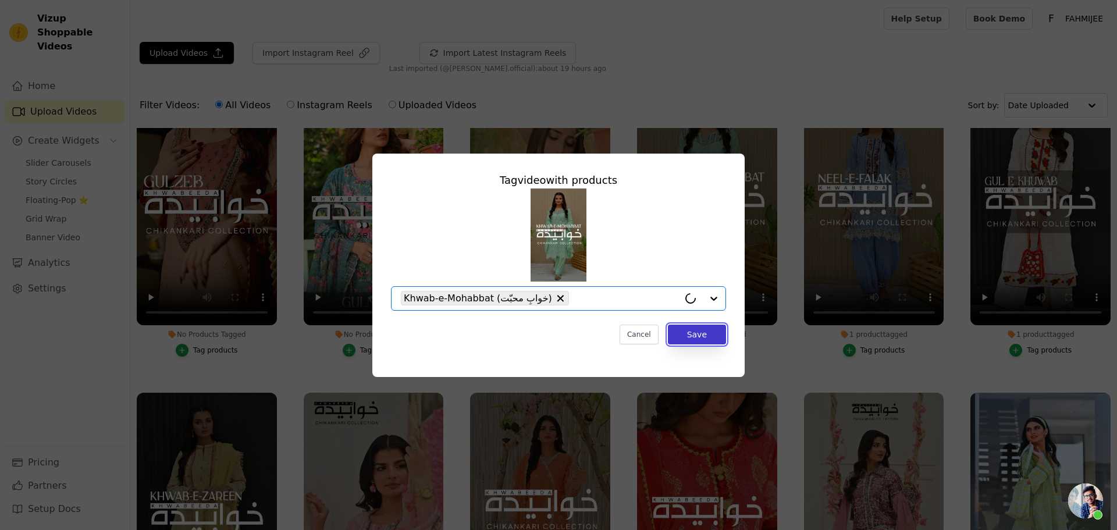
click at [704, 331] on button "Save" at bounding box center [697, 335] width 58 height 20
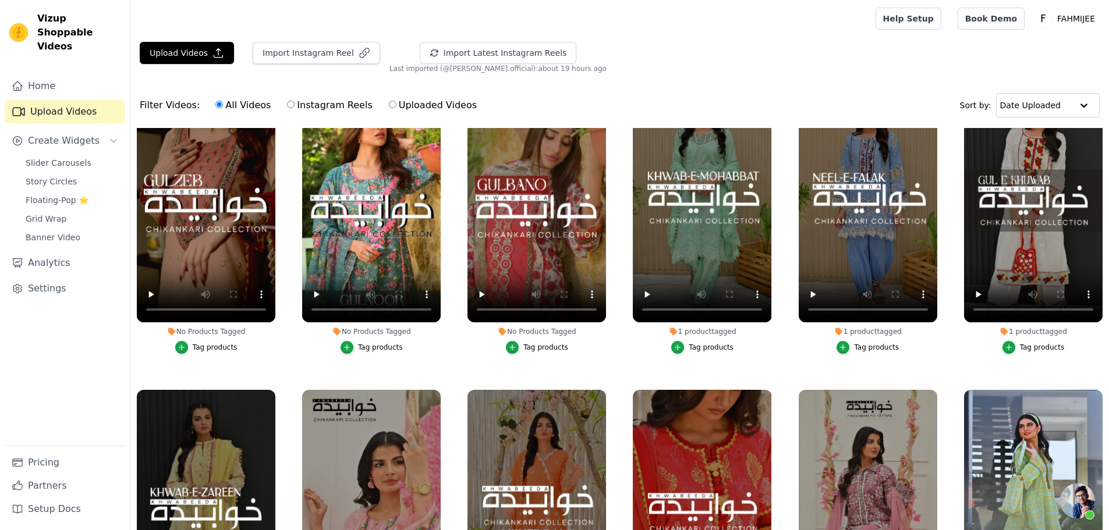
click at [537, 344] on div "Tag products" at bounding box center [545, 347] width 45 height 9
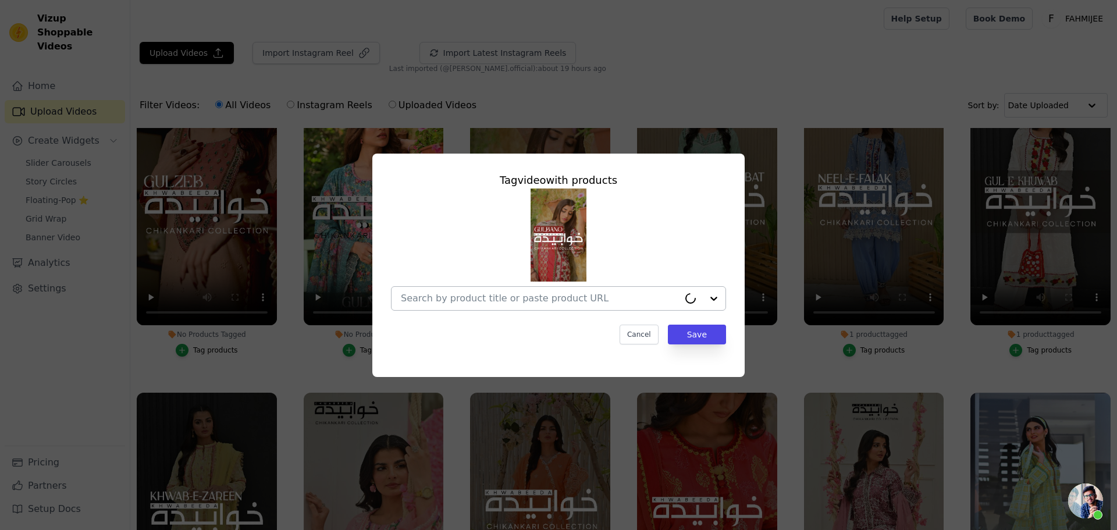
click at [511, 294] on input "No Products Tagged Tag video with products Cancel Save Tag products" at bounding box center [540, 298] width 278 height 11
type input "Gulbano"
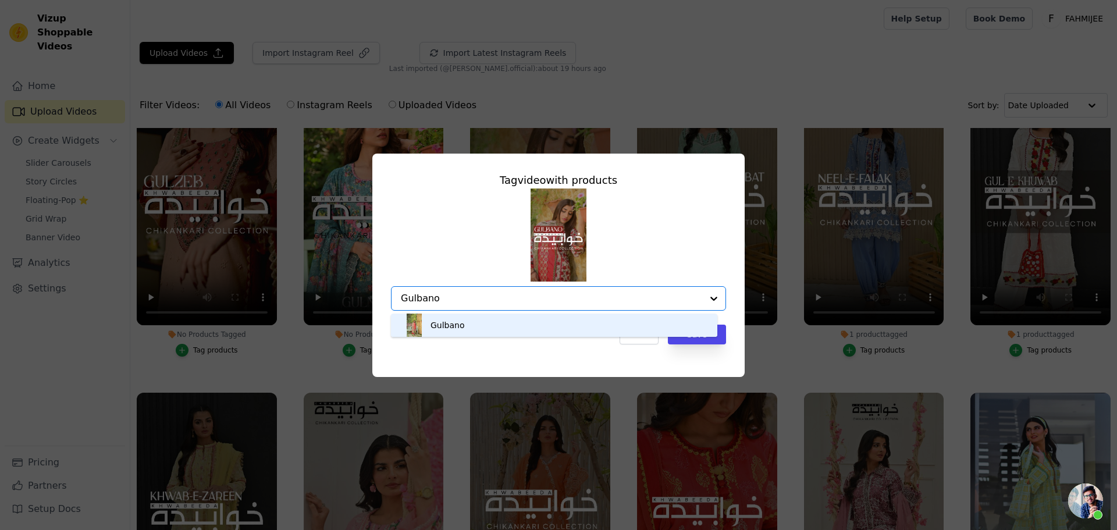
click at [495, 320] on div "Gulbano" at bounding box center [554, 325] width 303 height 23
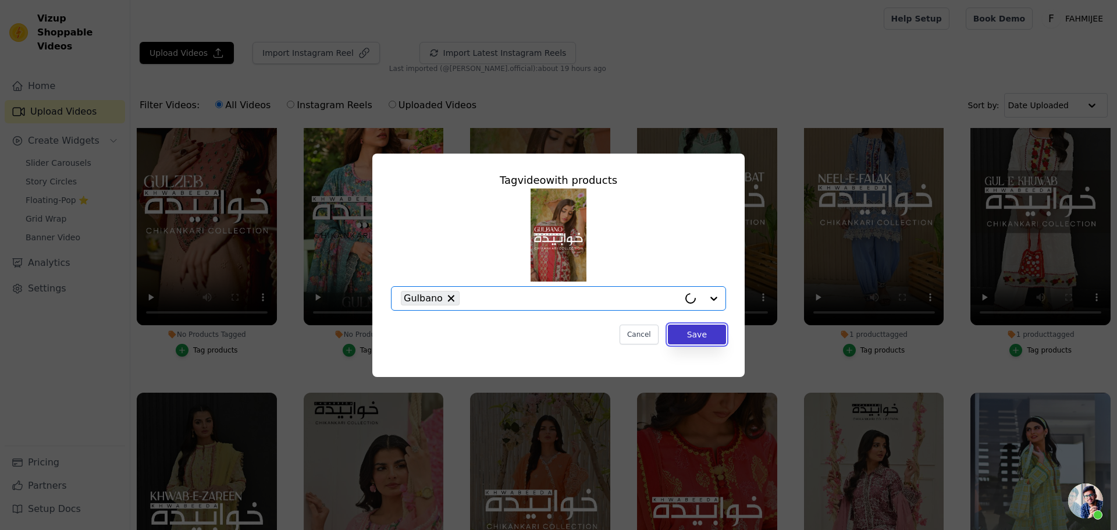
click at [692, 332] on button "Save" at bounding box center [697, 335] width 58 height 20
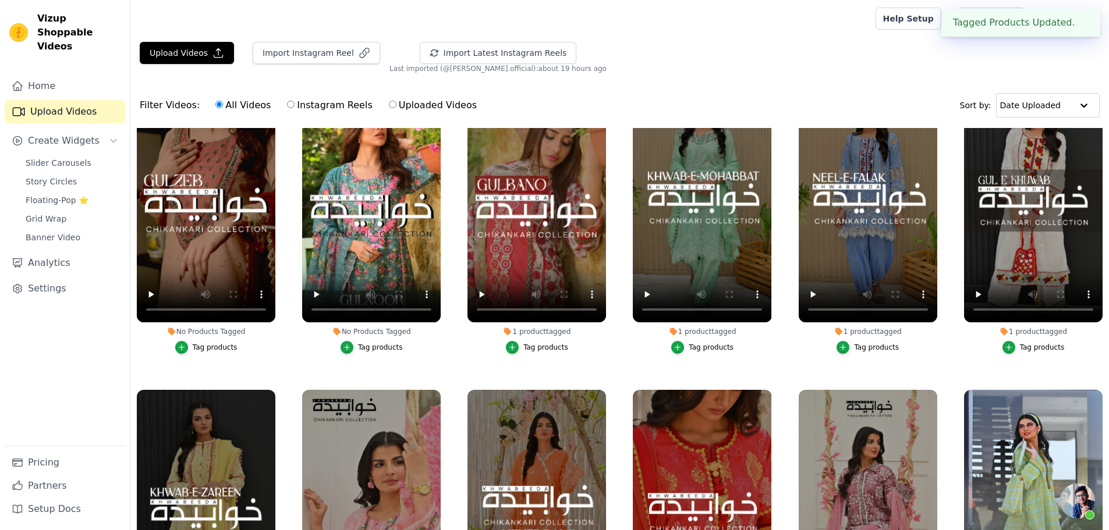
click at [386, 347] on div "Tag products" at bounding box center [380, 347] width 45 height 9
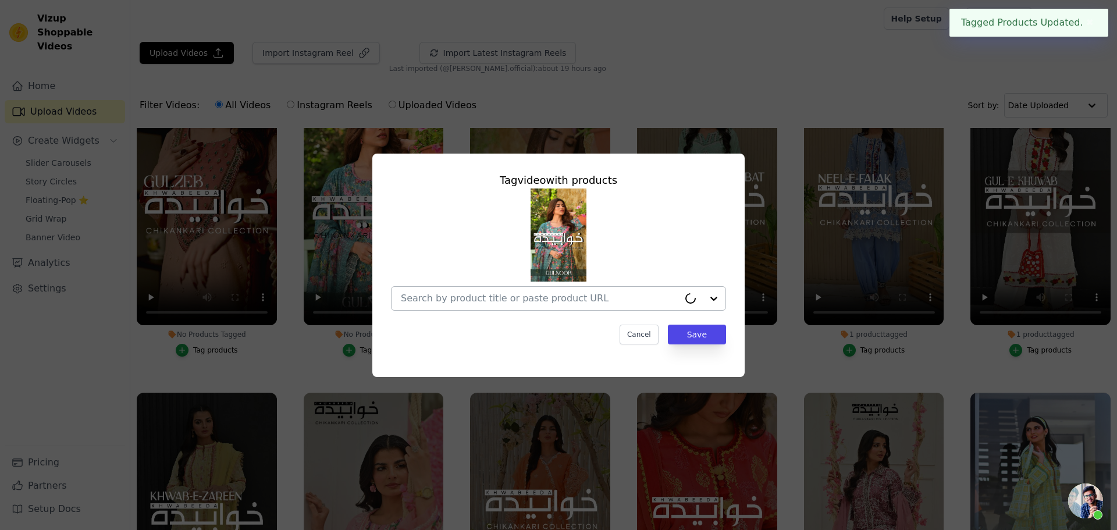
click at [539, 297] on input "No Products Tagged Tag video with products Cancel Save Tag products" at bounding box center [540, 298] width 278 height 11
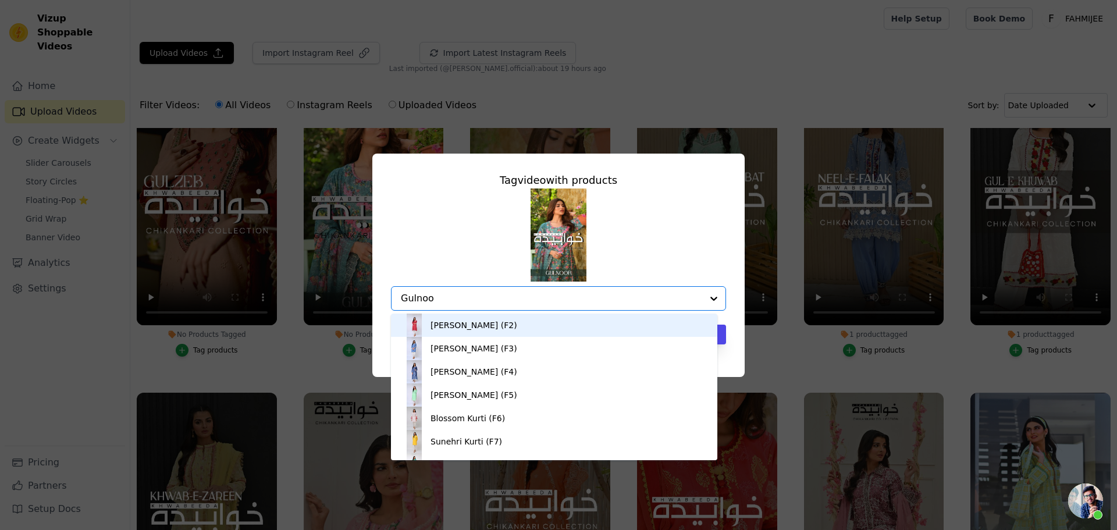
type input "Gulnoor"
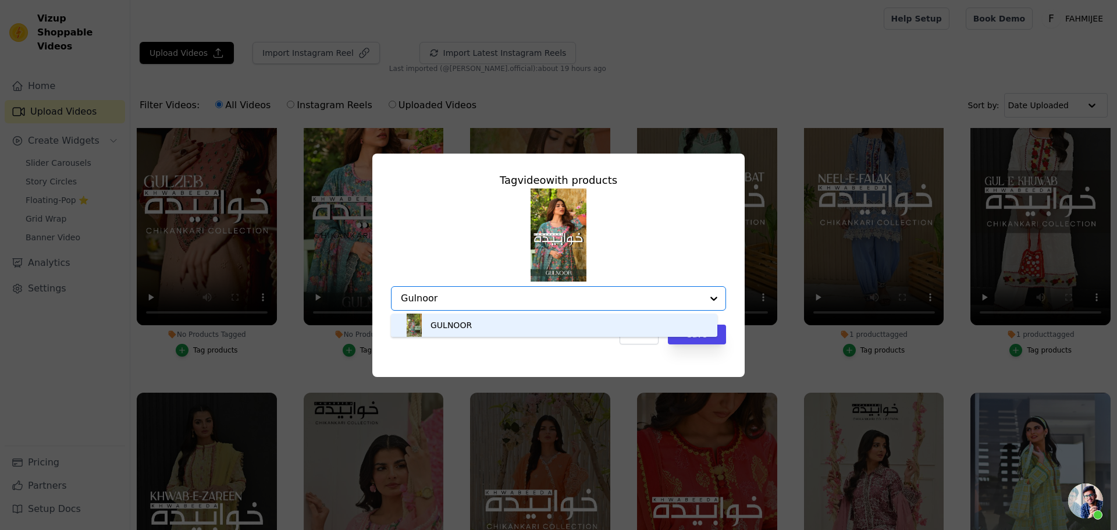
click at [461, 320] on div "GULNOOR" at bounding box center [451, 325] width 41 height 12
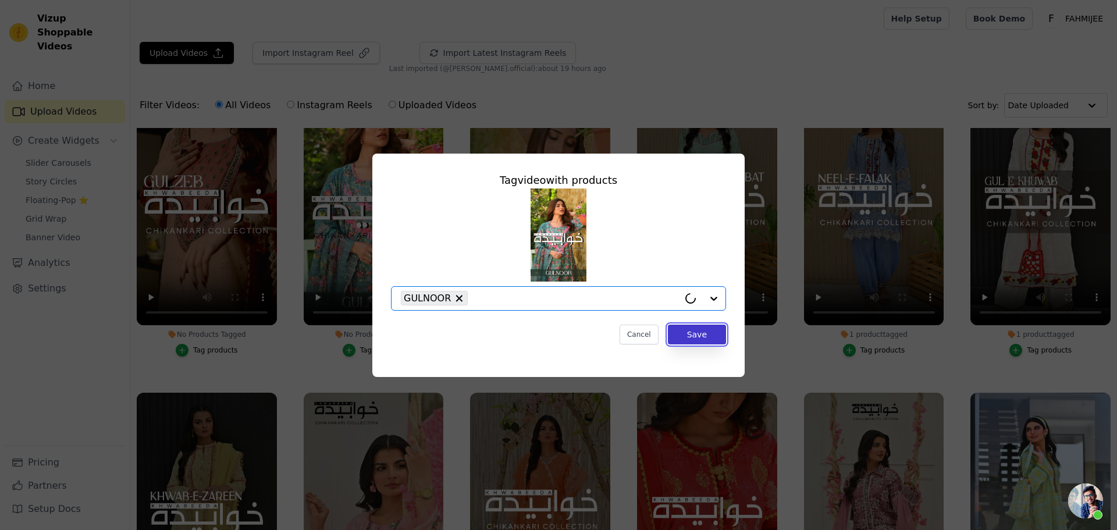
click at [711, 330] on button "Save" at bounding box center [697, 335] width 58 height 20
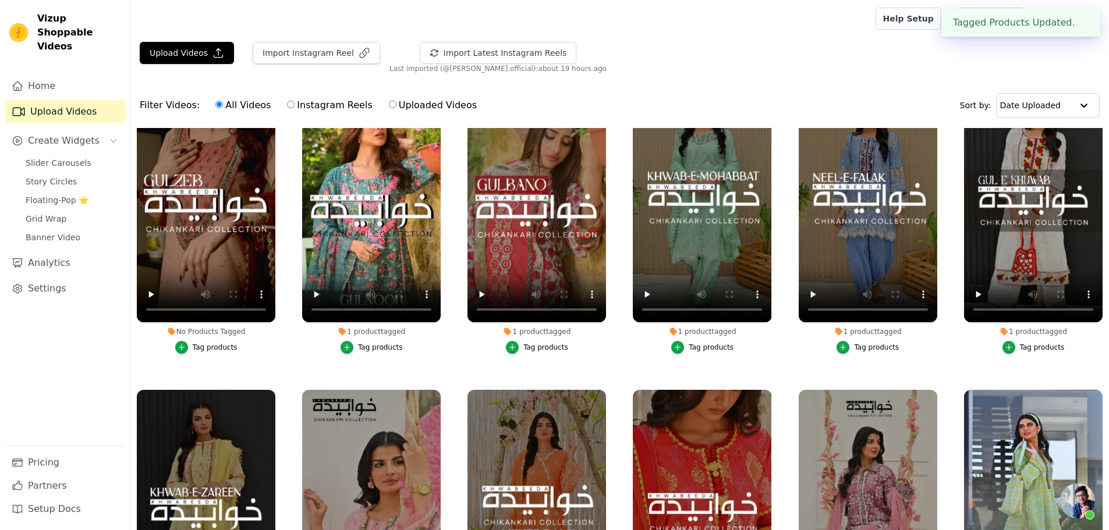
click at [204, 349] on div "Tag products" at bounding box center [215, 347] width 45 height 9
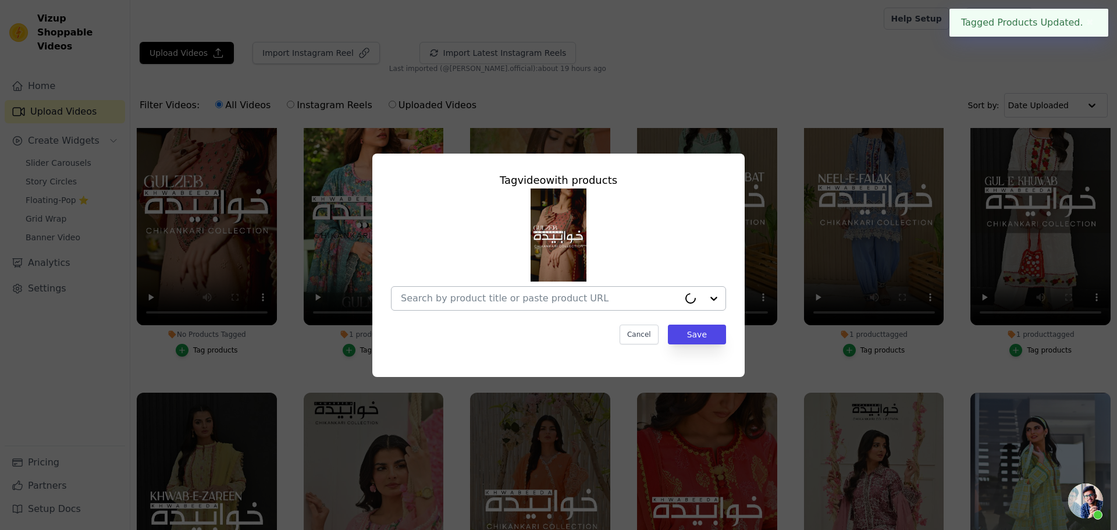
click at [567, 300] on input "No Products Tagged Tag video with products Cancel Save Tag products" at bounding box center [540, 298] width 278 height 11
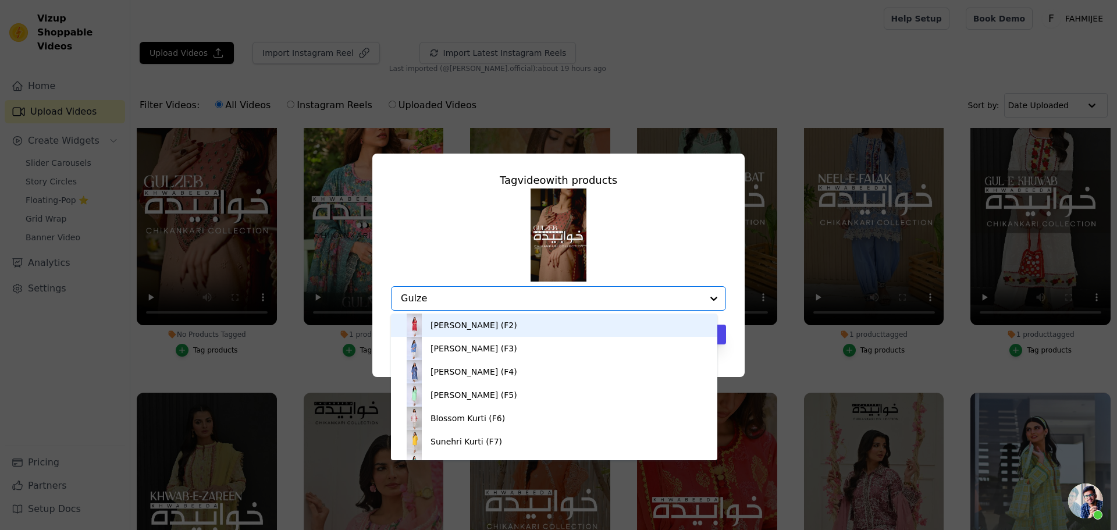
type input "Gulzeb"
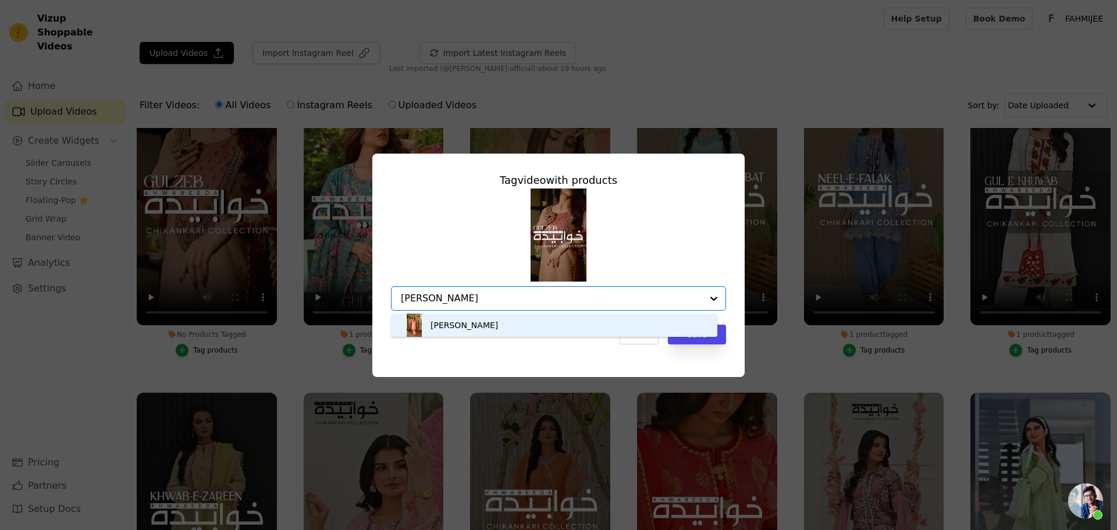
click at [531, 321] on div "GULZEB" at bounding box center [554, 325] width 303 height 23
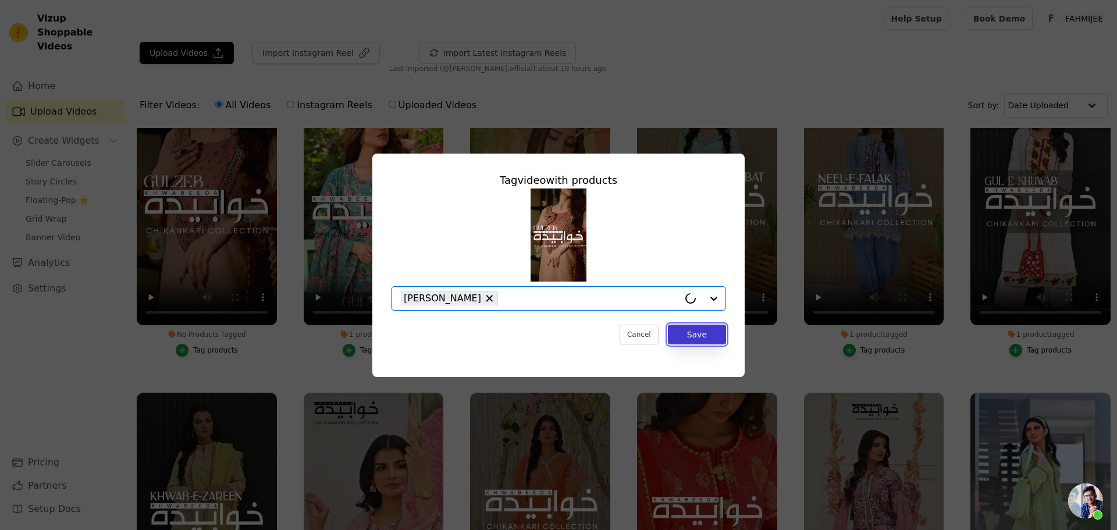
click at [706, 336] on button "Save" at bounding box center [697, 335] width 58 height 20
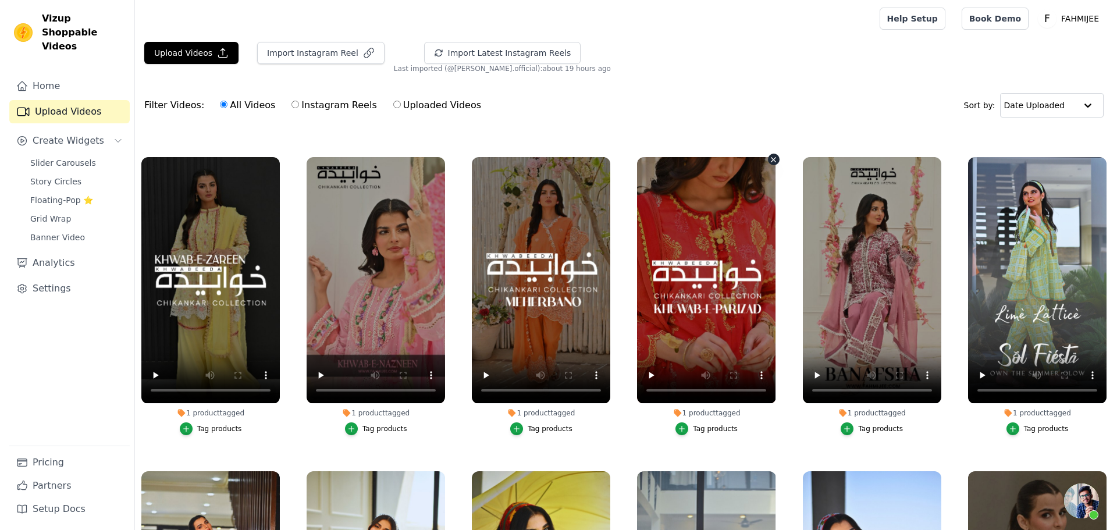
scroll to position [0, 0]
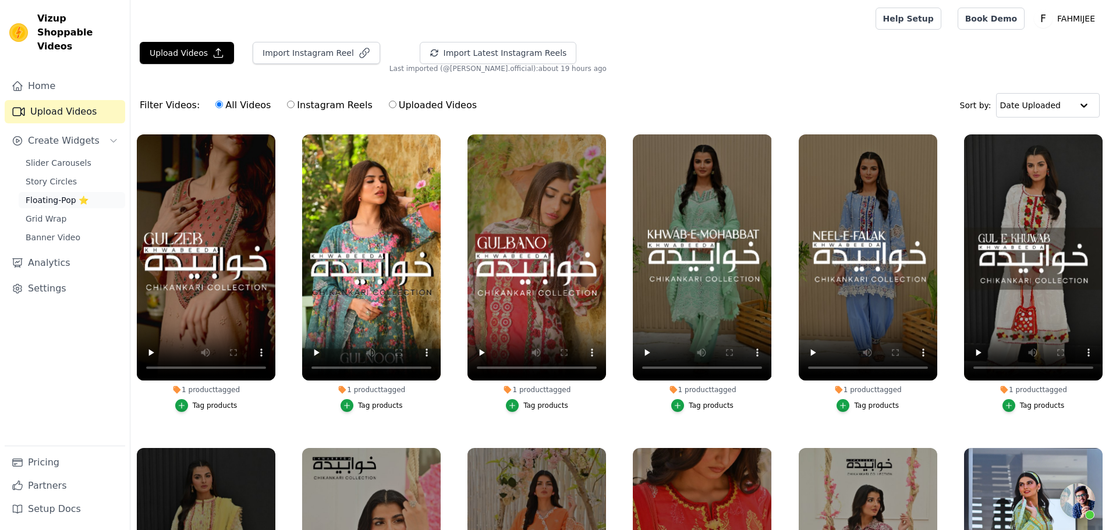
click at [68, 194] on span "Floating-Pop ⭐" at bounding box center [57, 200] width 63 height 12
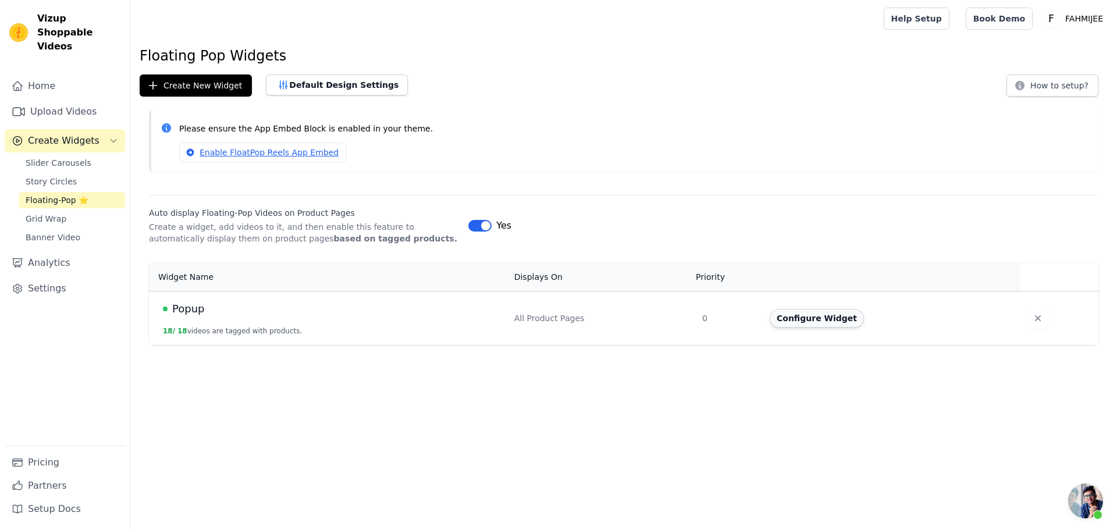
click at [801, 325] on button "Configure Widget" at bounding box center [817, 318] width 94 height 19
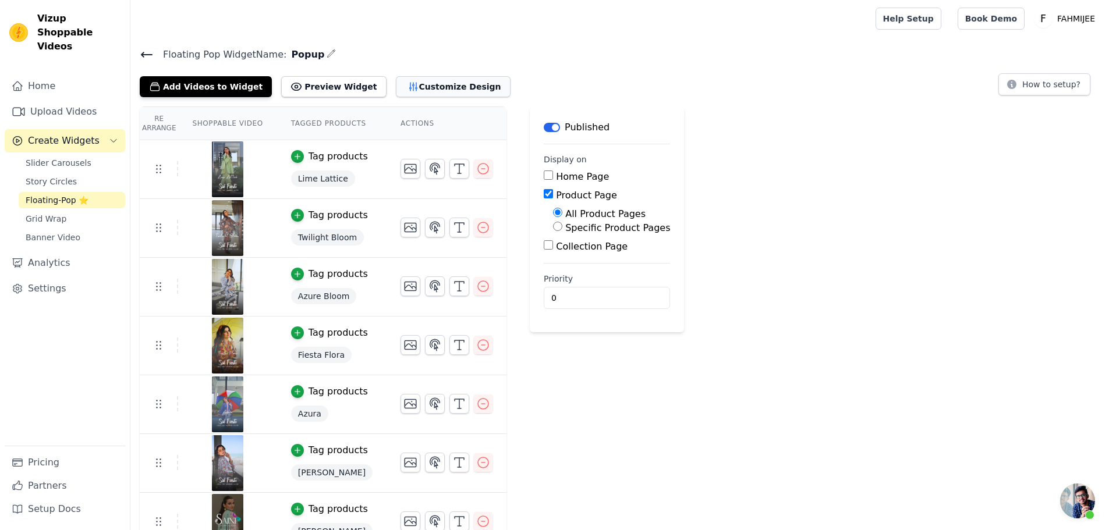
click at [396, 87] on button "Customize Design" at bounding box center [453, 86] width 115 height 21
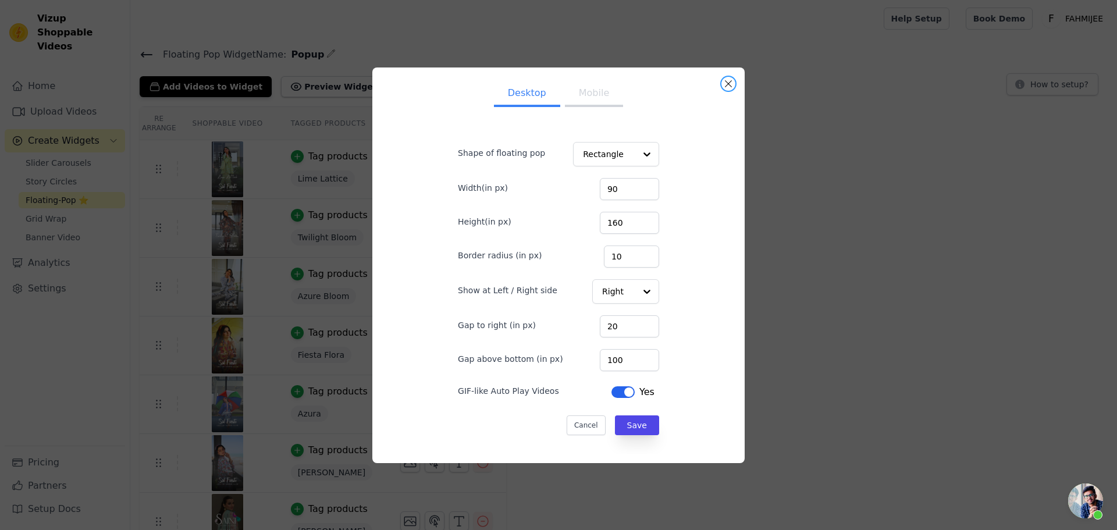
click at [723, 84] on button "Close modal" at bounding box center [729, 84] width 14 height 14
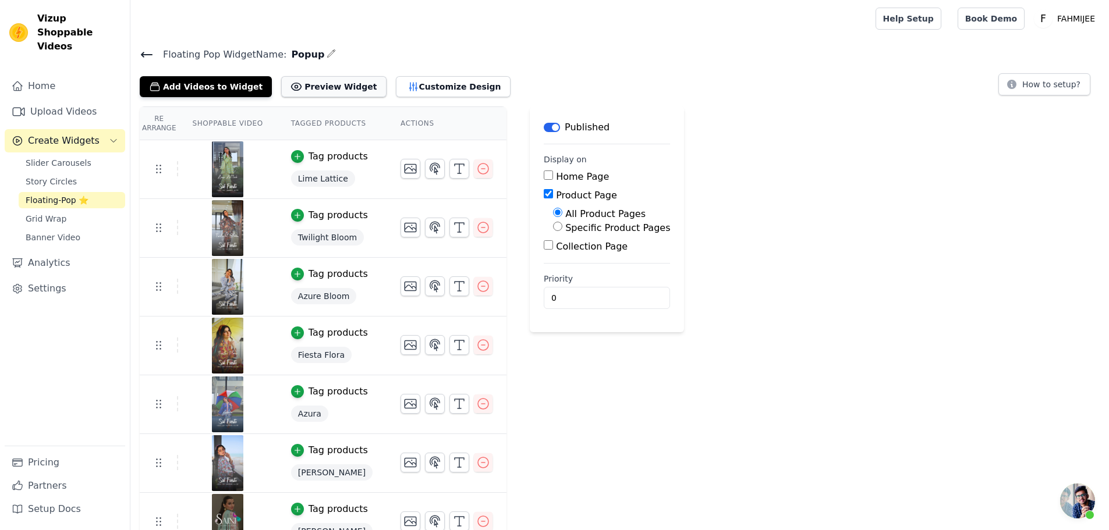
click at [307, 86] on button "Preview Widget" at bounding box center [333, 86] width 105 height 21
click at [243, 84] on button "Add Videos to Widget" at bounding box center [206, 86] width 132 height 21
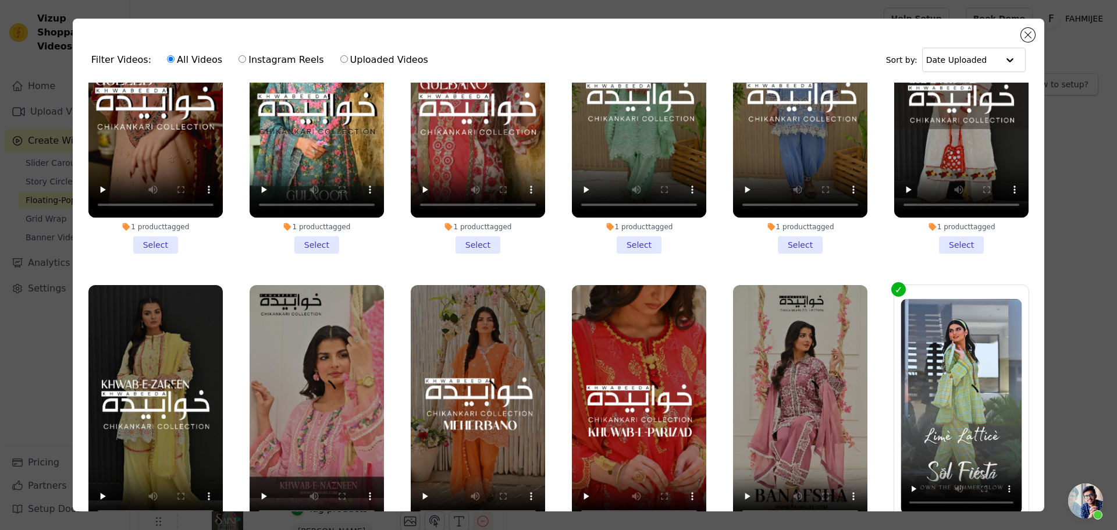
scroll to position [407, 0]
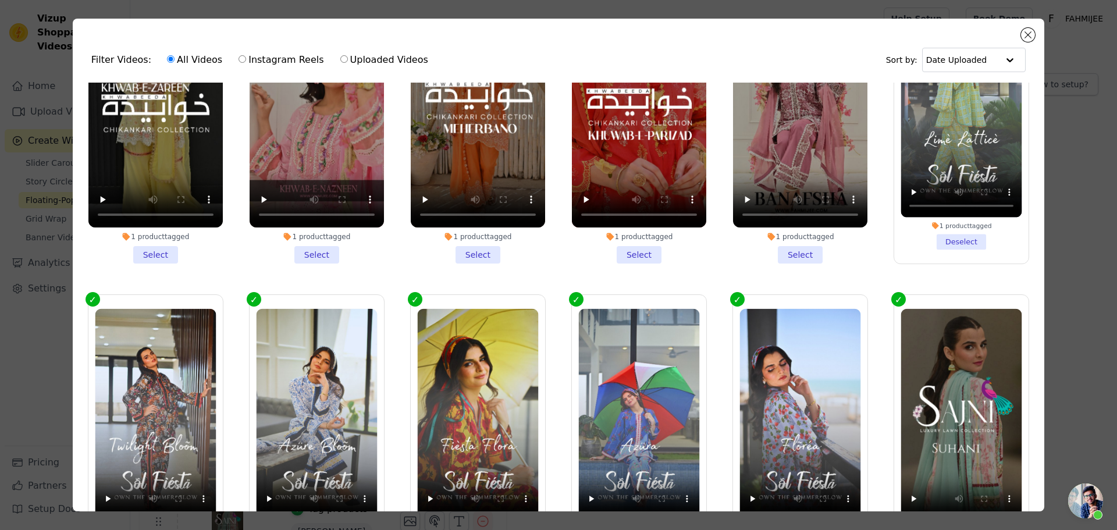
click at [803, 247] on li "1 product tagged Select" at bounding box center [800, 125] width 134 height 275
click at [0, 0] on input "1 product tagged Select" at bounding box center [0, 0] width 0 height 0
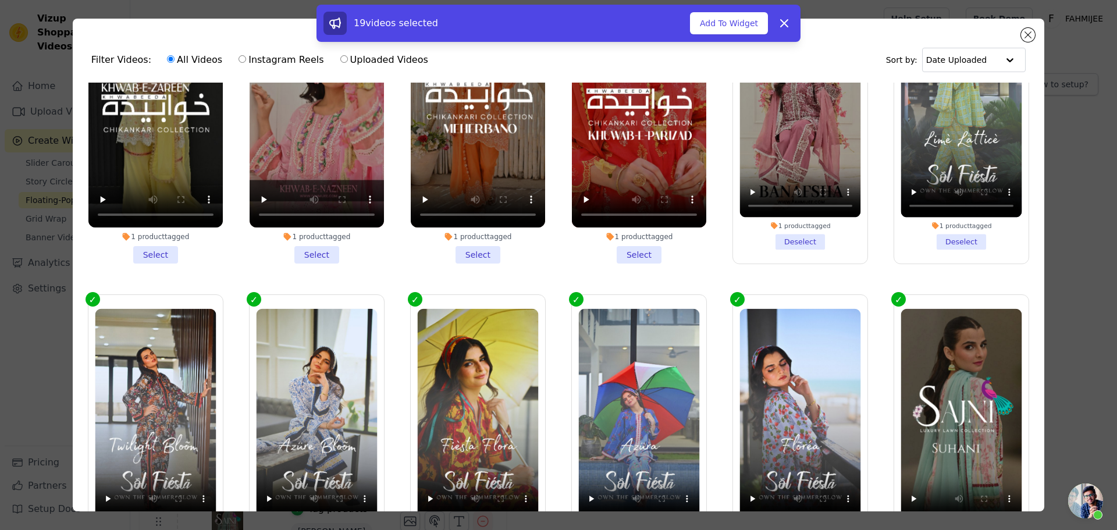
click at [634, 254] on li "1 product tagged Select" at bounding box center [639, 125] width 134 height 275
click at [0, 0] on input "1 product tagged Select" at bounding box center [0, 0] width 0 height 0
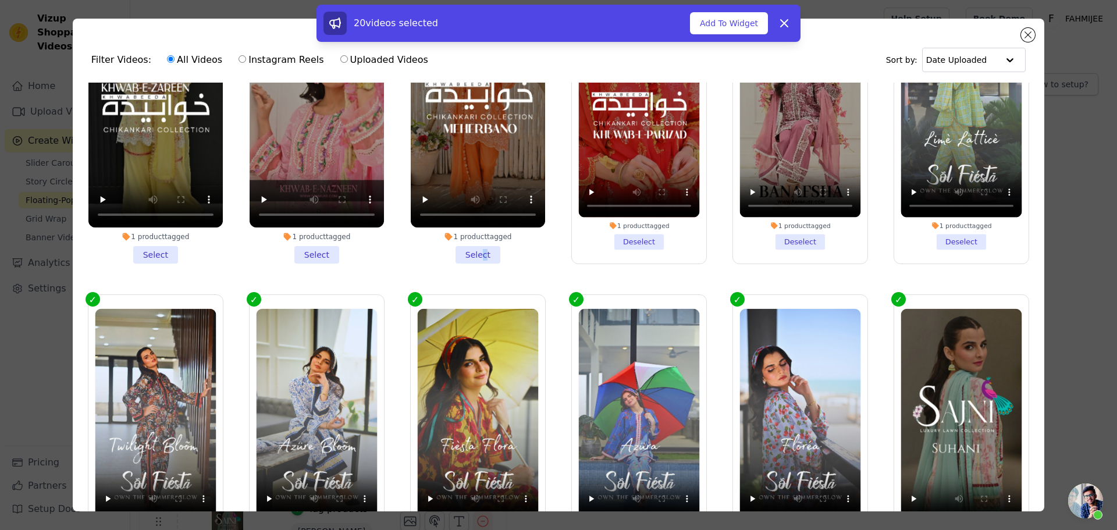
click at [478, 251] on li "1 product tagged Select" at bounding box center [478, 125] width 134 height 275
click at [463, 240] on li "1 product tagged Select" at bounding box center [478, 125] width 134 height 275
click at [0, 0] on input "1 product tagged Select" at bounding box center [0, 0] width 0 height 0
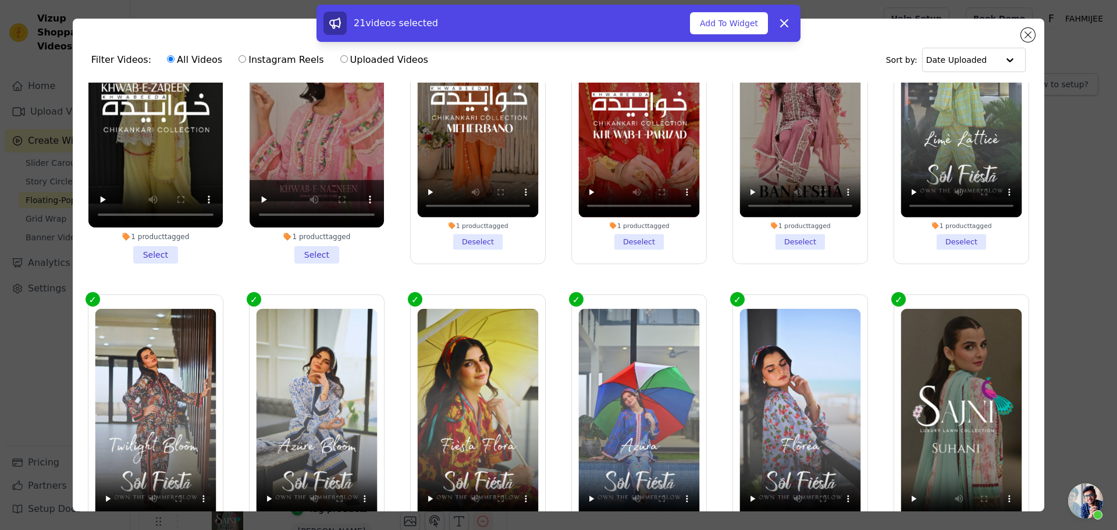
click at [324, 240] on li "1 product tagged Select" at bounding box center [317, 125] width 134 height 275
click at [0, 0] on input "1 product tagged Select" at bounding box center [0, 0] width 0 height 0
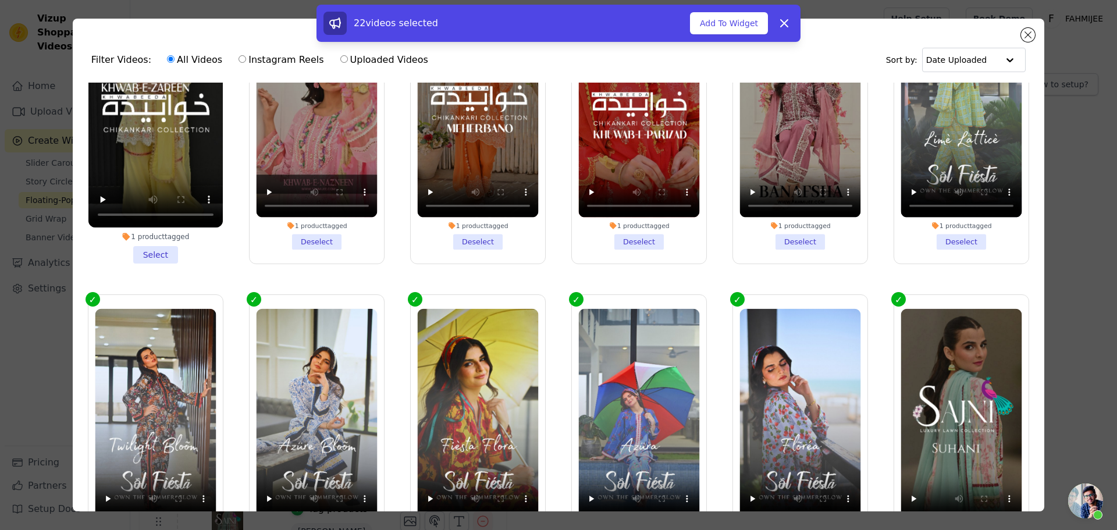
click at [147, 246] on li "1 product tagged Select" at bounding box center [155, 125] width 134 height 275
click at [0, 0] on input "1 product tagged Select" at bounding box center [0, 0] width 0 height 0
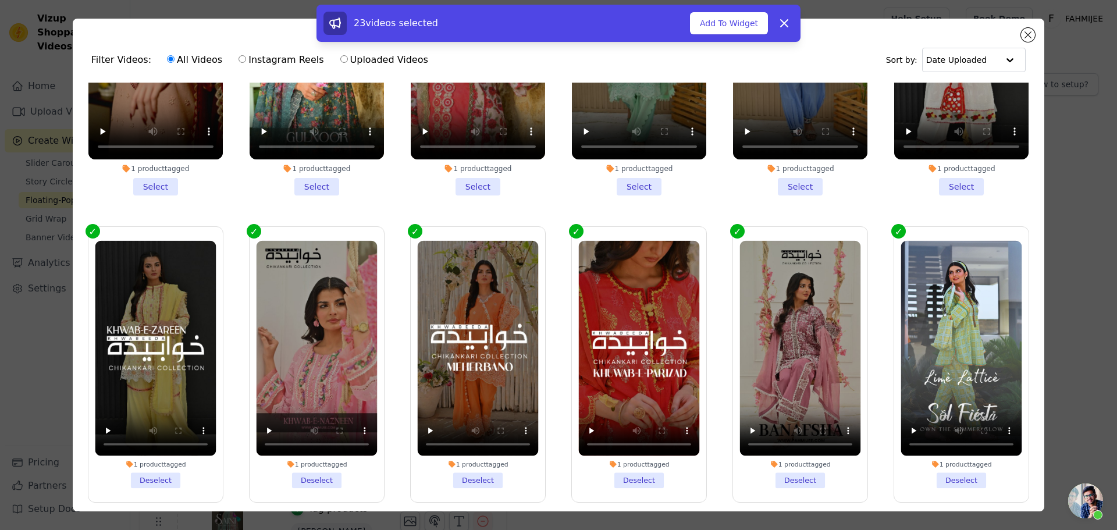
scroll to position [58, 0]
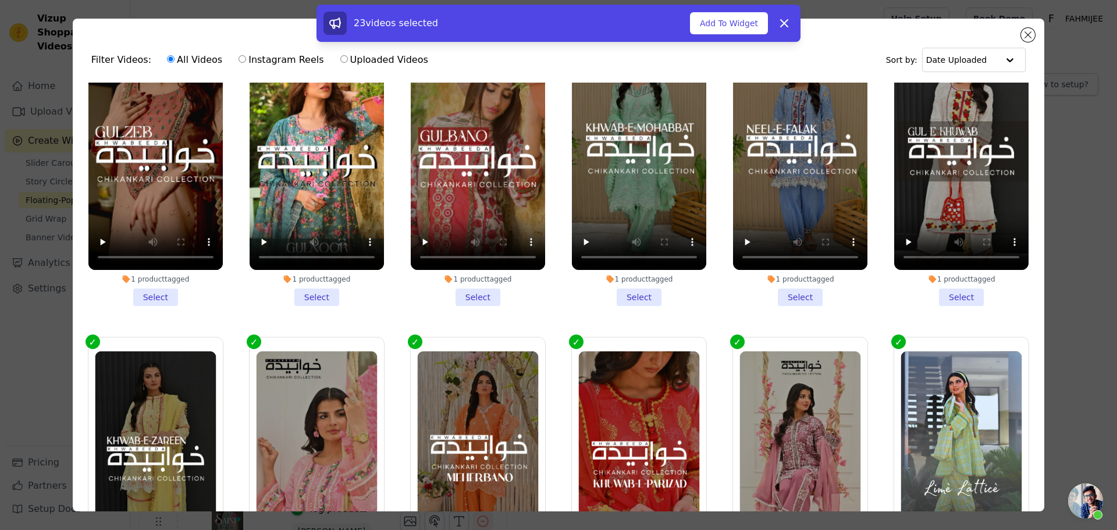
click at [935, 294] on li "1 product tagged Select" at bounding box center [961, 168] width 134 height 275
click at [0, 0] on input "1 product tagged Select" at bounding box center [0, 0] width 0 height 0
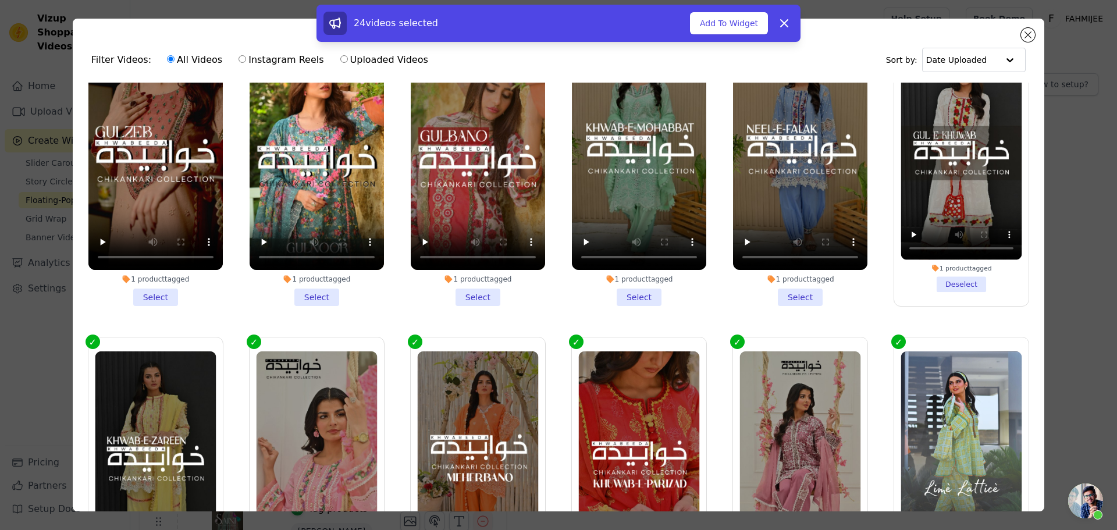
click at [779, 289] on li "1 product tagged Select" at bounding box center [800, 168] width 134 height 275
click at [0, 0] on input "1 product tagged Select" at bounding box center [0, 0] width 0 height 0
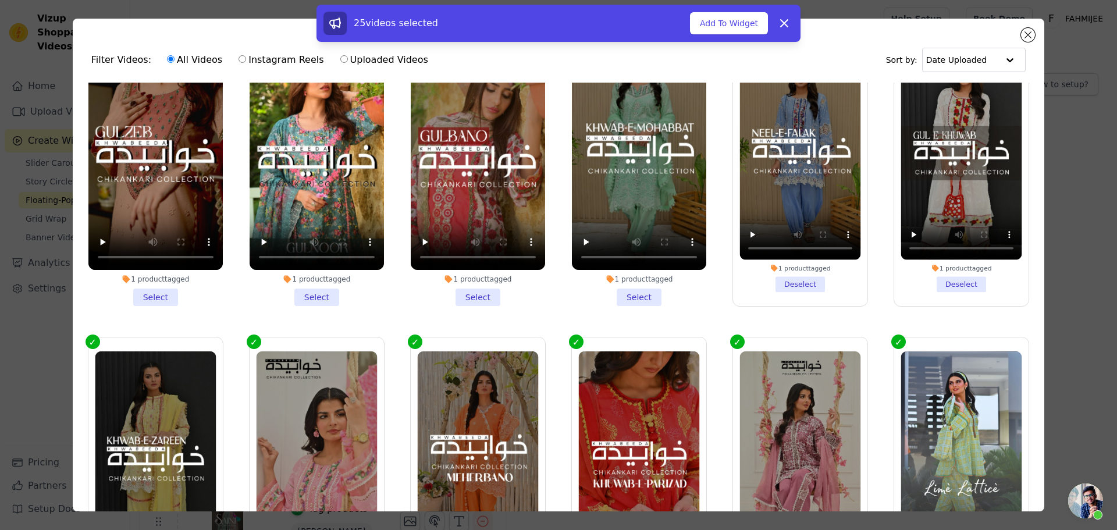
click at [625, 296] on li "1 product tagged Select" at bounding box center [639, 168] width 134 height 275
click at [0, 0] on input "1 product tagged Select" at bounding box center [0, 0] width 0 height 0
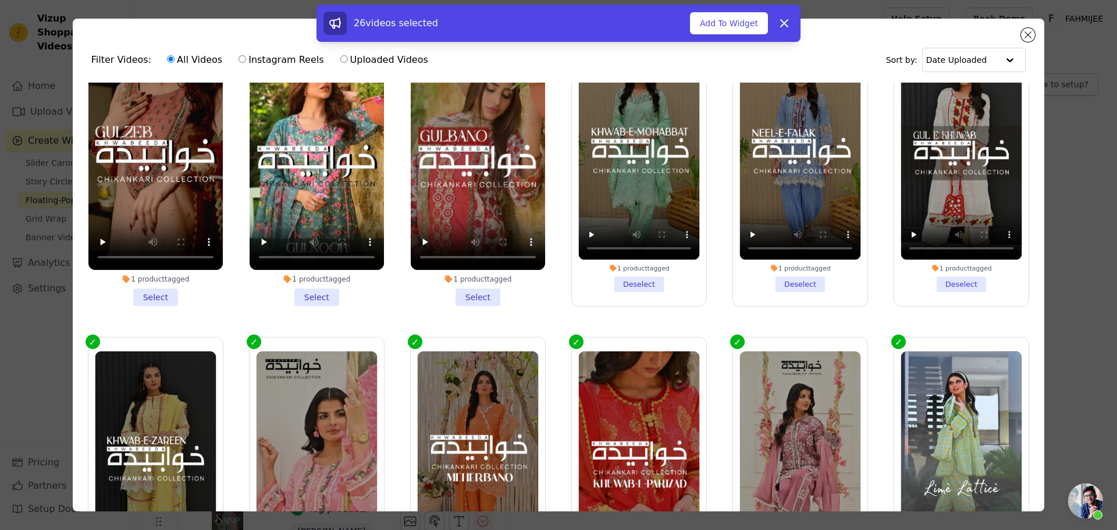
click at [477, 294] on li "1 product tagged Select" at bounding box center [478, 168] width 134 height 275
click at [0, 0] on input "1 product tagged Select" at bounding box center [0, 0] width 0 height 0
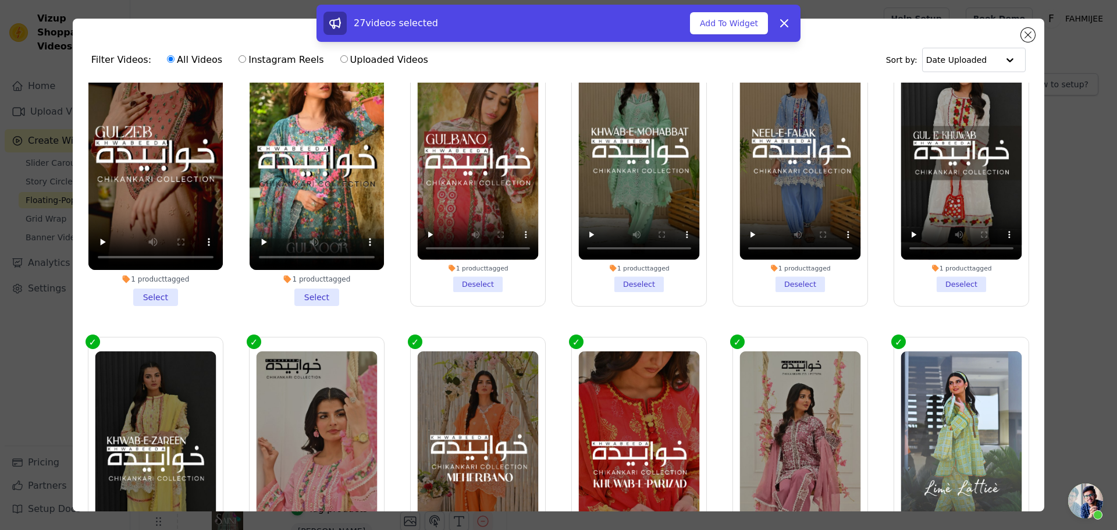
click at [298, 296] on li "1 product tagged Select" at bounding box center [317, 168] width 134 height 275
click at [0, 0] on input "1 product tagged Select" at bounding box center [0, 0] width 0 height 0
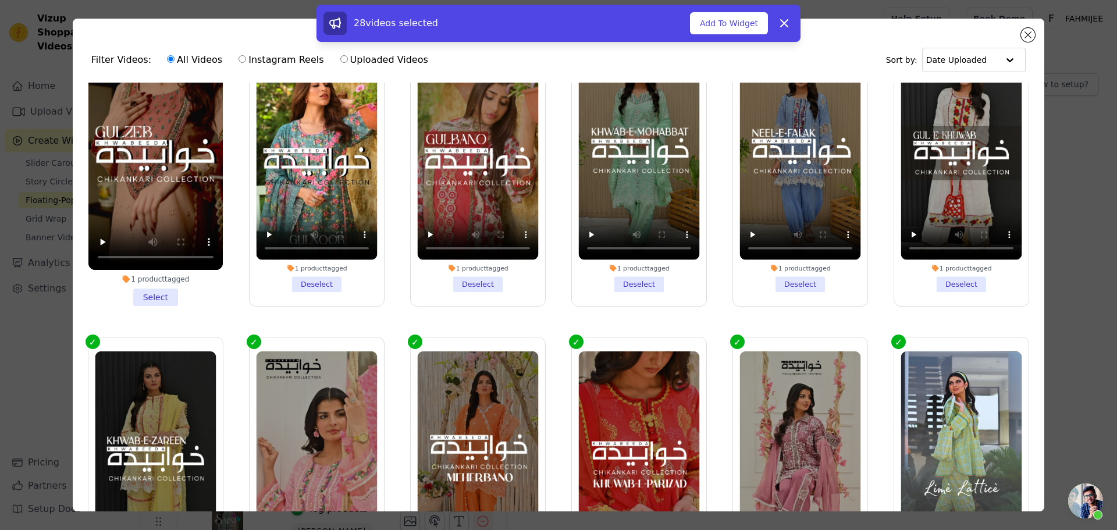
click at [162, 295] on li "1 product tagged Select" at bounding box center [155, 168] width 134 height 275
click at [0, 0] on input "1 product tagged Select" at bounding box center [0, 0] width 0 height 0
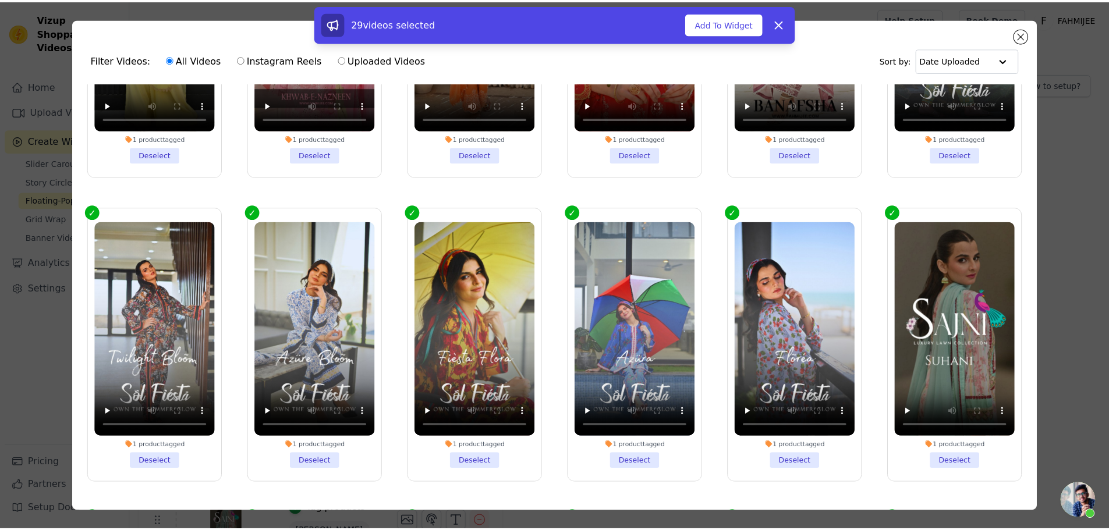
scroll to position [757, 0]
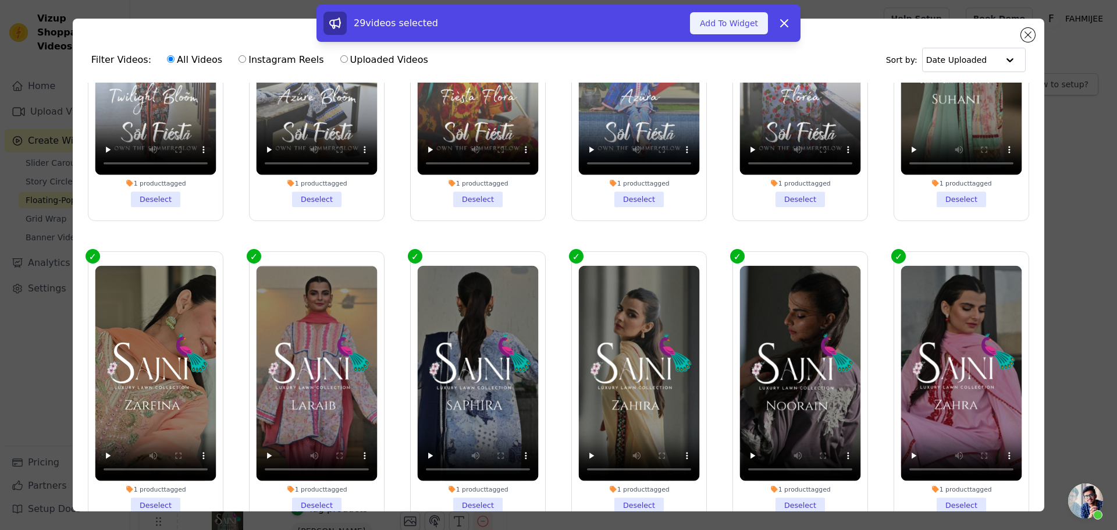
click at [739, 32] on button "Add To Widget" at bounding box center [729, 23] width 78 height 22
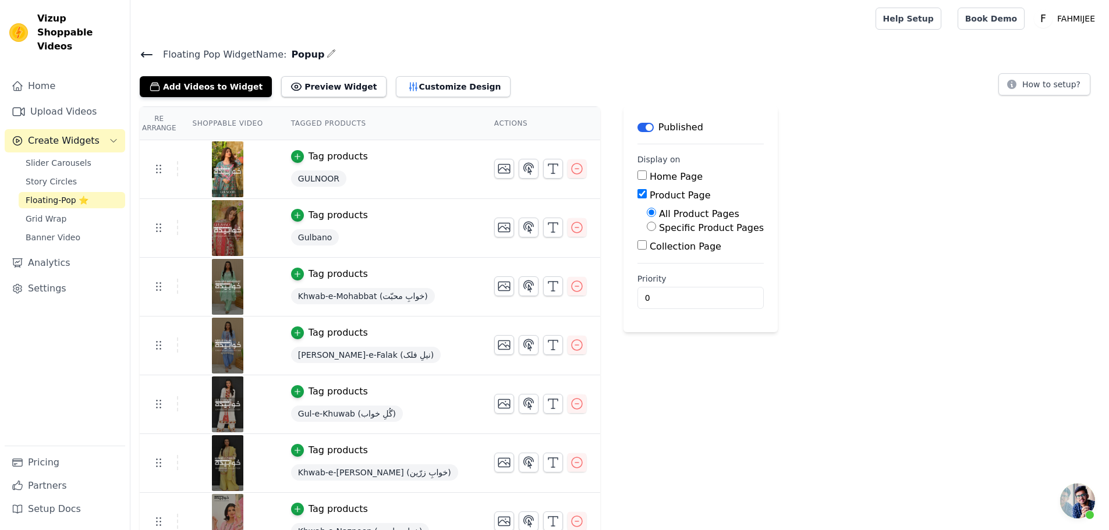
scroll to position [72, 0]
